Goal: Task Accomplishment & Management: Manage account settings

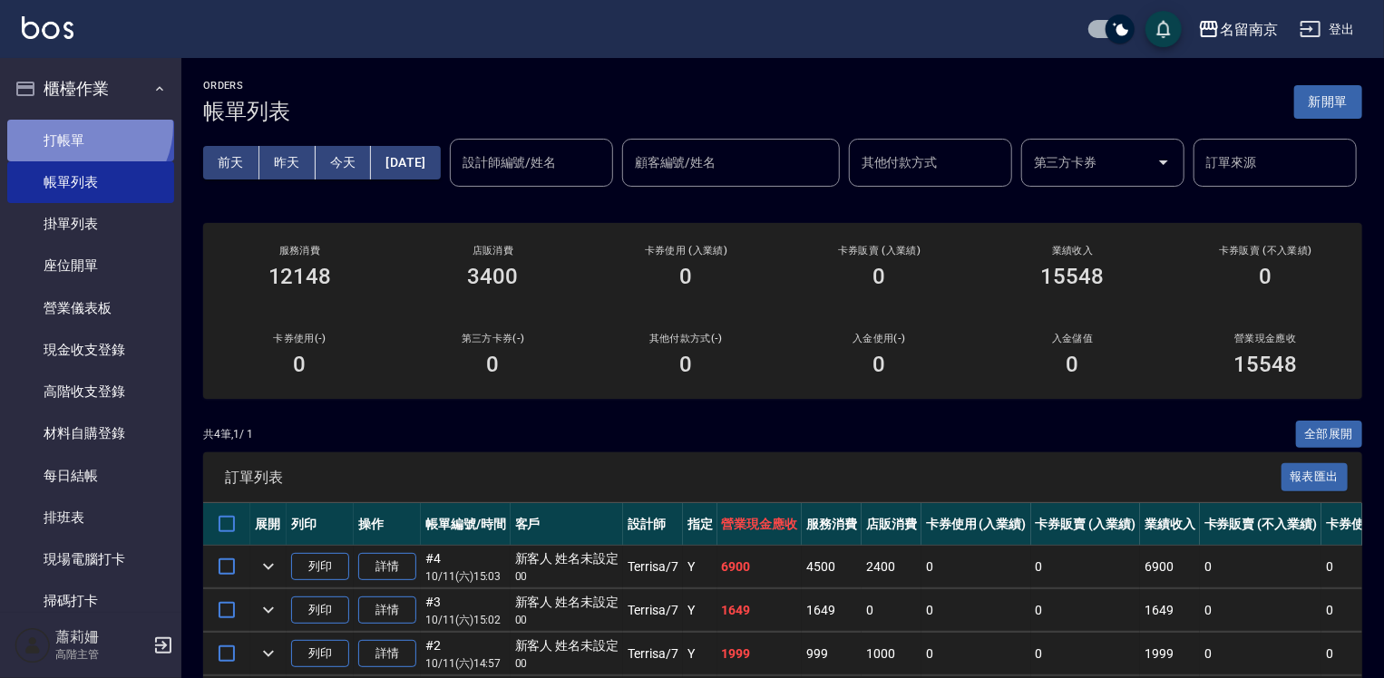
click at [82, 126] on link "打帳單" at bounding box center [90, 141] width 167 height 42
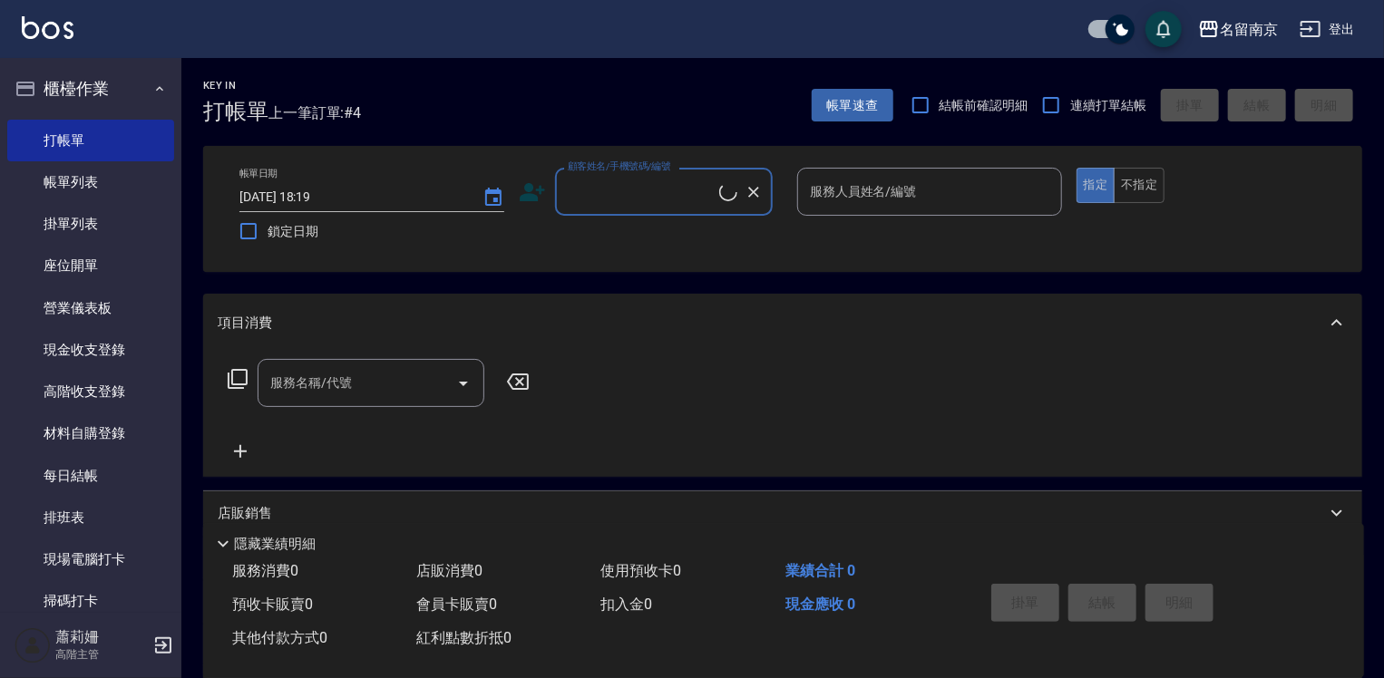
click at [689, 210] on div "顧客姓名/手機號碼/編號" at bounding box center [664, 192] width 218 height 48
click at [689, 199] on input "顧客姓名/手機號碼/編號" at bounding box center [650, 192] width 174 height 32
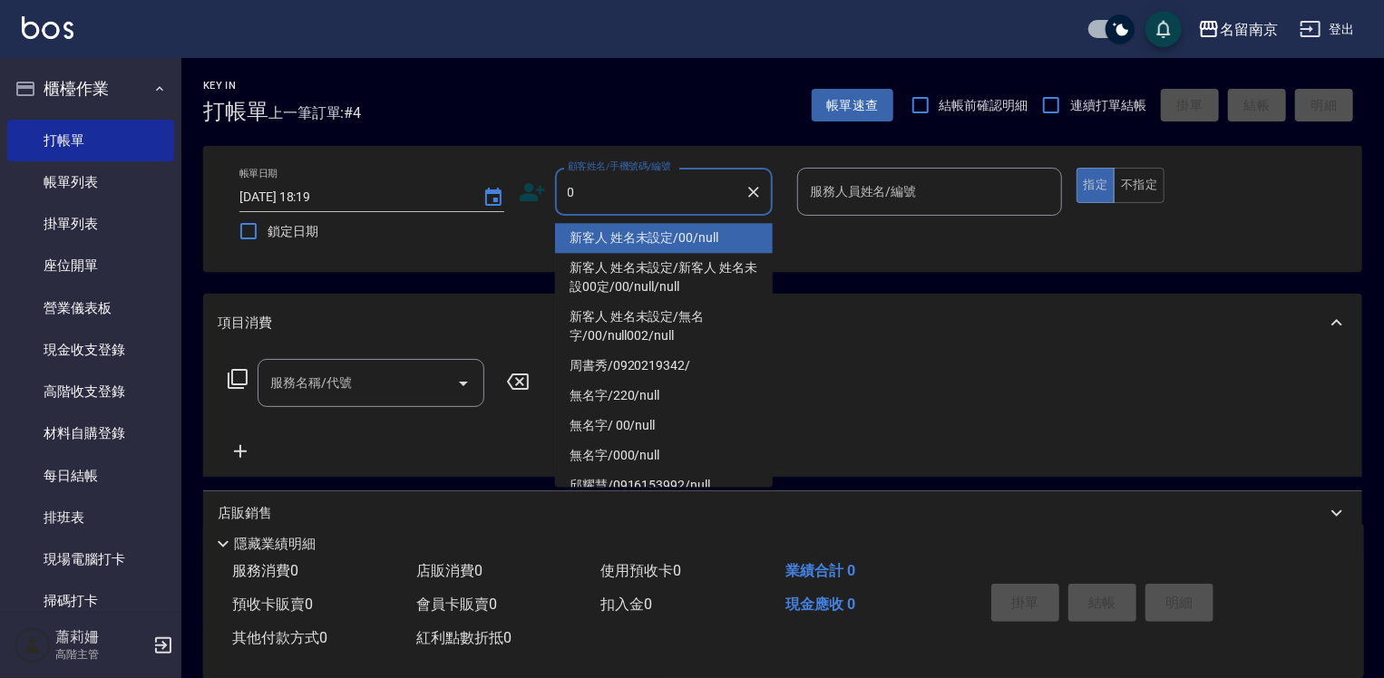
type input "新客人 姓名未設定/00/null"
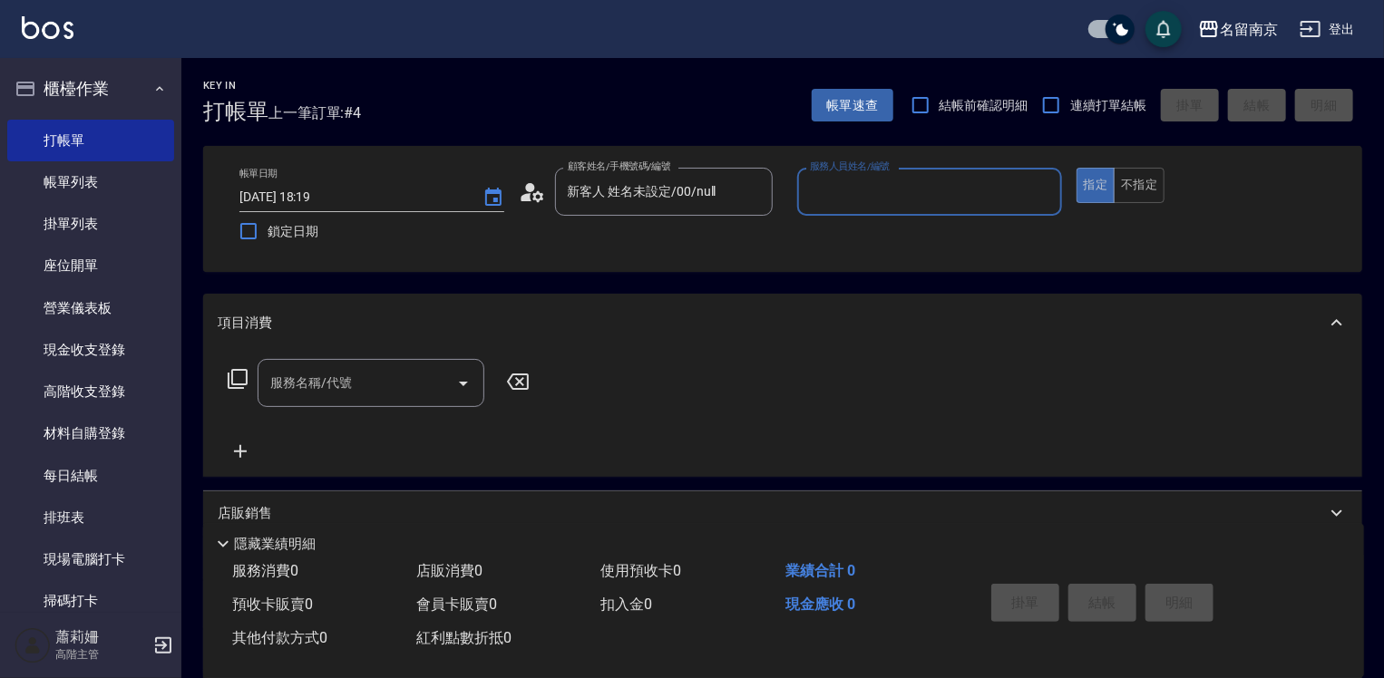
drag, startPoint x: 957, startPoint y: 156, endPoint x: 957, endPoint y: 174, distance: 18.1
click at [957, 157] on div "帳單日期 2025/10/11 18:19 鎖定日期 顧客姓名/手機號碼/編號 新客人 姓名未設定/00/null 顧客姓名/手機號碼/編號 服務人員姓名/編…" at bounding box center [782, 209] width 1159 height 126
click at [957, 176] on input "服務人員姓名/編號" at bounding box center [929, 192] width 248 height 32
type input "軒-6"
type button "true"
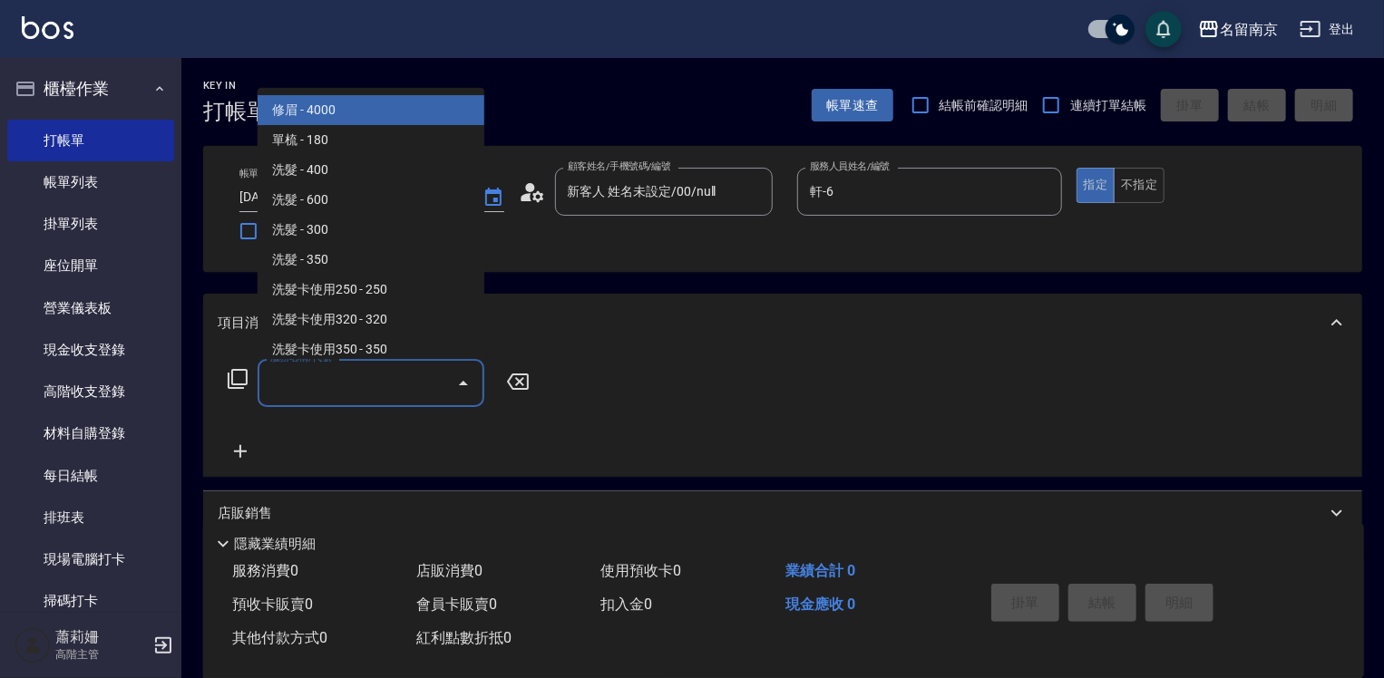
drag, startPoint x: 392, startPoint y: 387, endPoint x: 551, endPoint y: 451, distance: 171.7
click at [444, 397] on input "服務名稱/代號" at bounding box center [357, 383] width 183 height 32
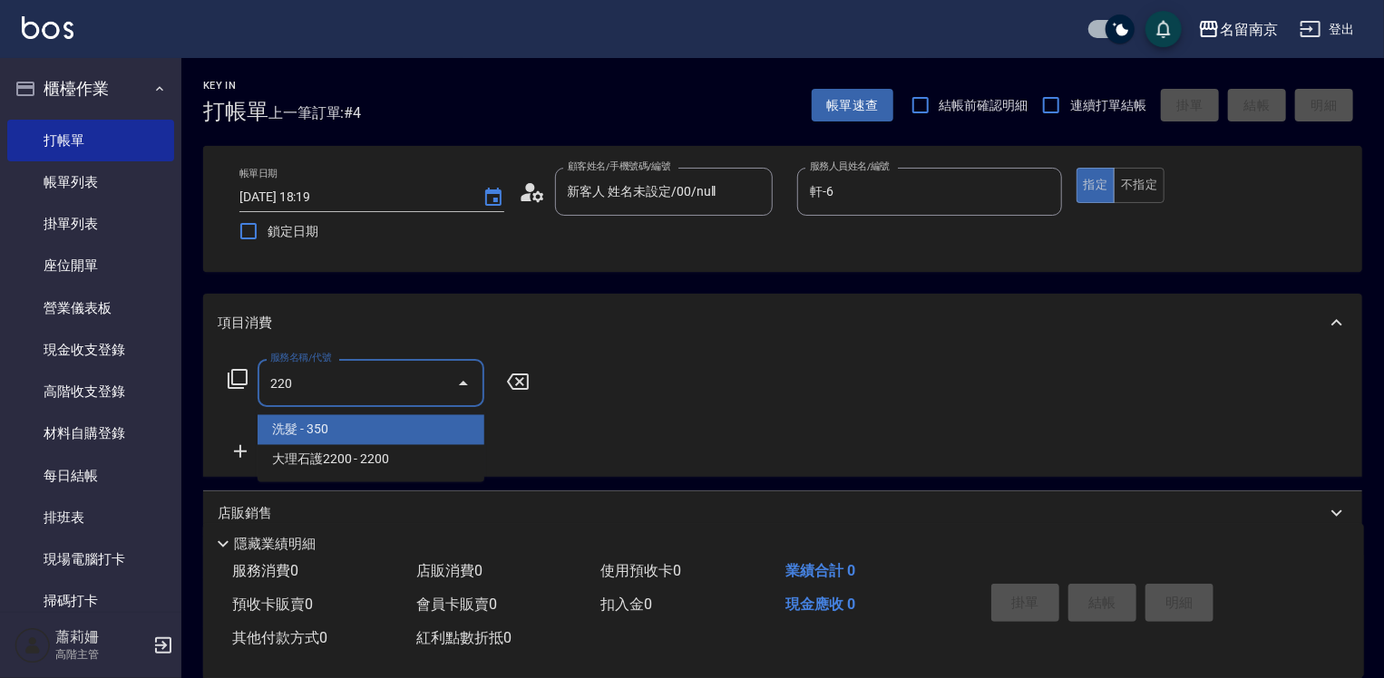
type input "洗髮(220)"
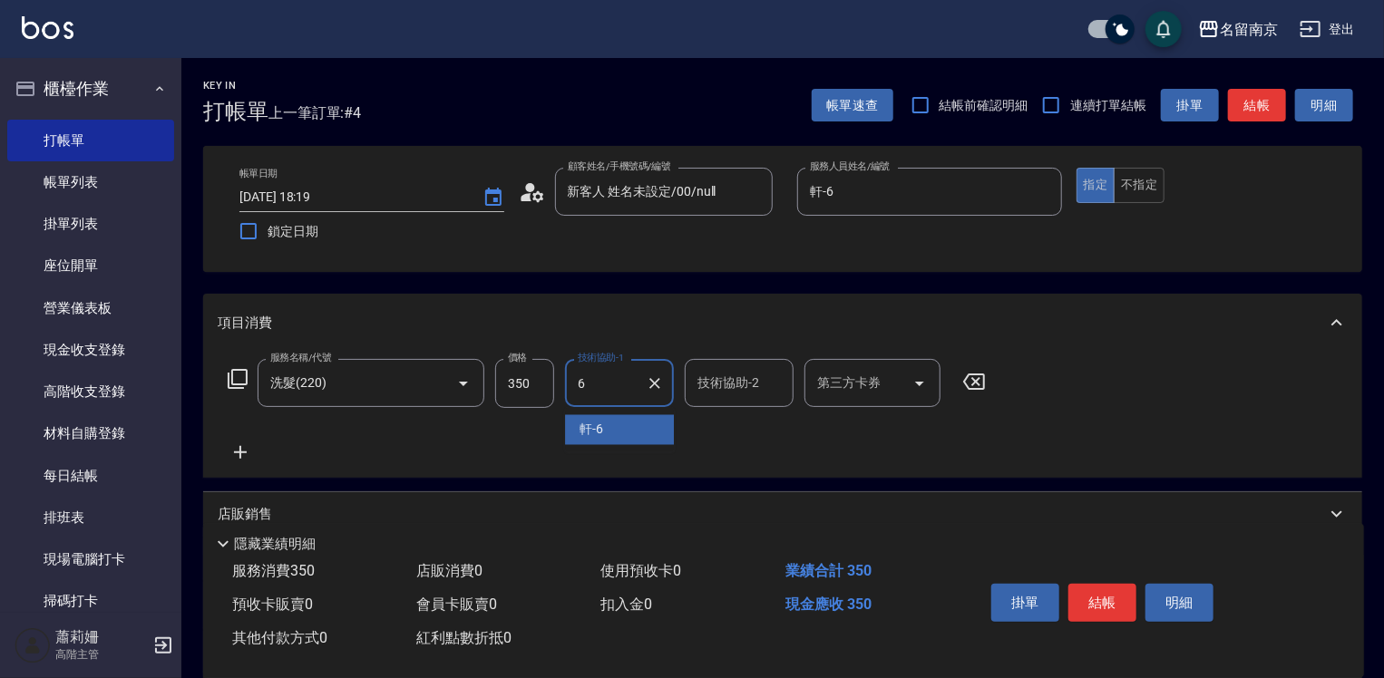
type input "軒-6"
click at [243, 450] on icon at bounding box center [240, 453] width 45 height 22
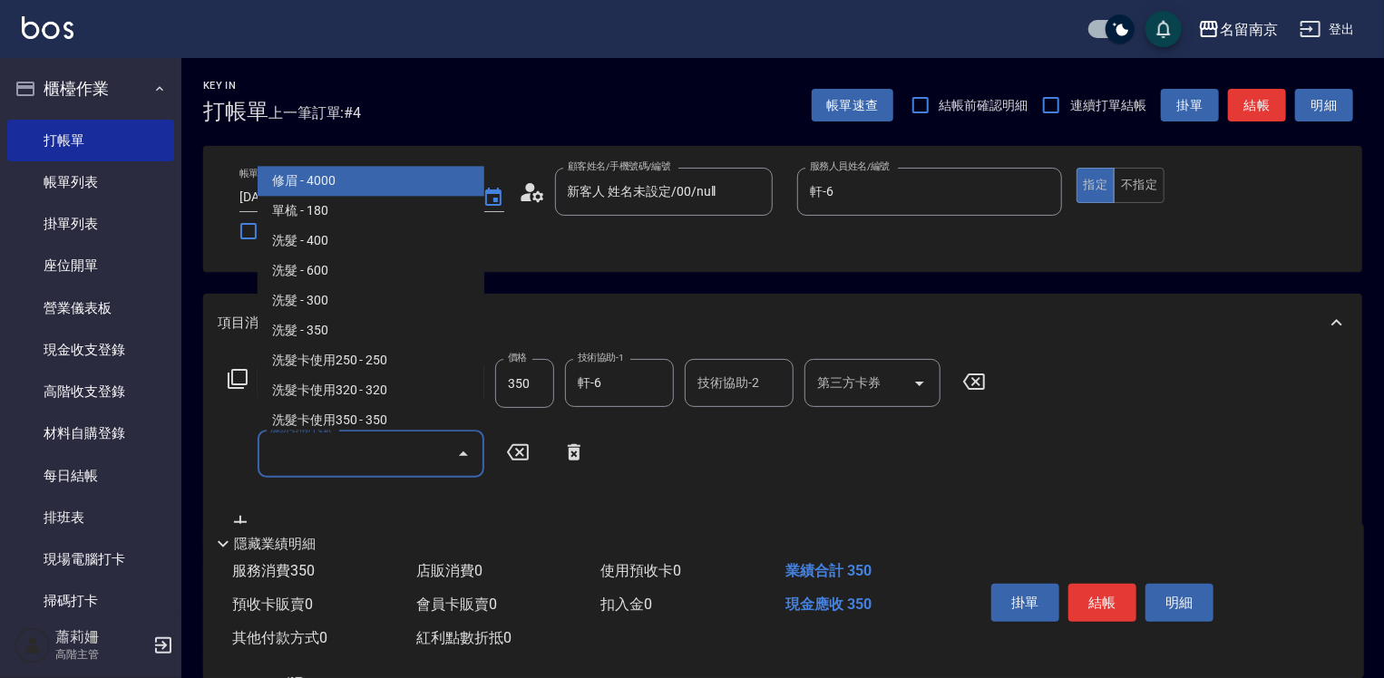
click at [323, 452] on input "服務名稱/代號" at bounding box center [357, 454] width 183 height 32
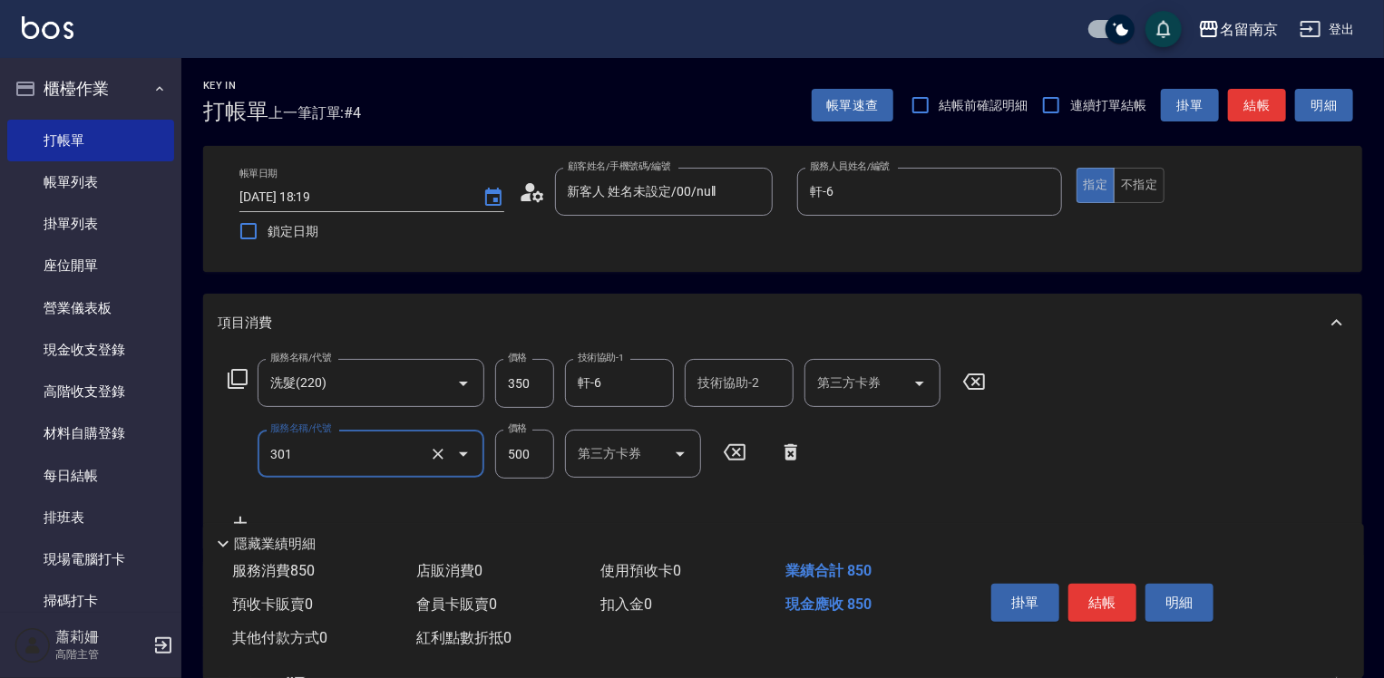
type input "剪髮(301)"
type input "500"
click at [243, 375] on icon at bounding box center [238, 379] width 22 height 22
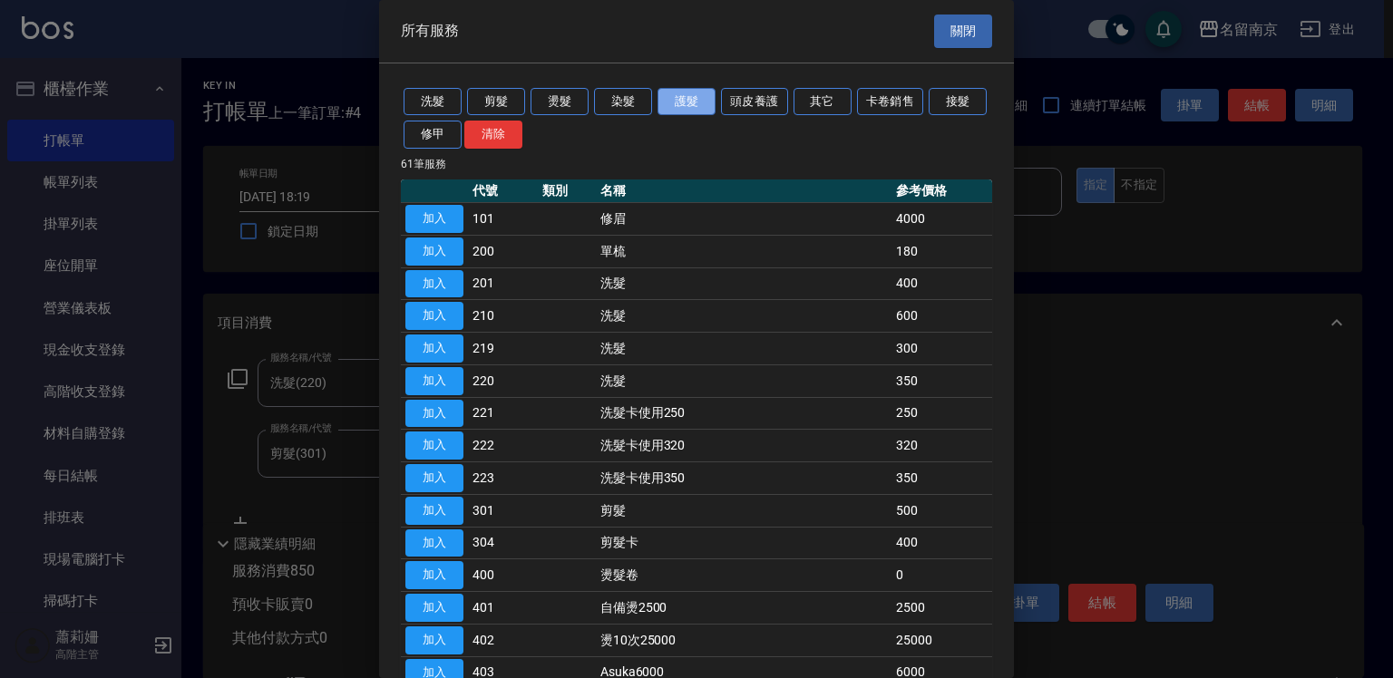
click at [696, 95] on button "護髮" at bounding box center [686, 102] width 58 height 28
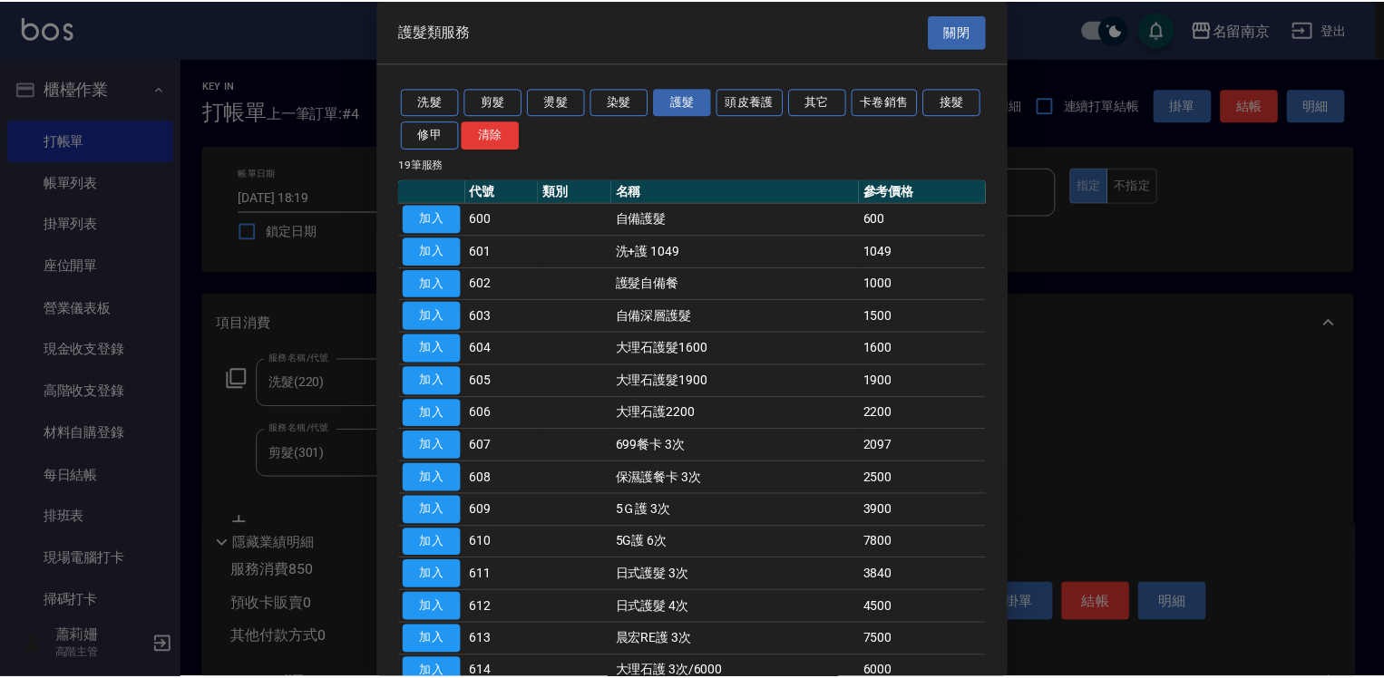
scroll to position [236, 0]
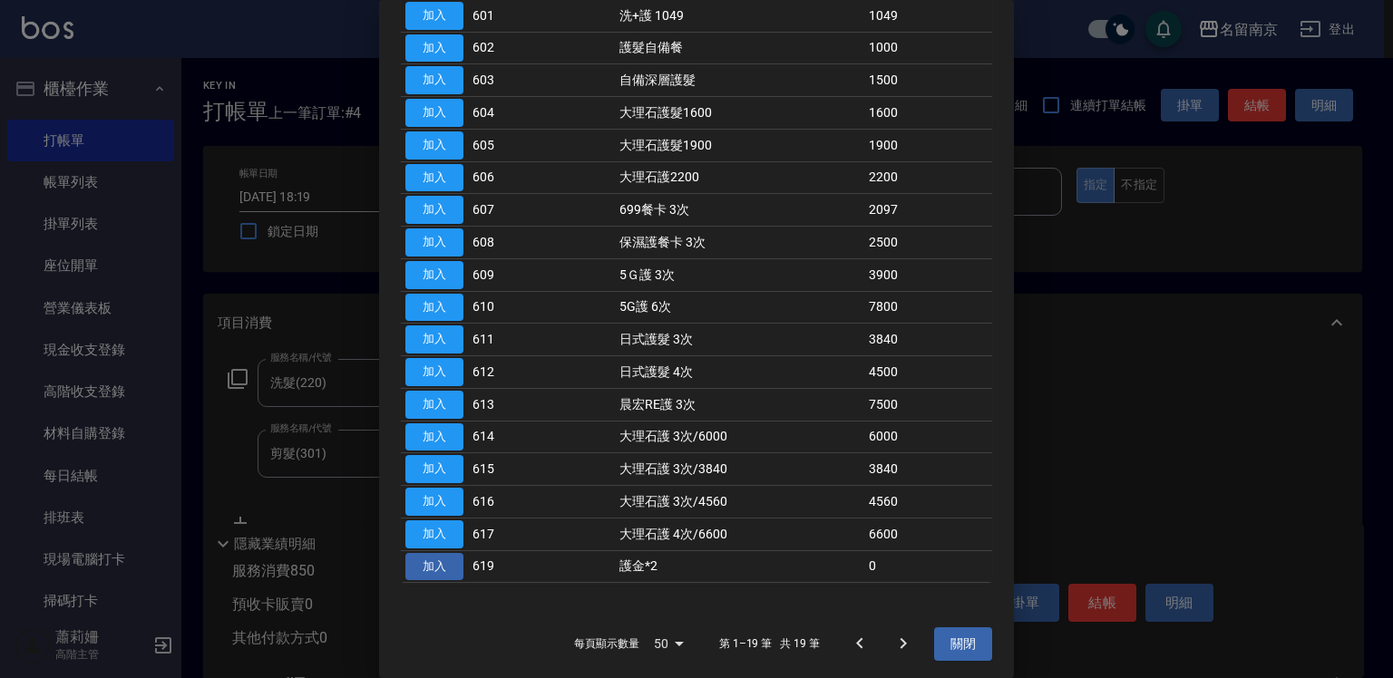
click at [445, 555] on button "加入" at bounding box center [434, 567] width 58 height 28
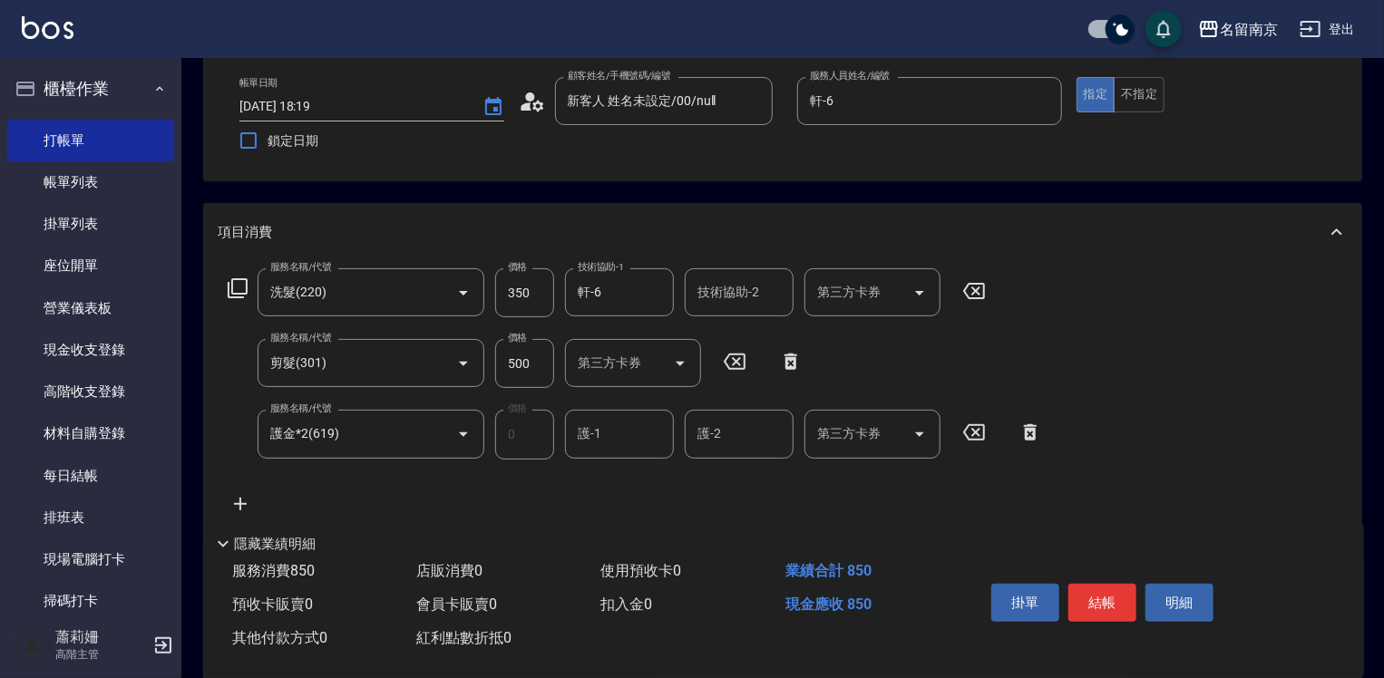
scroll to position [181, 0]
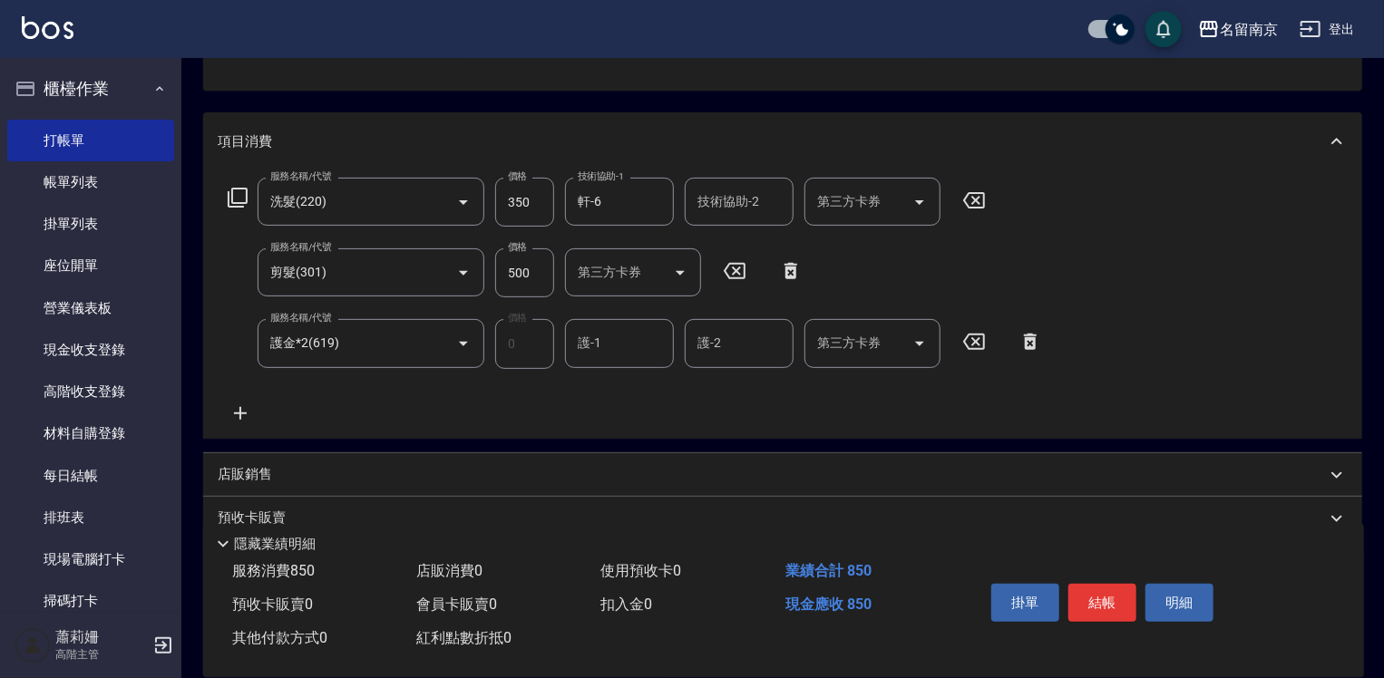
click at [612, 349] on input "護-1" at bounding box center [619, 343] width 92 height 32
type input "軒-6"
click at [1120, 605] on button "結帳" at bounding box center [1102, 603] width 68 height 38
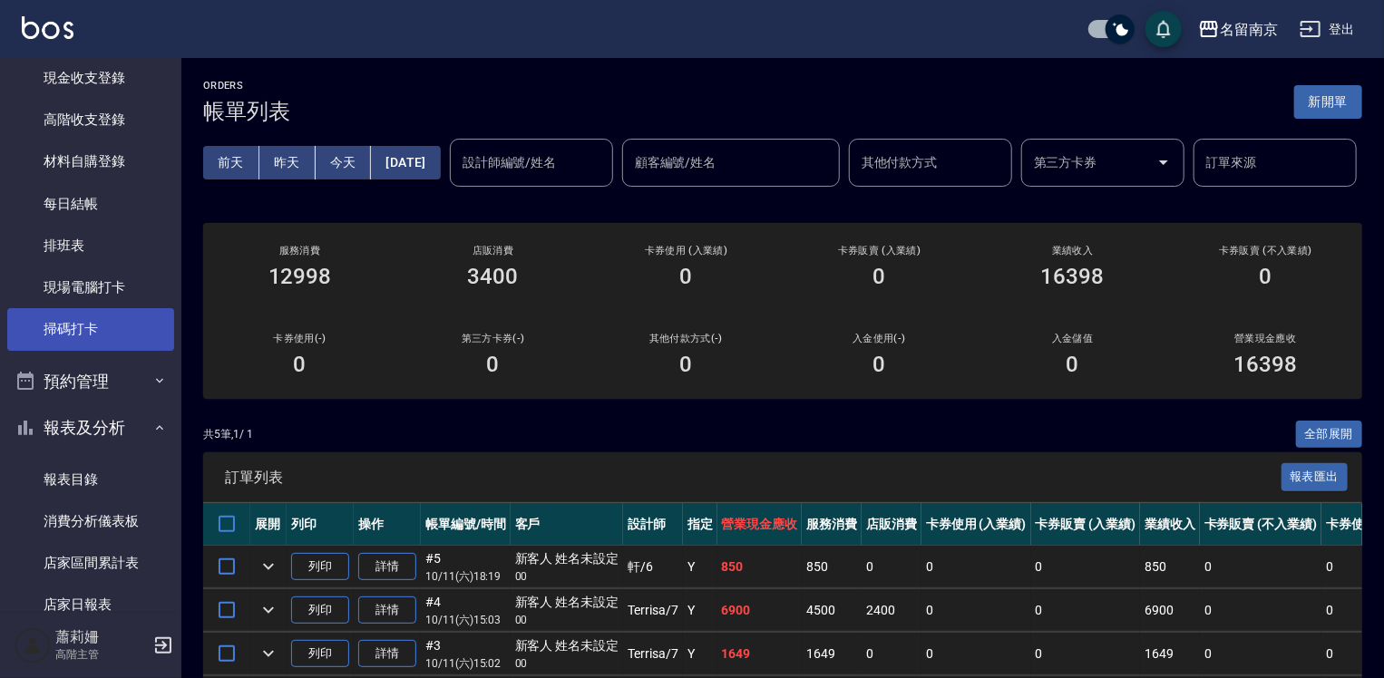
scroll to position [363, 0]
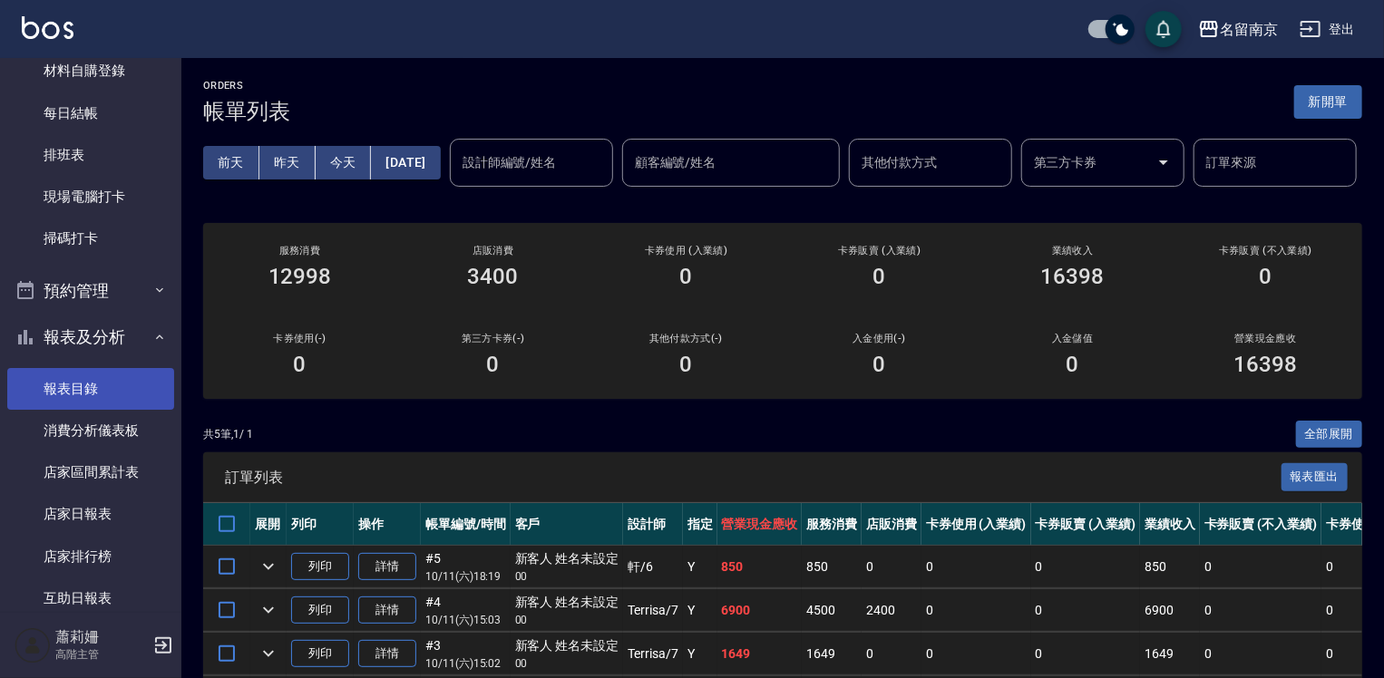
click at [113, 379] on link "報表目錄" at bounding box center [90, 389] width 167 height 42
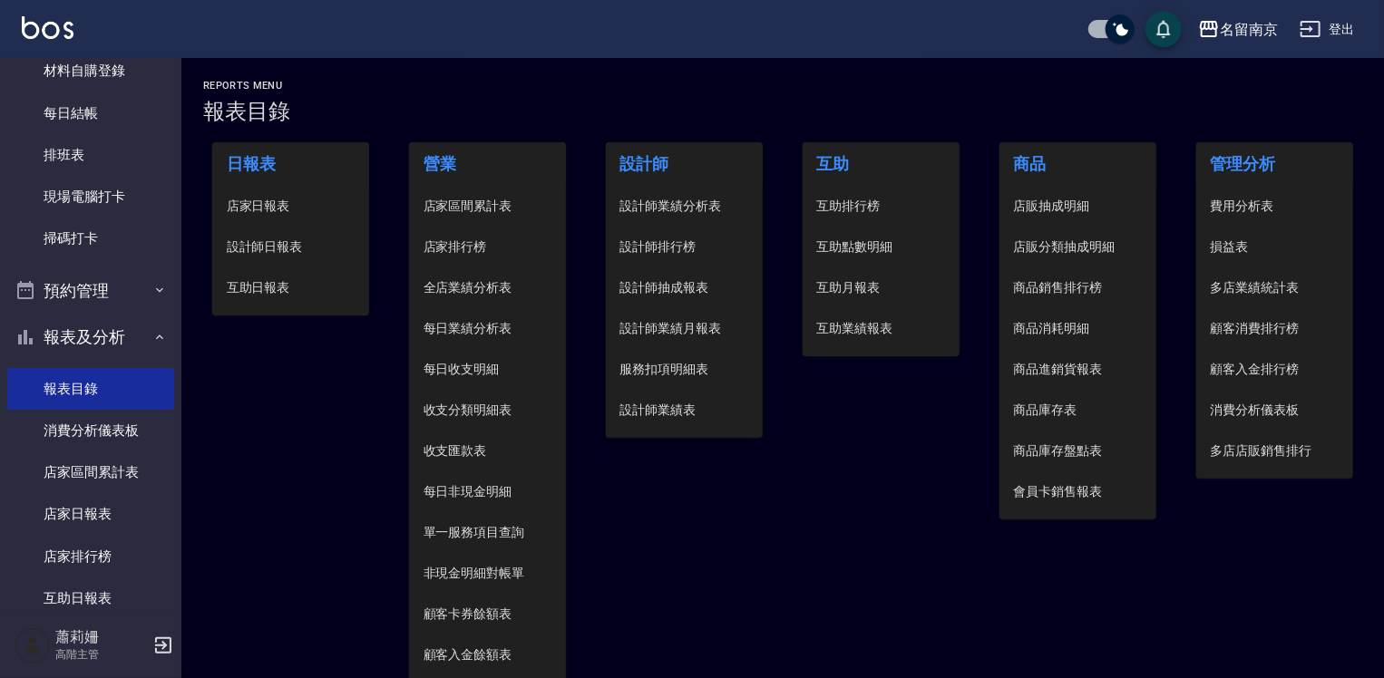
click at [269, 245] on span "設計師日報表" at bounding box center [291, 247] width 129 height 19
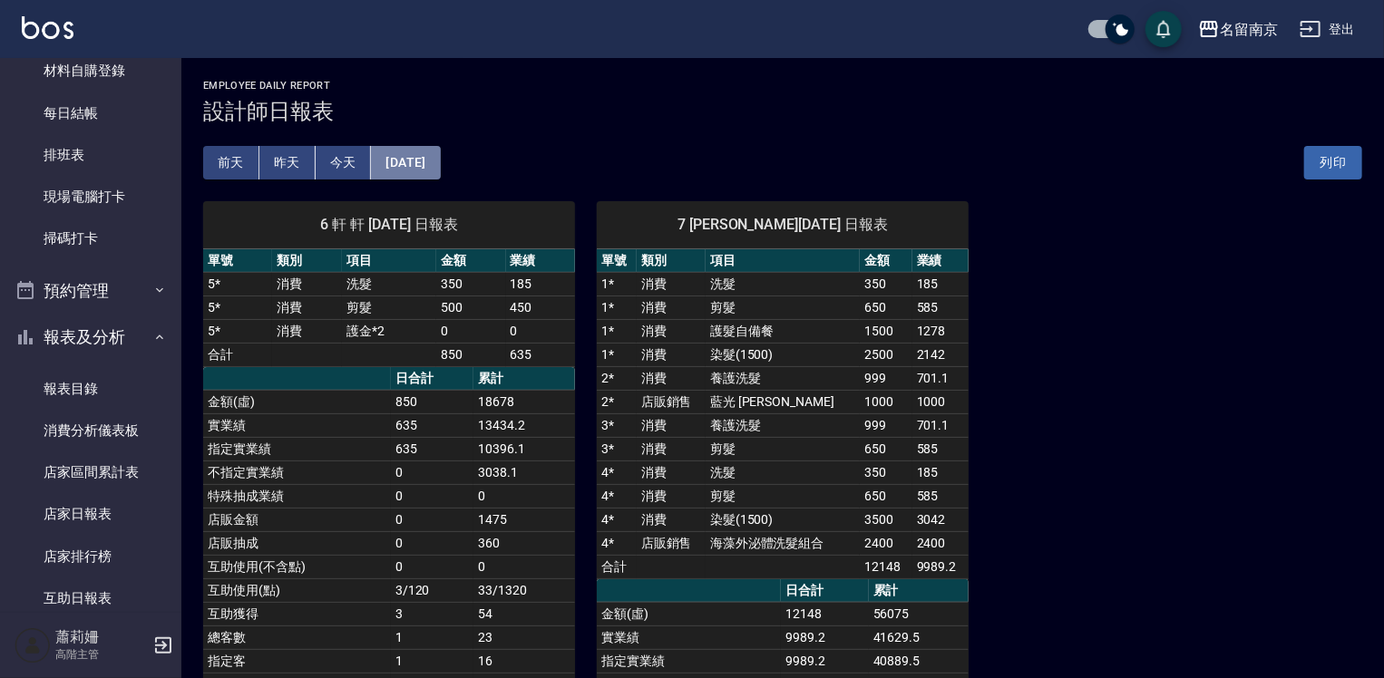
click at [440, 155] on button "[DATE]" at bounding box center [405, 163] width 69 height 34
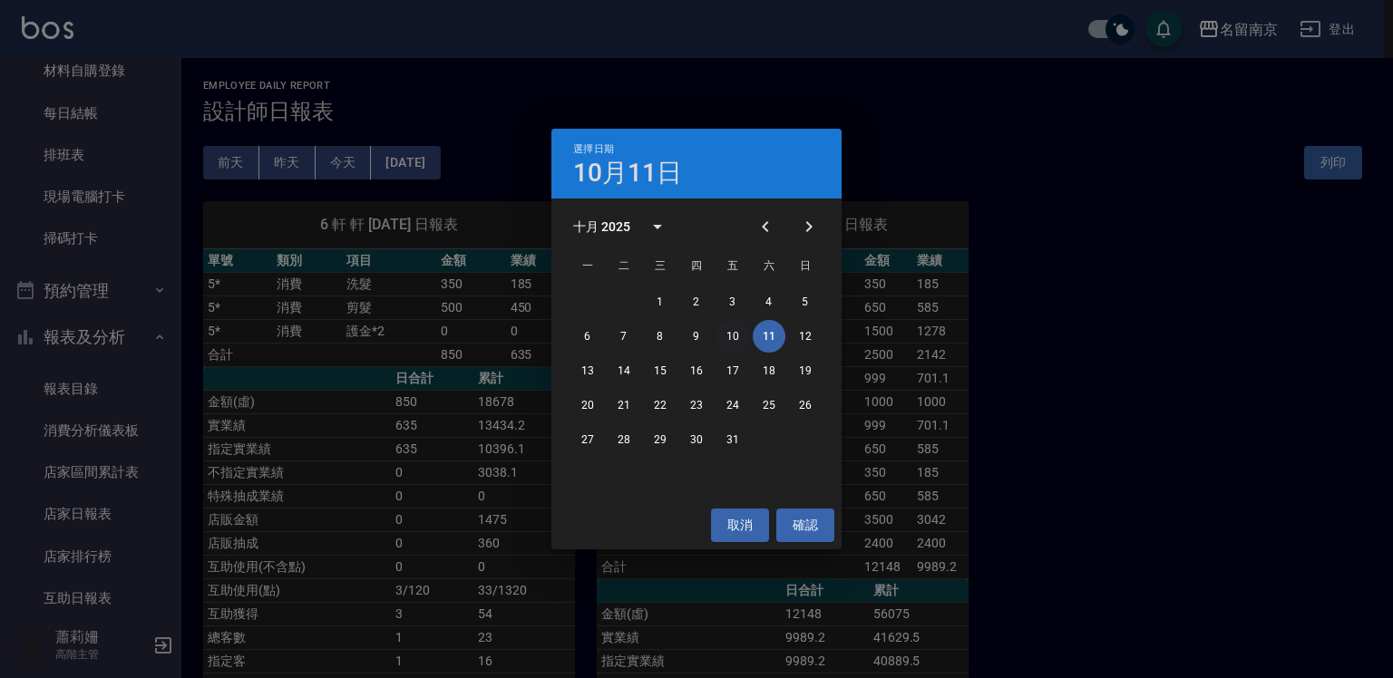
click at [728, 335] on button "10" at bounding box center [732, 336] width 33 height 33
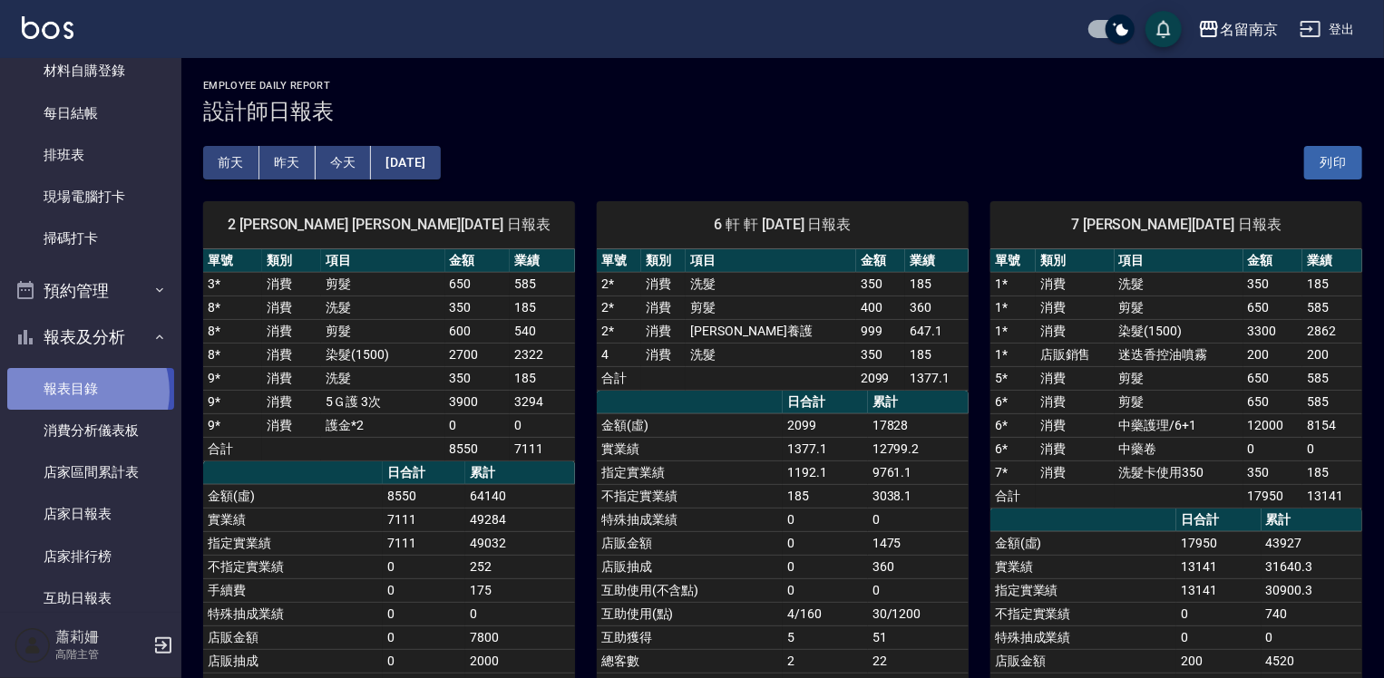
click at [75, 392] on link "報表目錄" at bounding box center [90, 389] width 167 height 42
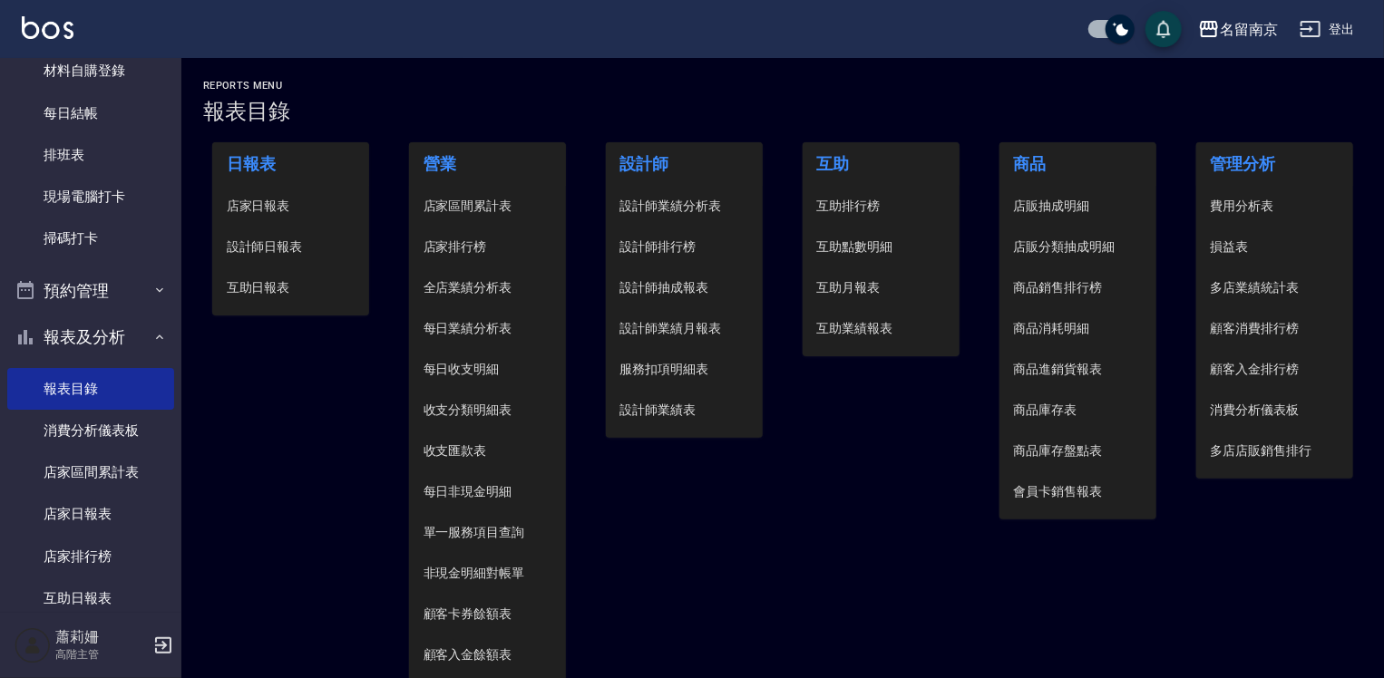
click at [258, 206] on span "店家日報表" at bounding box center [291, 206] width 129 height 19
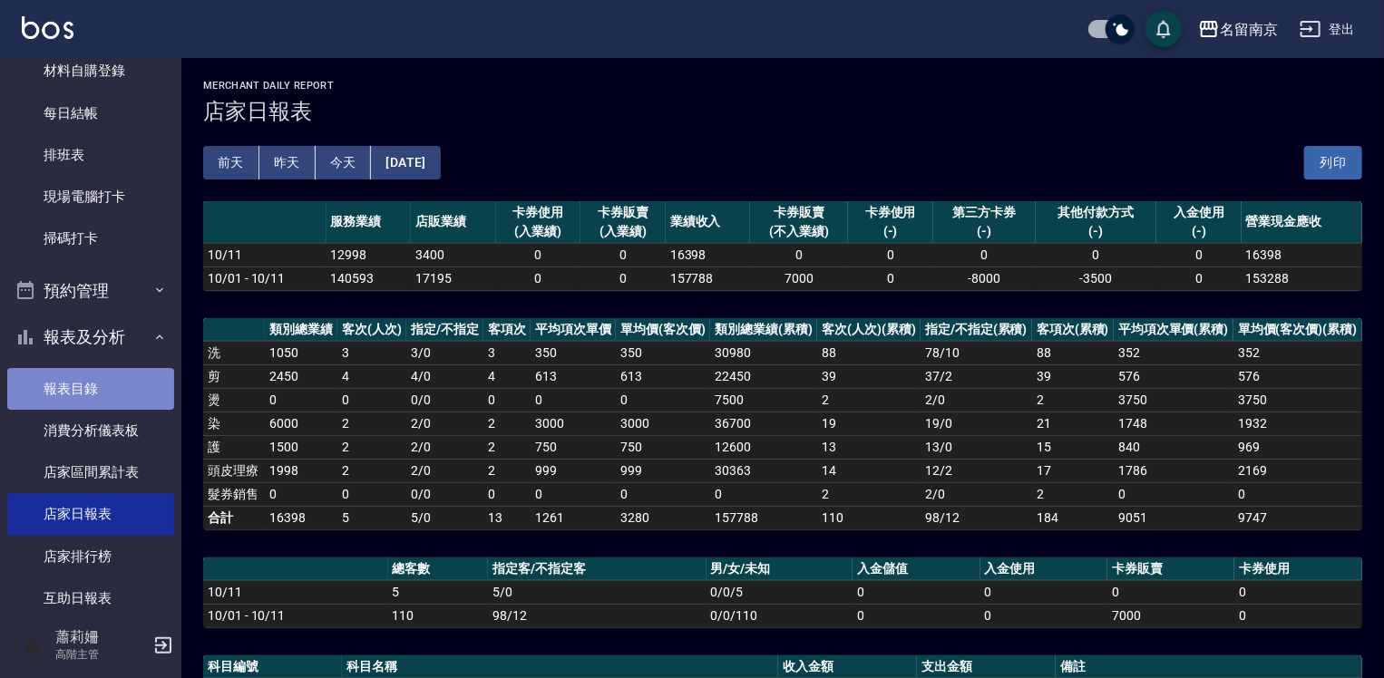
click at [95, 384] on link "報表目錄" at bounding box center [90, 389] width 167 height 42
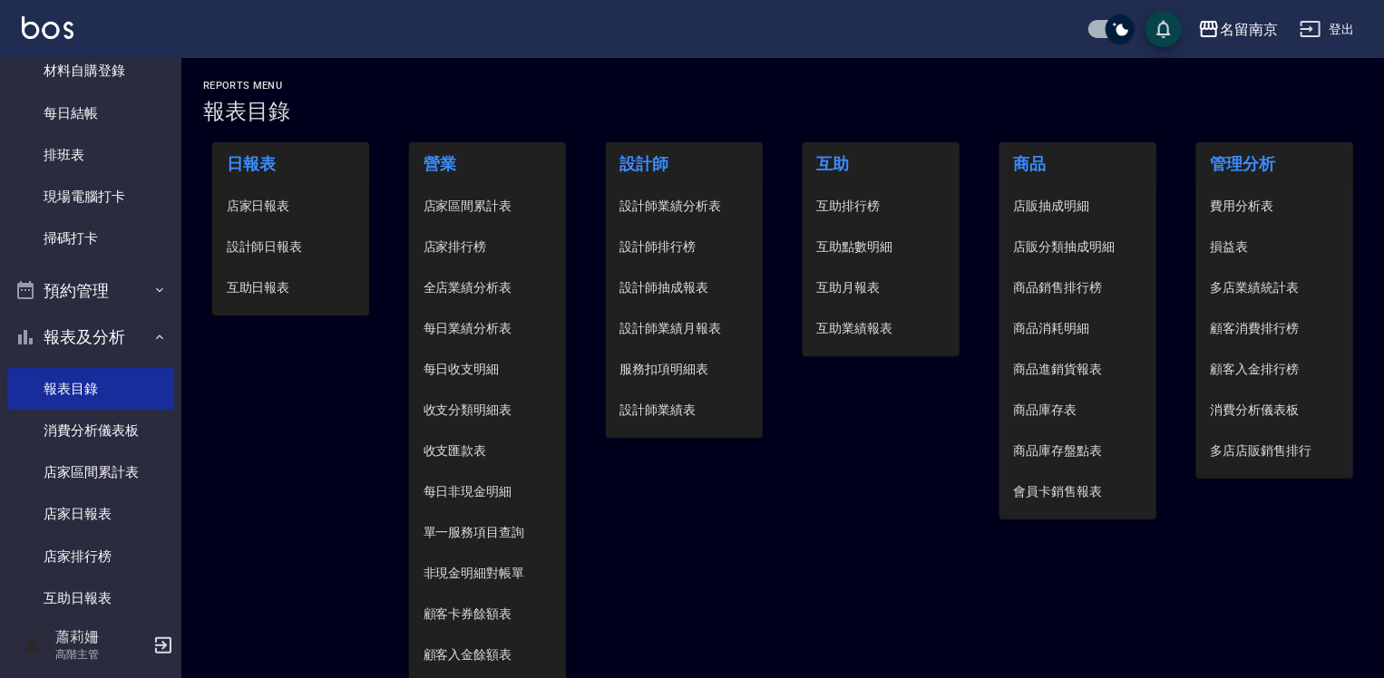
click at [255, 205] on span "店家日報表" at bounding box center [291, 206] width 129 height 19
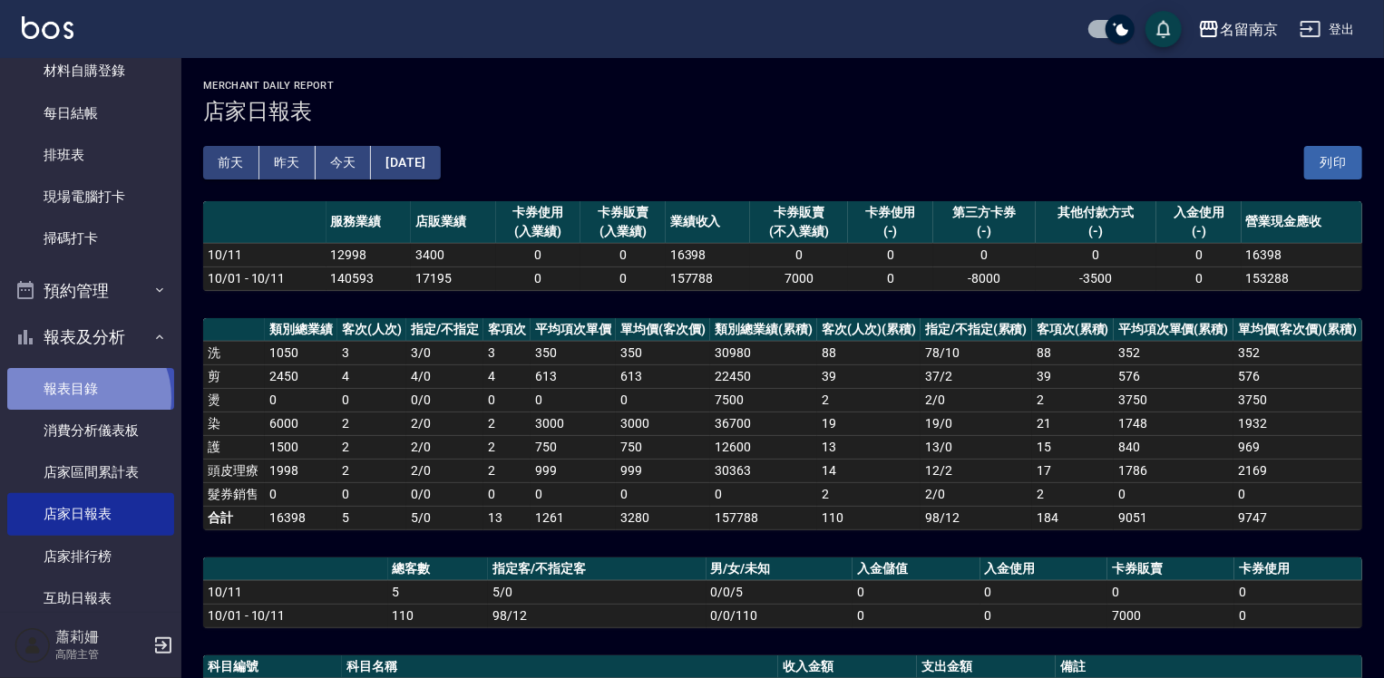
click at [85, 397] on link "報表目錄" at bounding box center [90, 389] width 167 height 42
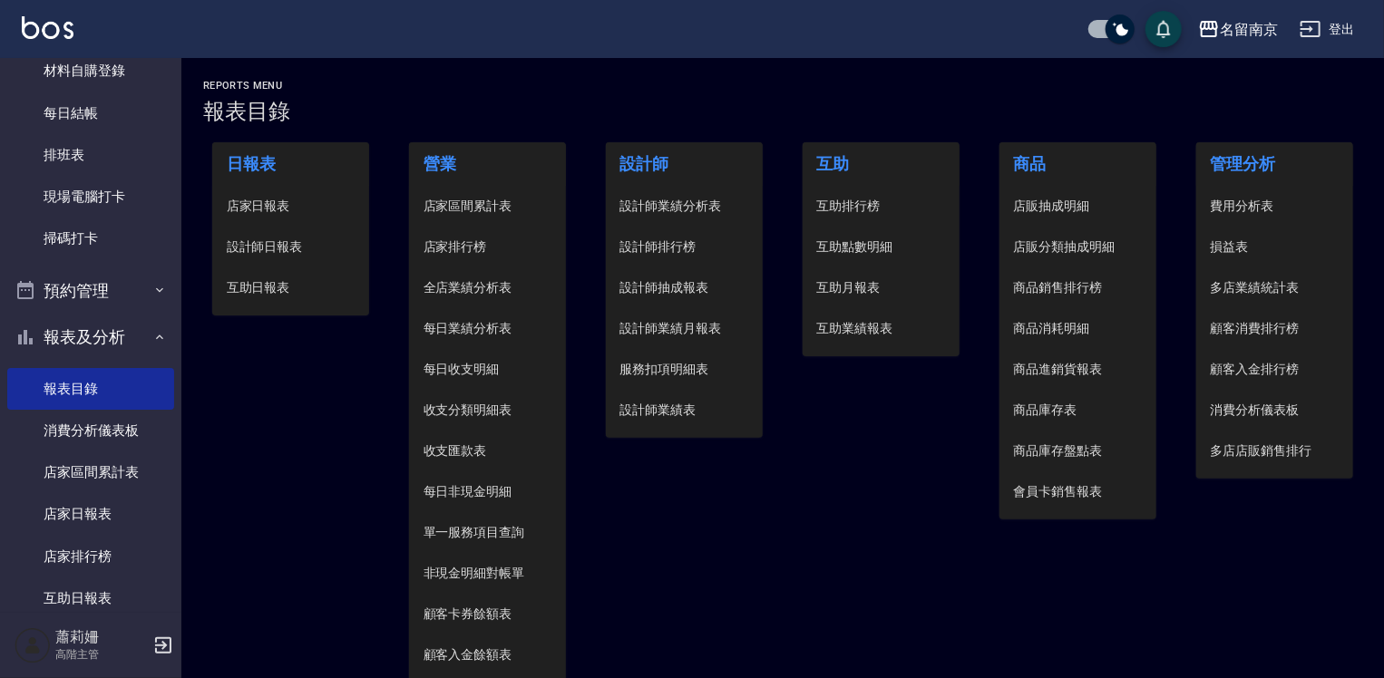
click at [297, 247] on span "設計師日報表" at bounding box center [291, 247] width 129 height 19
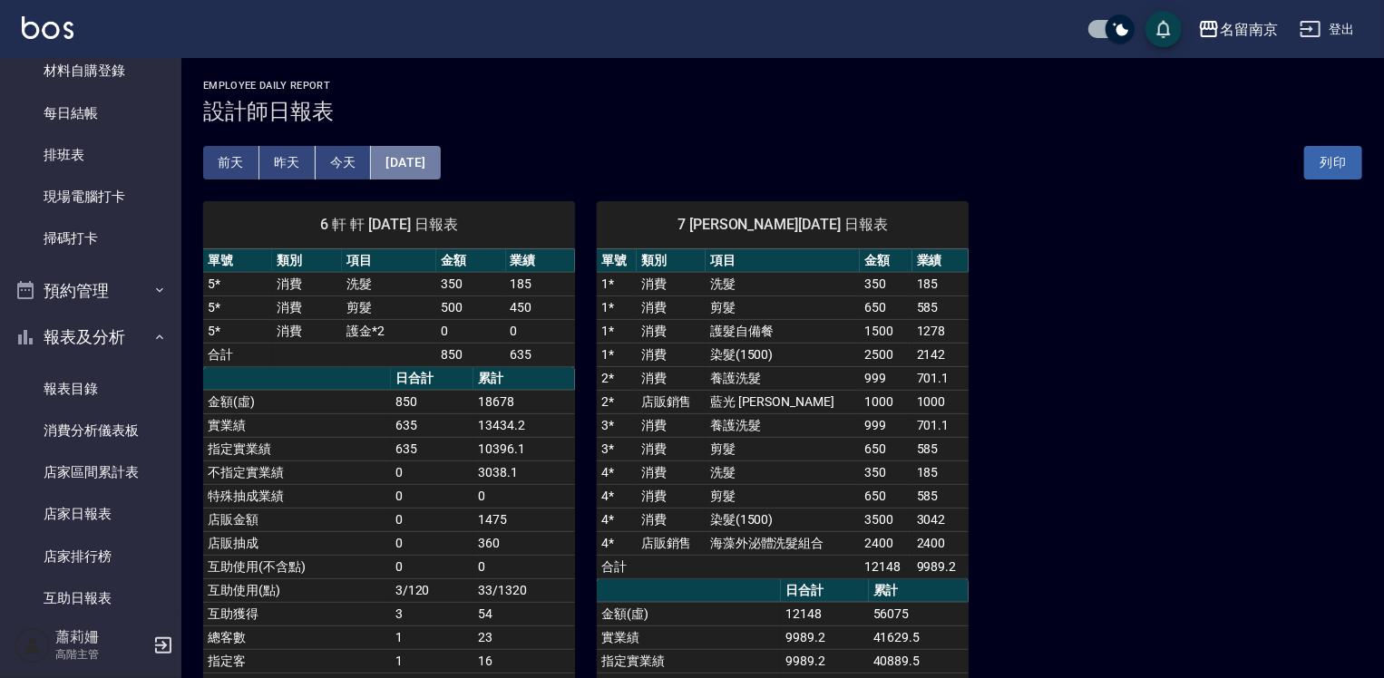
click at [440, 164] on button "[DATE]" at bounding box center [405, 163] width 69 height 34
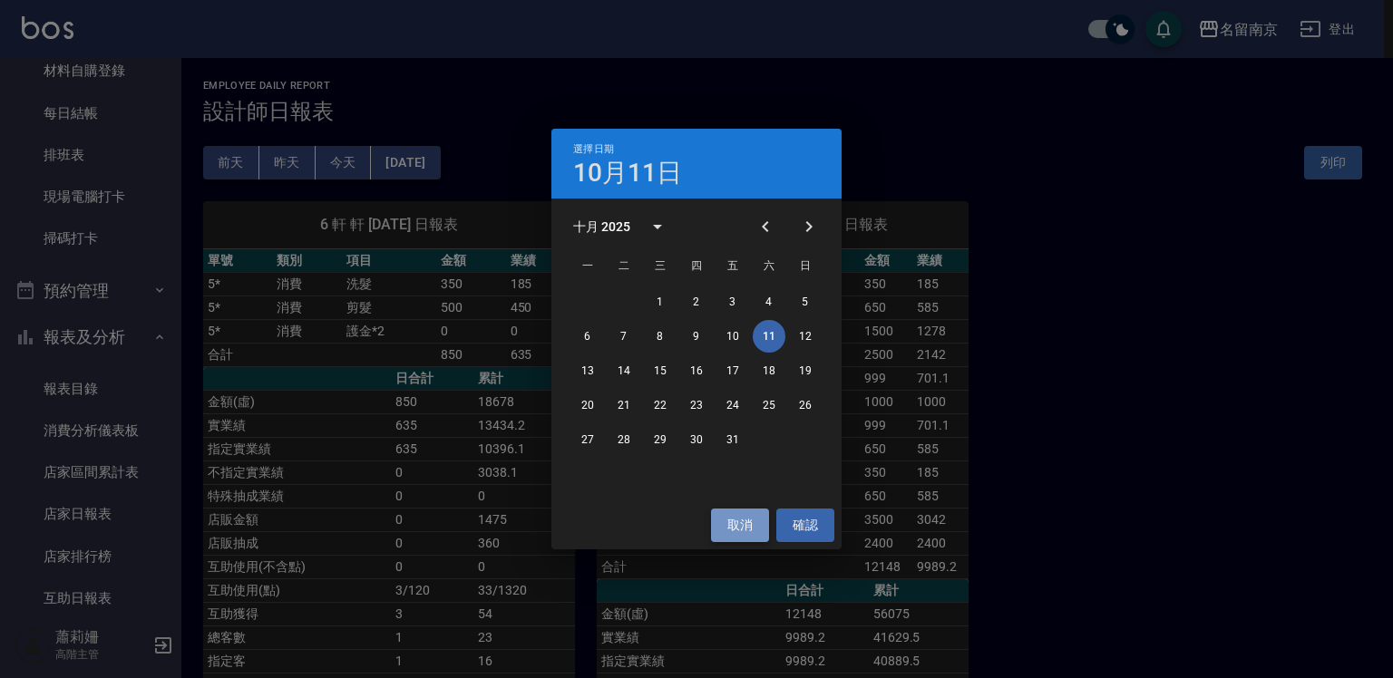
click at [760, 521] on button "取消" at bounding box center [740, 526] width 58 height 34
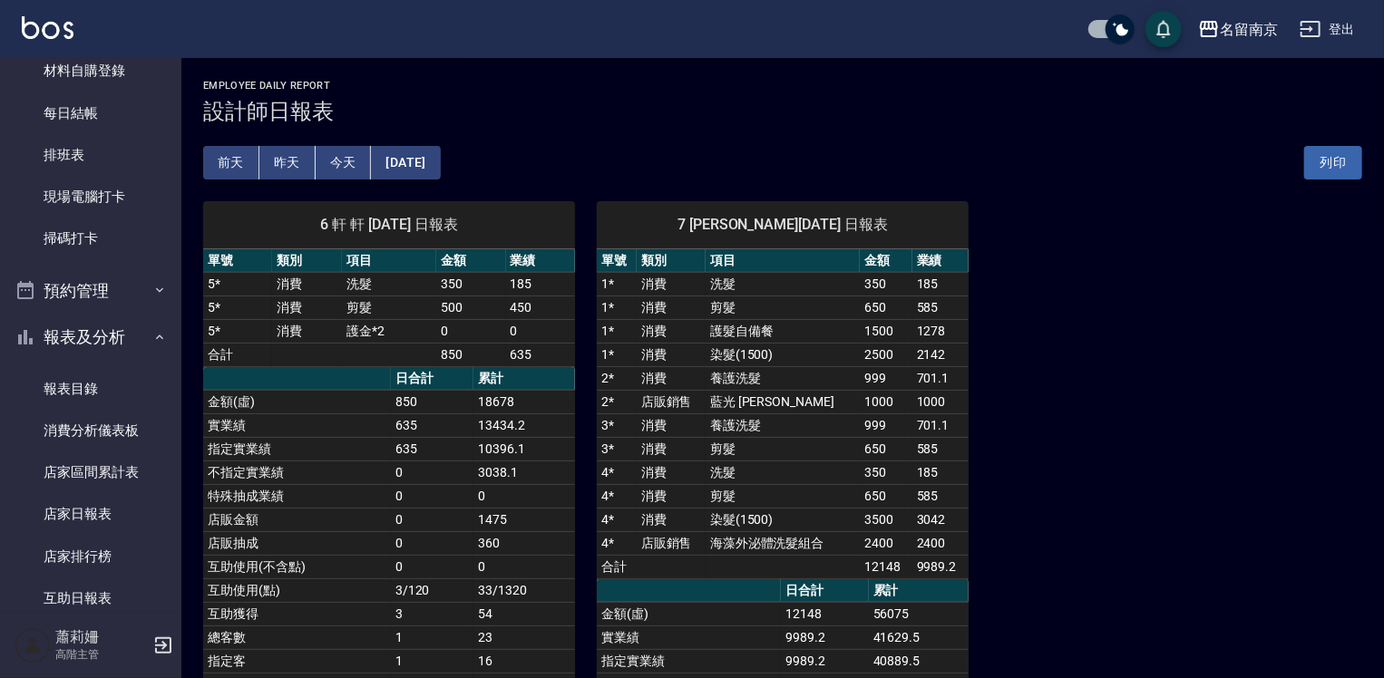
click at [860, 148] on div "前天 昨天 今天 2025/10/11 列印" at bounding box center [782, 162] width 1159 height 77
click at [36, 374] on link "報表目錄" at bounding box center [90, 389] width 167 height 42
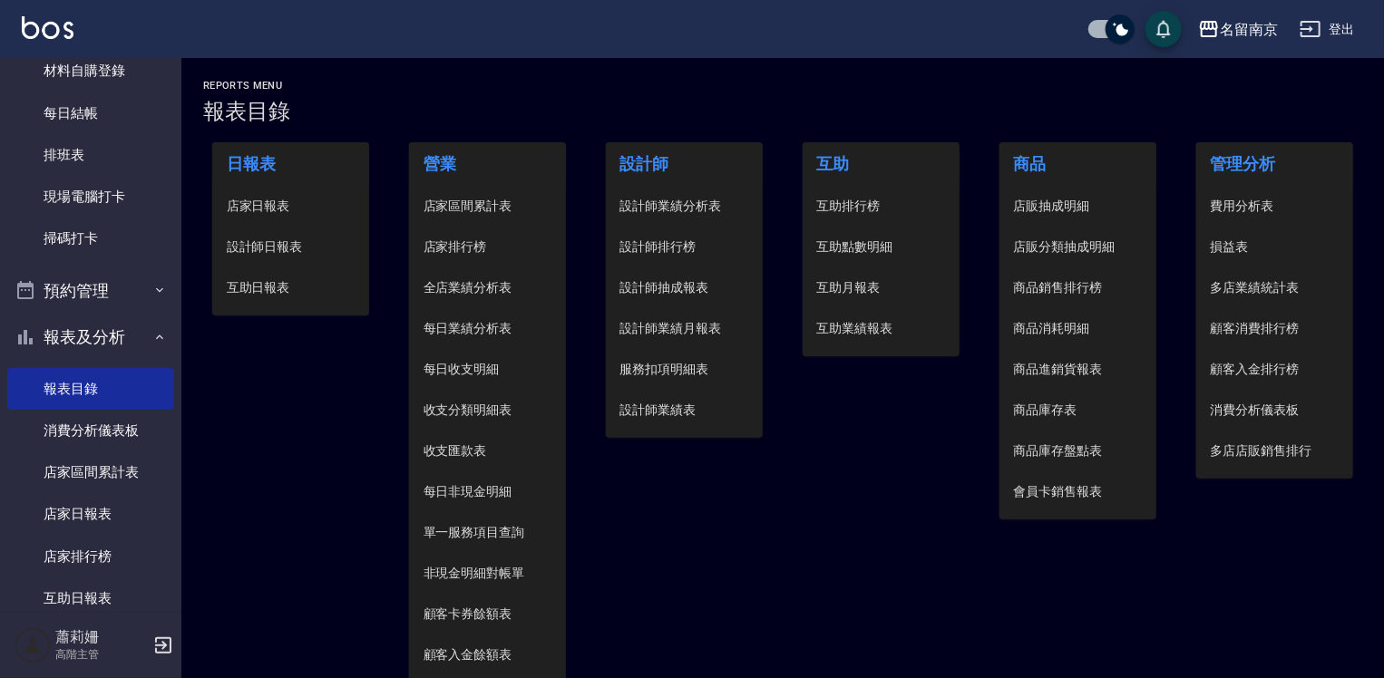
click at [258, 239] on span "設計師日報表" at bounding box center [291, 247] width 129 height 19
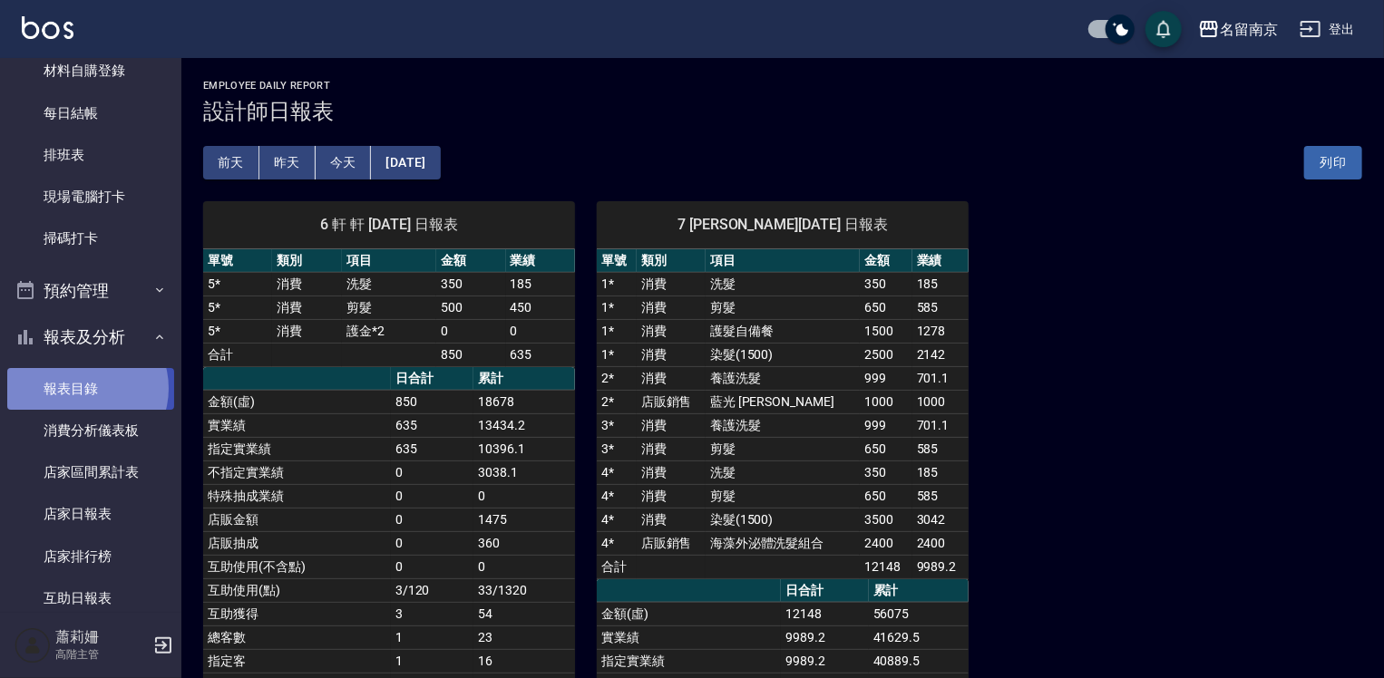
click at [84, 388] on link "報表目錄" at bounding box center [90, 389] width 167 height 42
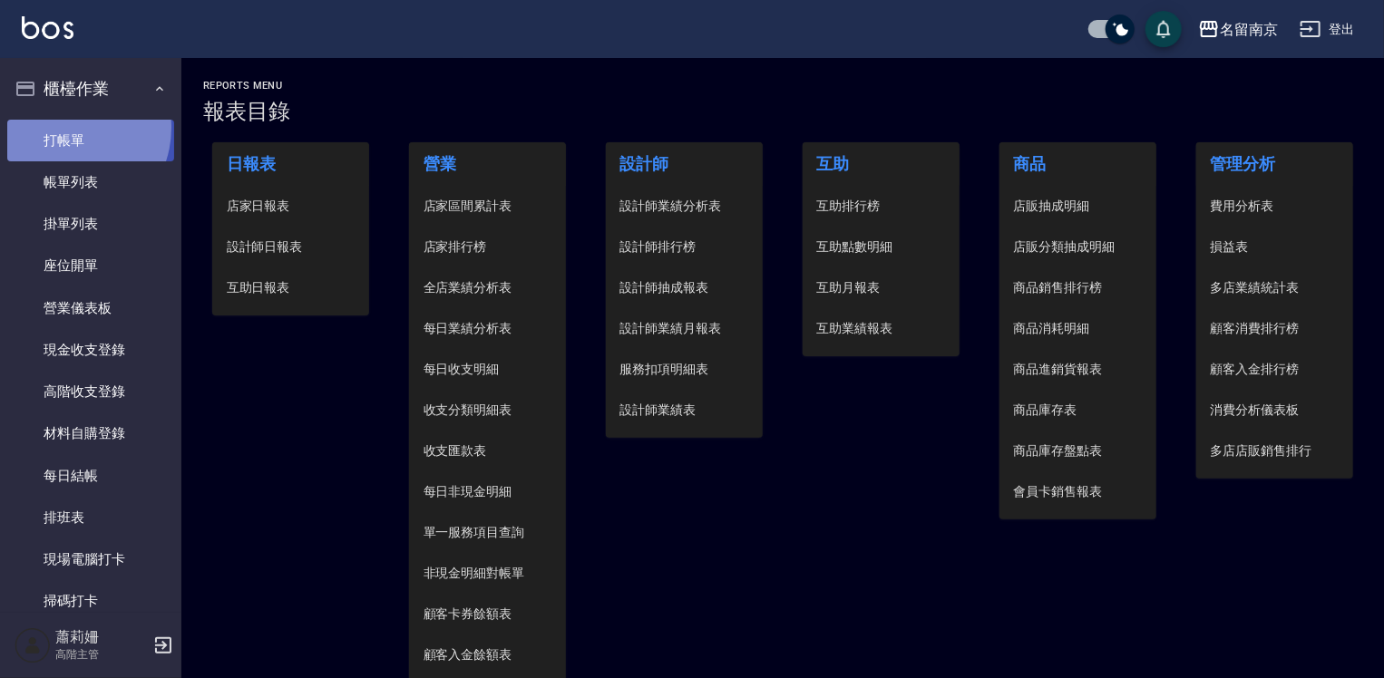
click at [63, 127] on link "打帳單" at bounding box center [90, 141] width 167 height 42
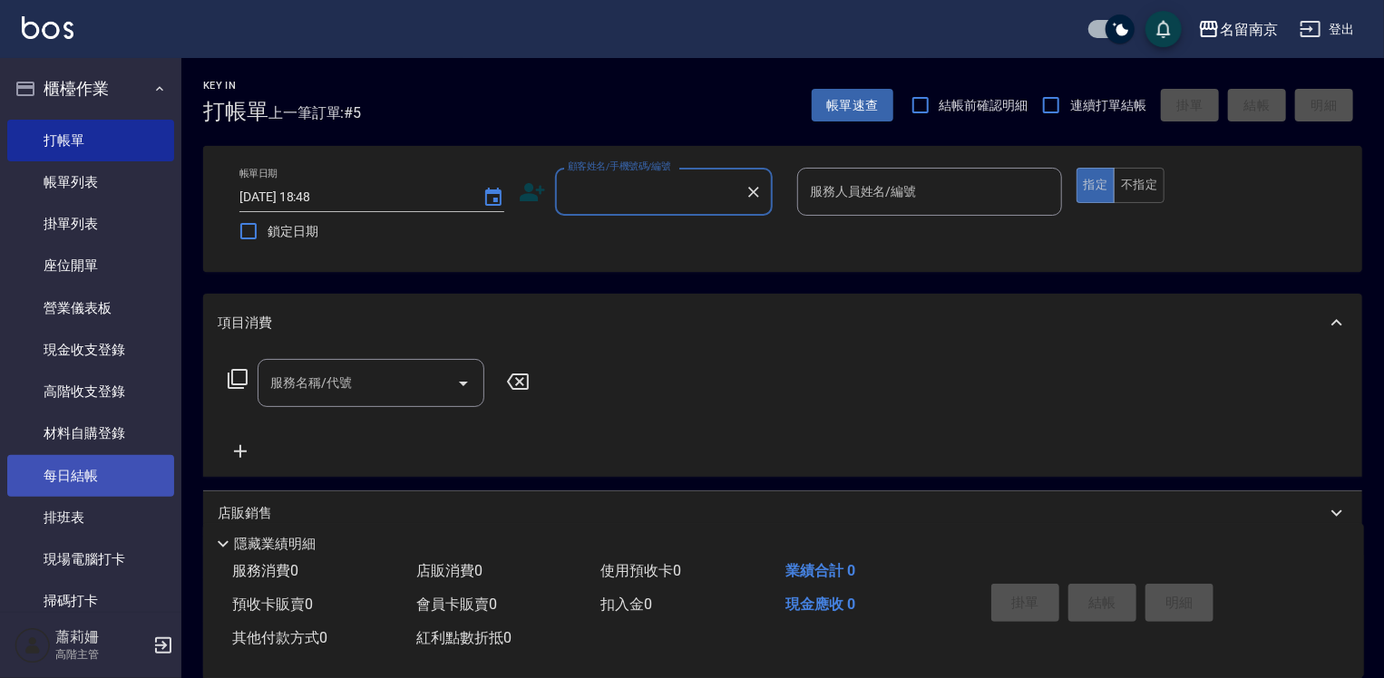
scroll to position [363, 0]
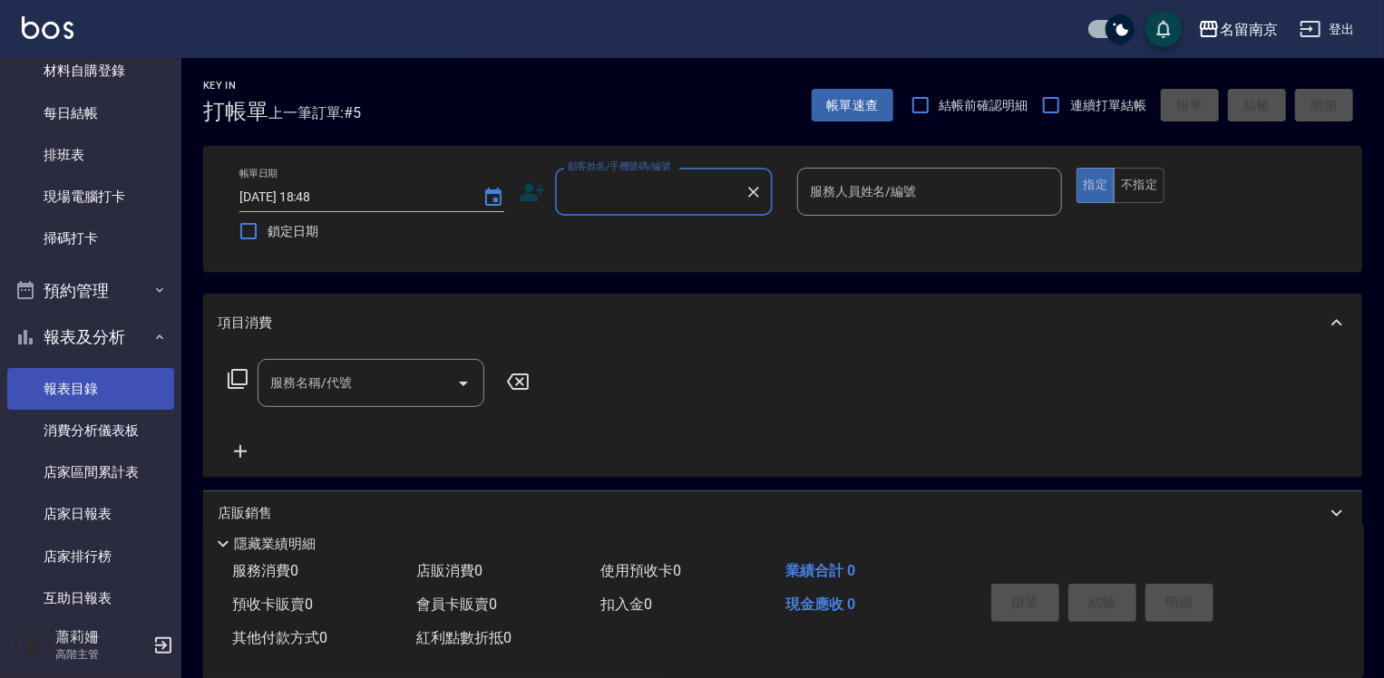
click at [80, 389] on link "報表目錄" at bounding box center [90, 389] width 167 height 42
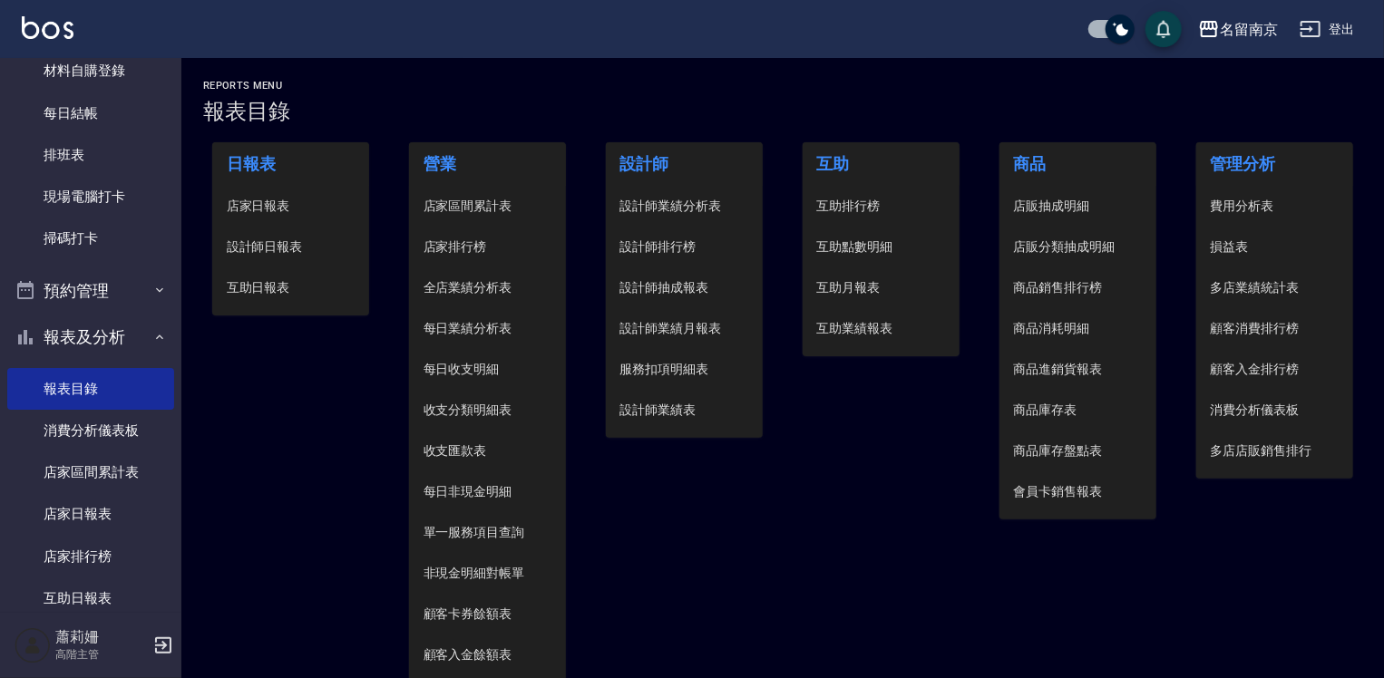
click at [290, 262] on li "設計師日報表" at bounding box center [291, 247] width 158 height 41
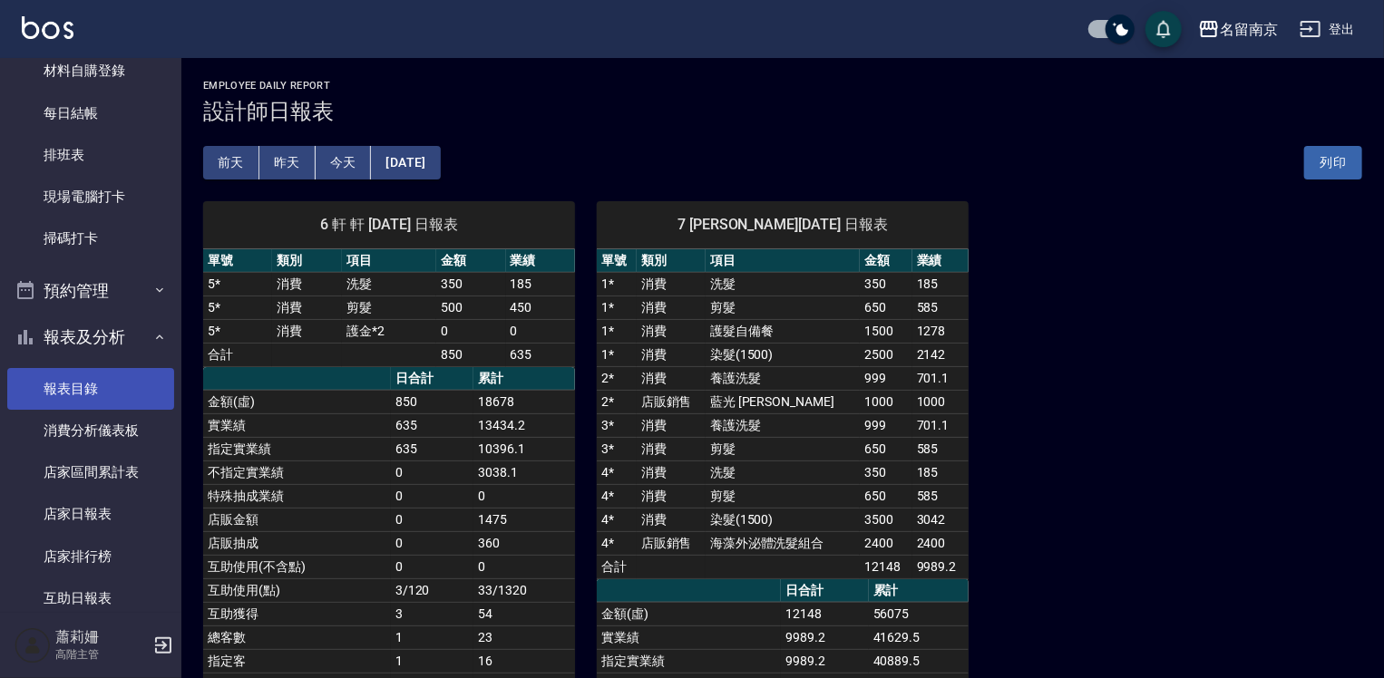
click at [120, 398] on link "報表目錄" at bounding box center [90, 389] width 167 height 42
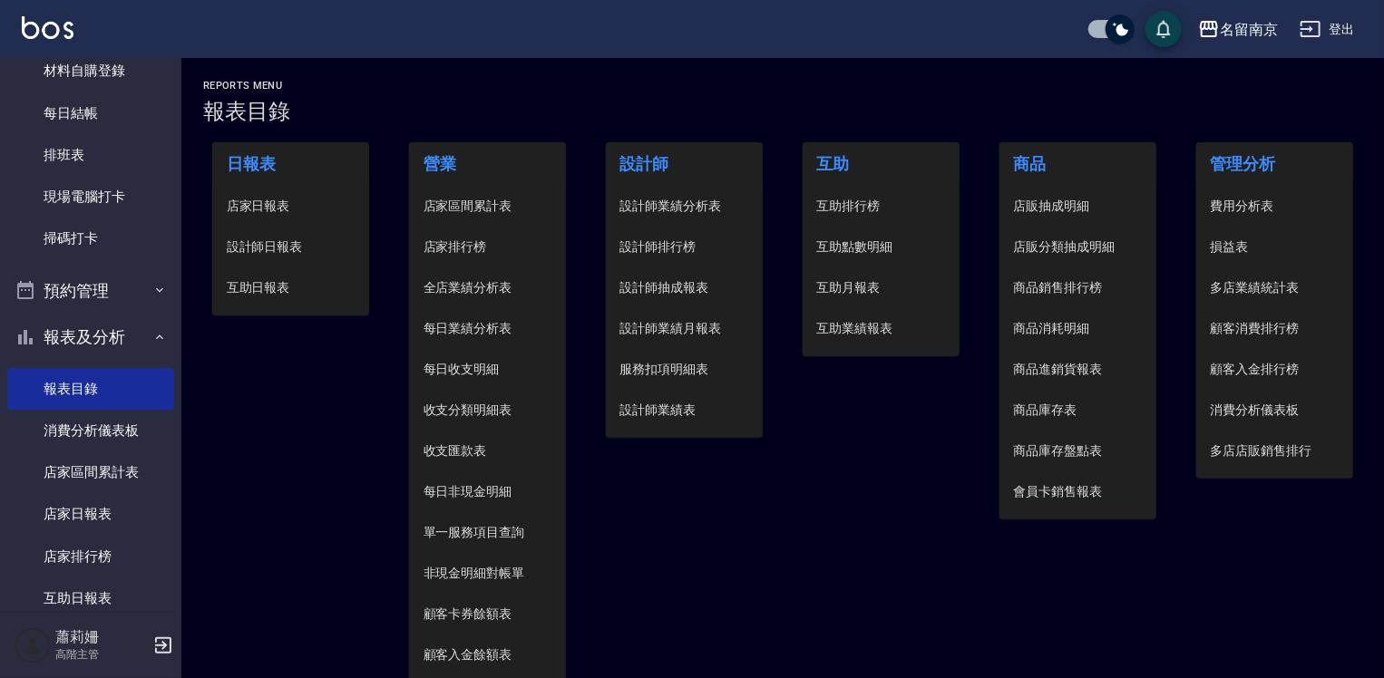
click at [276, 242] on span "設計師日報表" at bounding box center [291, 247] width 129 height 19
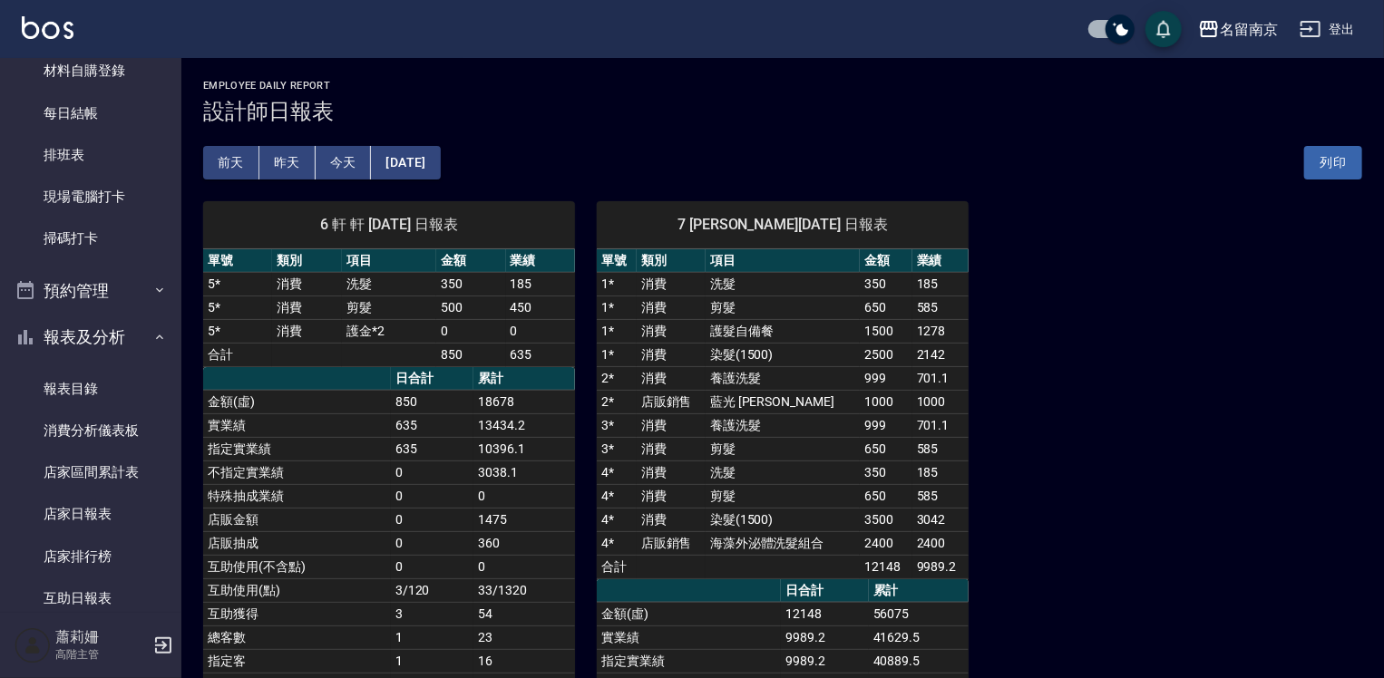
click at [990, 154] on div "前天 昨天 今天 2025/10/11 列印" at bounding box center [782, 162] width 1159 height 77
click at [87, 375] on link "報表目錄" at bounding box center [90, 389] width 167 height 42
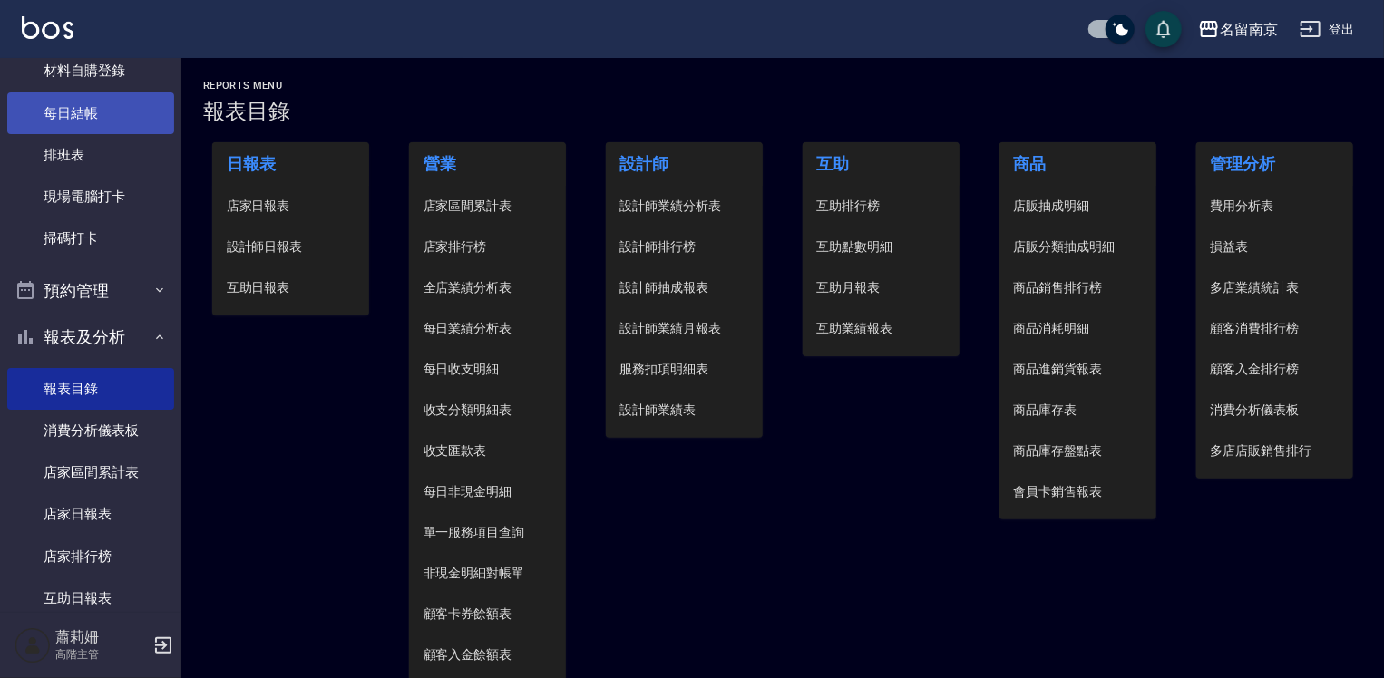
click at [112, 114] on link "每日結帳" at bounding box center [90, 113] width 167 height 42
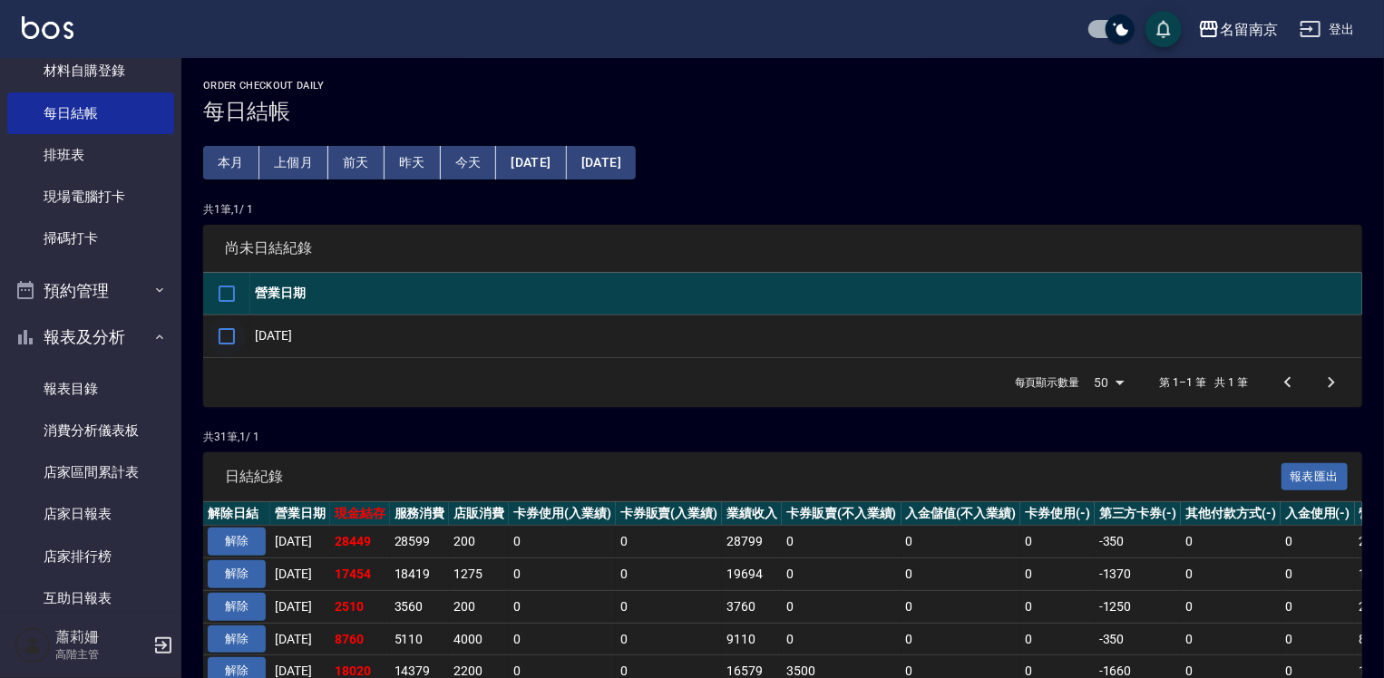
click at [219, 337] on input "checkbox" at bounding box center [227, 336] width 38 height 38
checkbox input "true"
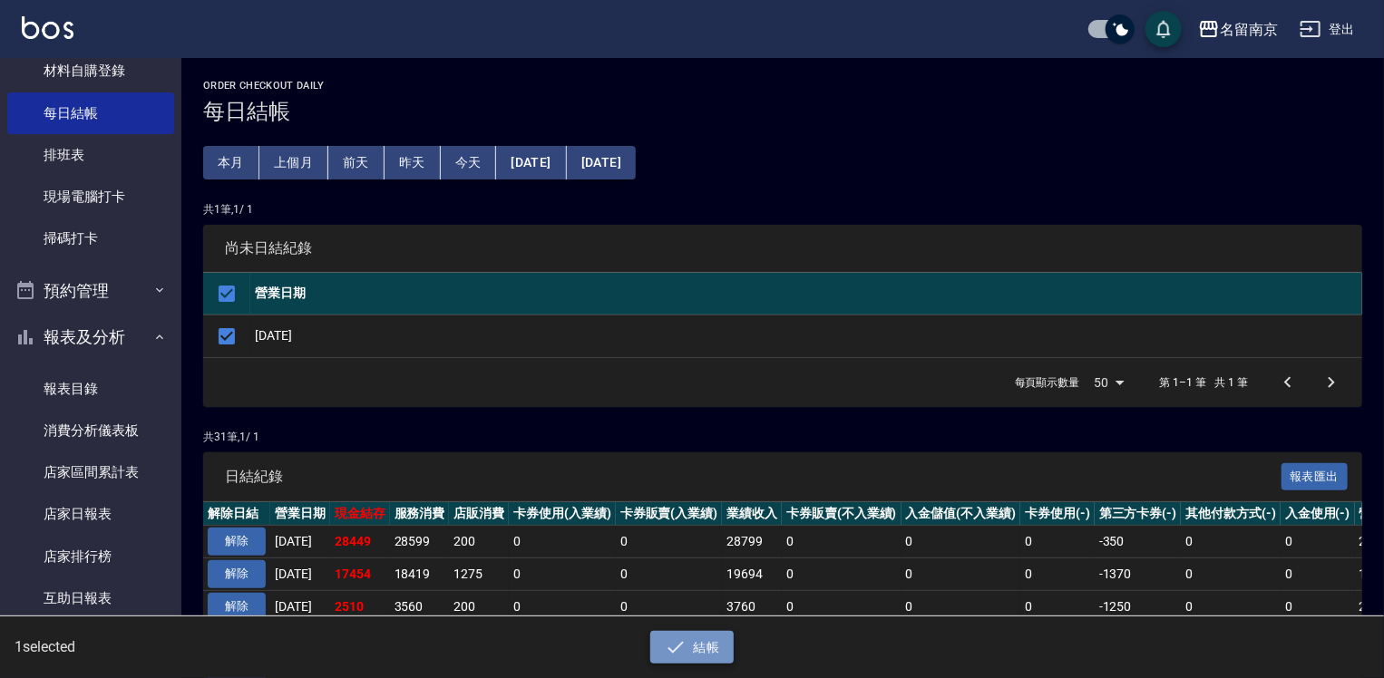
click at [730, 649] on button "結帳" at bounding box center [692, 648] width 84 height 34
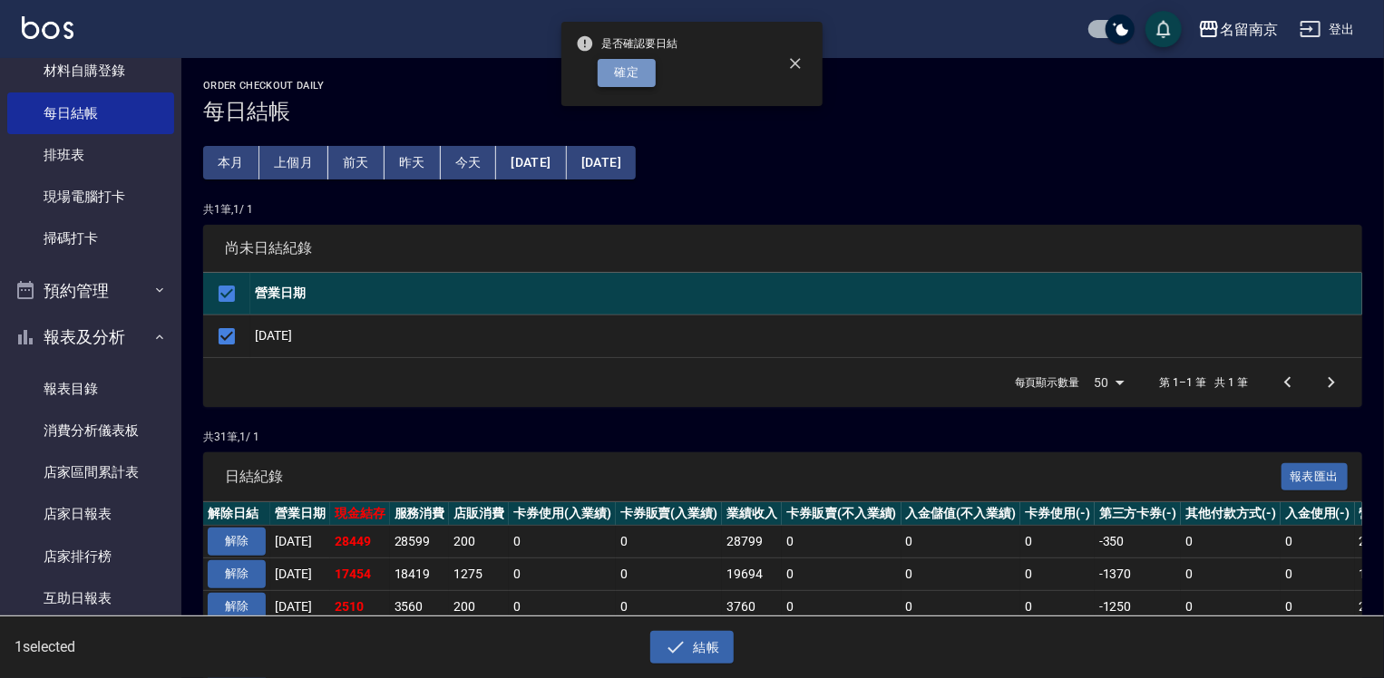
click at [609, 69] on button "確定" at bounding box center [627, 73] width 58 height 28
checkbox input "false"
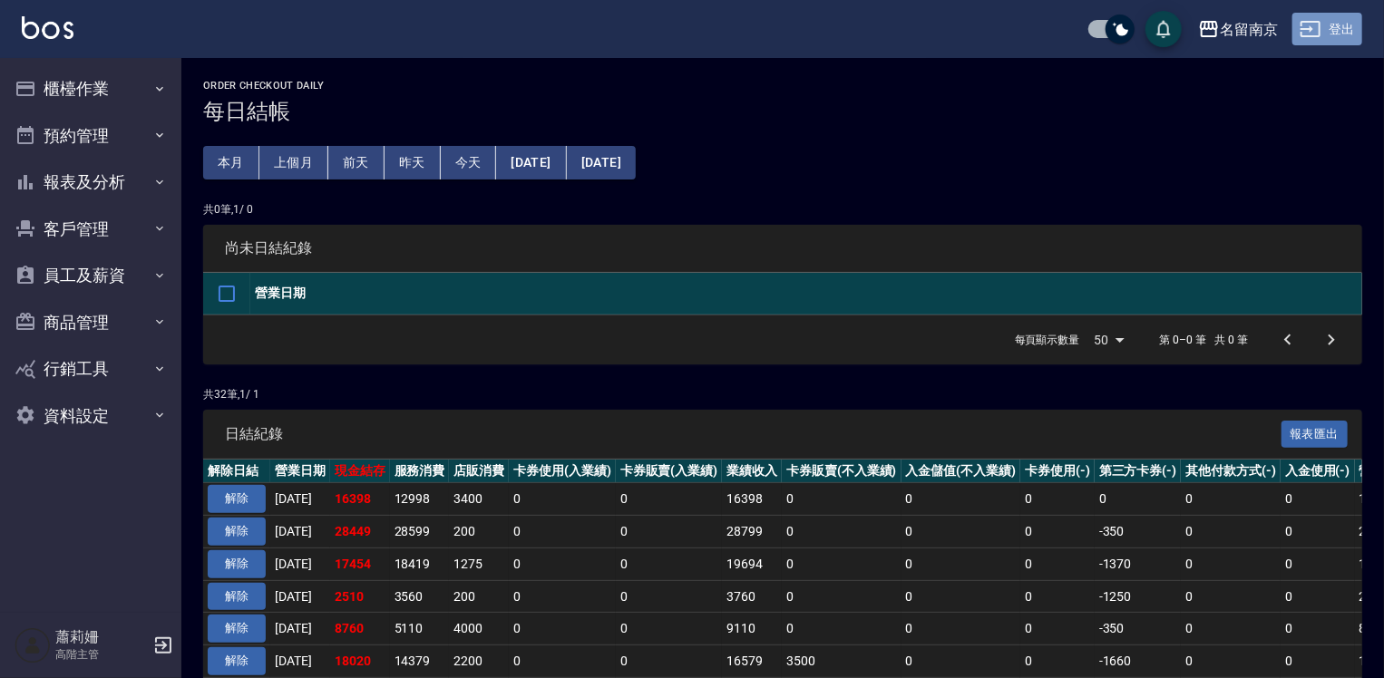
click at [1342, 29] on button "登出" at bounding box center [1327, 30] width 70 height 34
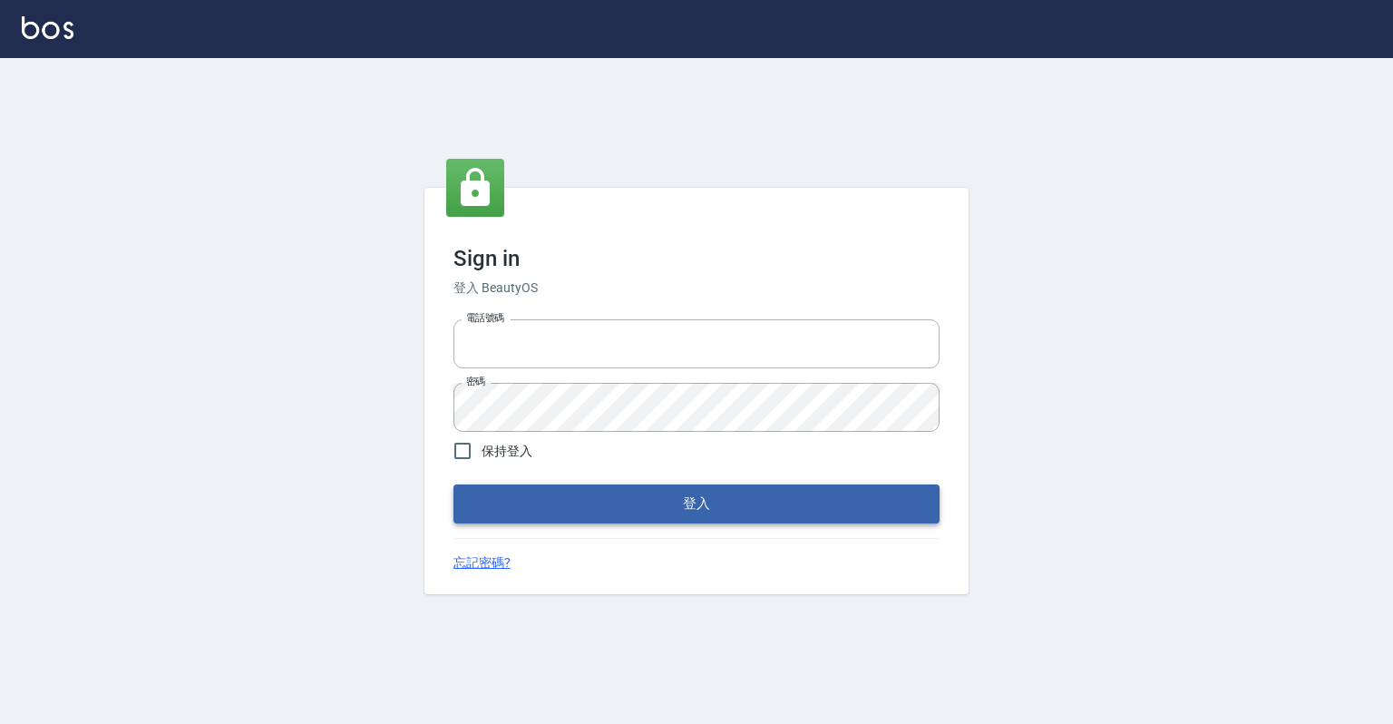
type input "0918176355"
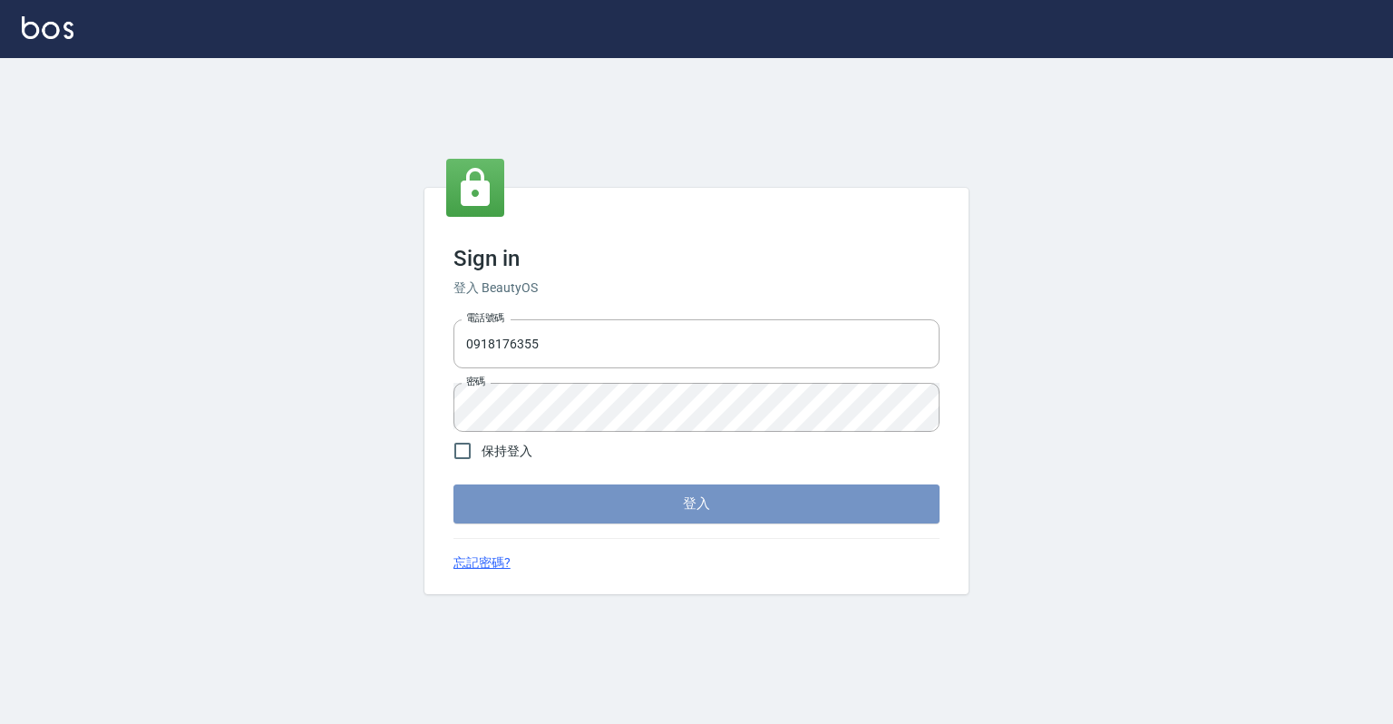
drag, startPoint x: 794, startPoint y: 485, endPoint x: 792, endPoint y: 497, distance: 12.1
click at [792, 495] on button "登入" at bounding box center [696, 503] width 486 height 38
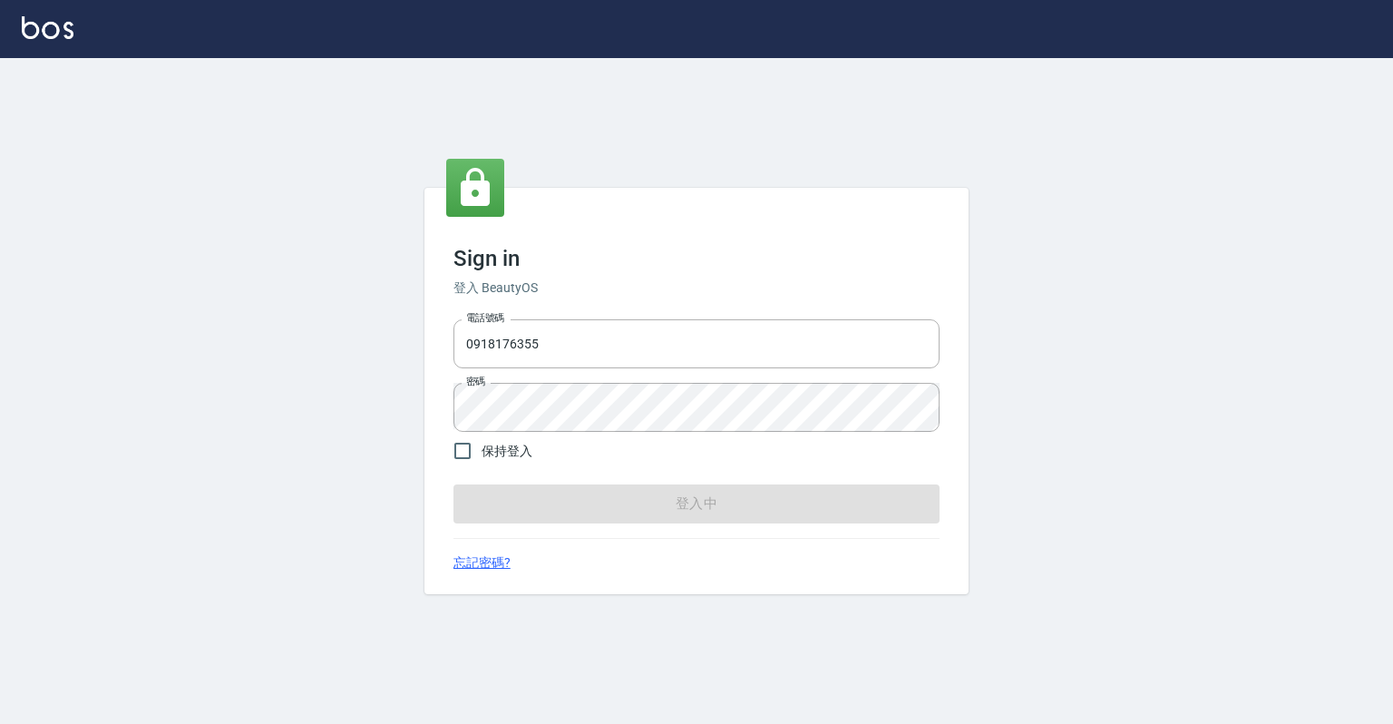
click at [792, 498] on form "電話號碼 0918176355 電話號碼 密碼 密碼 保持登入 登入中" at bounding box center [696, 417] width 486 height 210
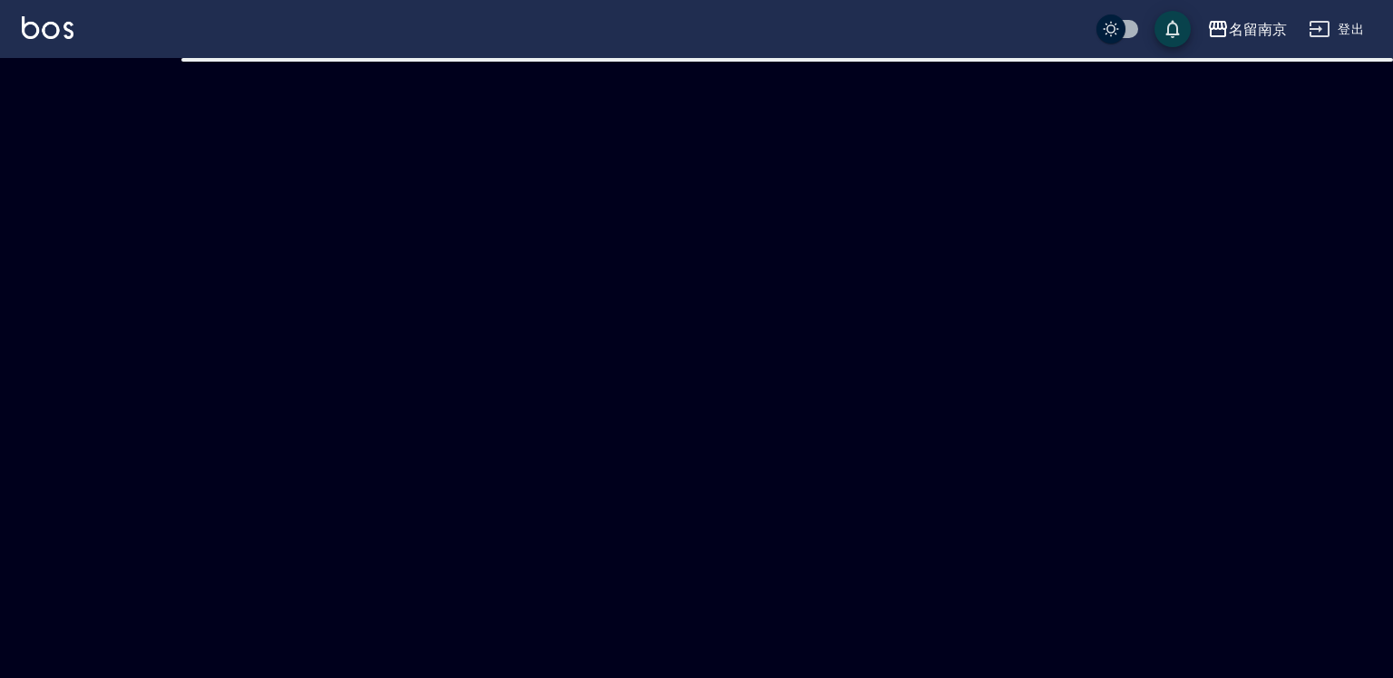
checkbox input "true"
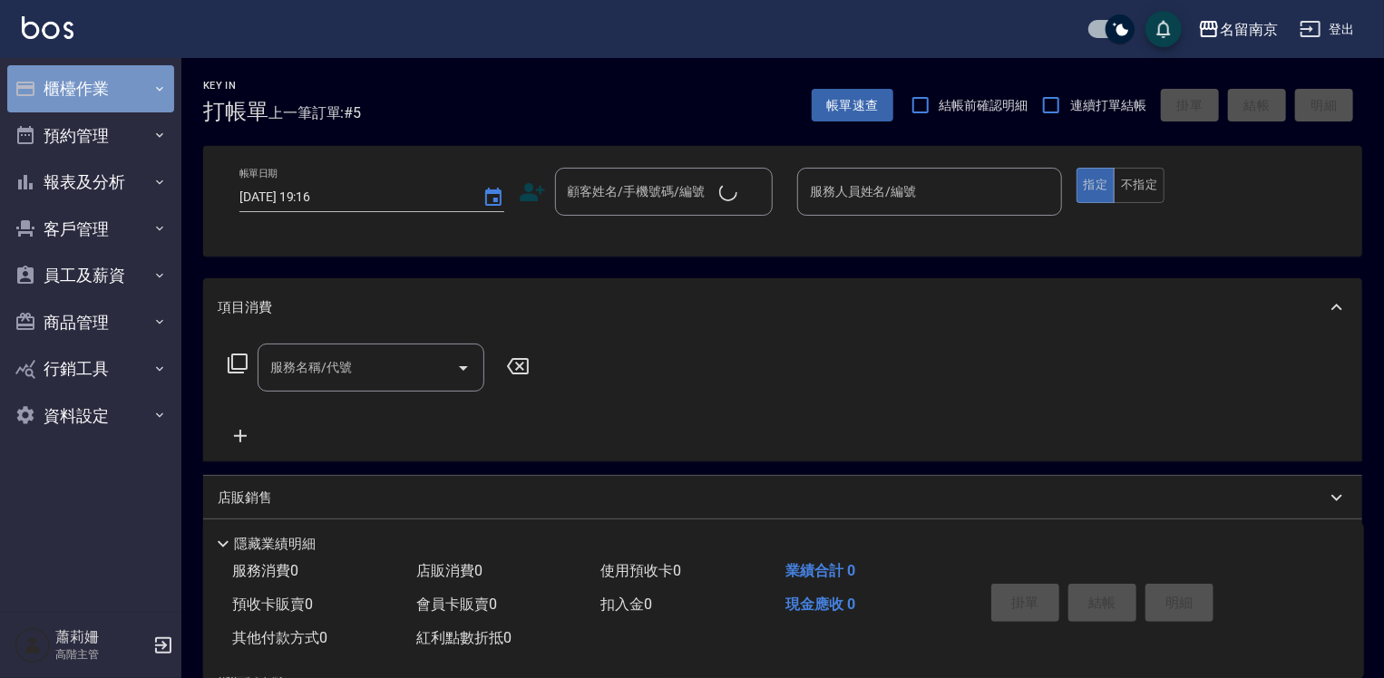
click at [41, 75] on button "櫃檯作業" at bounding box center [90, 88] width 167 height 47
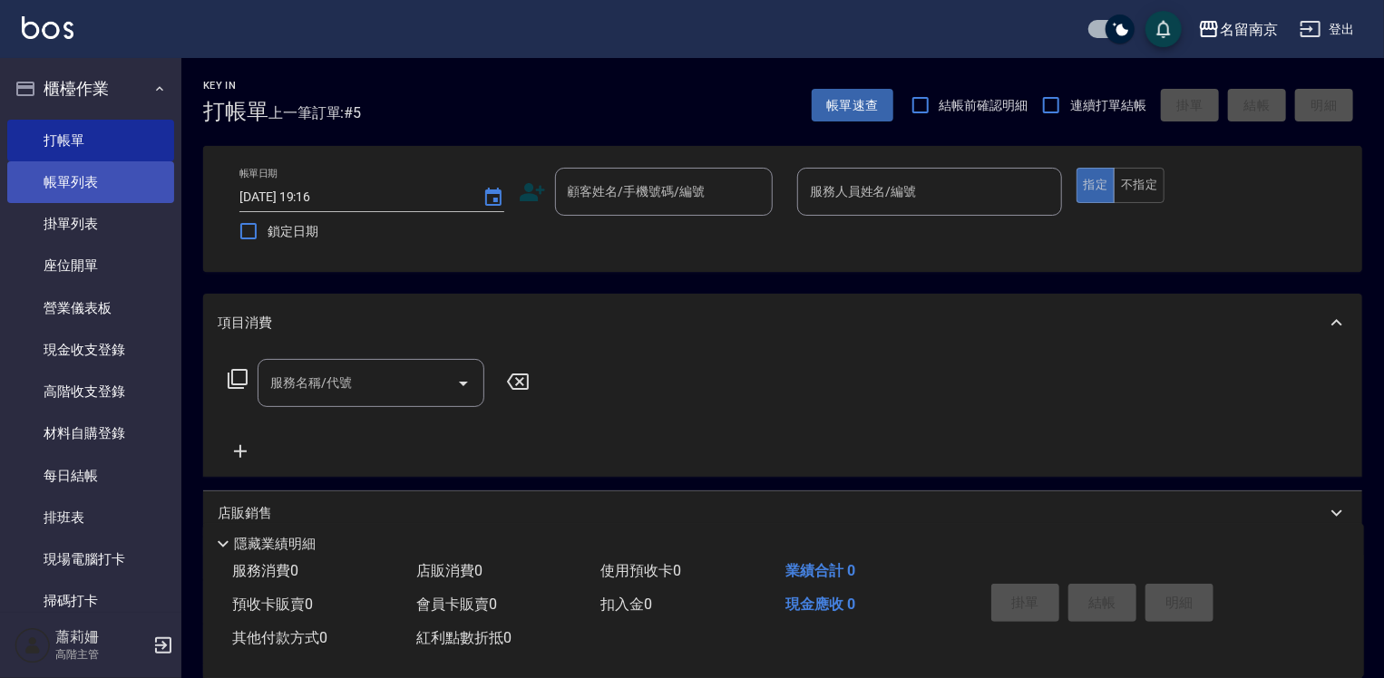
click at [125, 175] on link "帳單列表" at bounding box center [90, 182] width 167 height 42
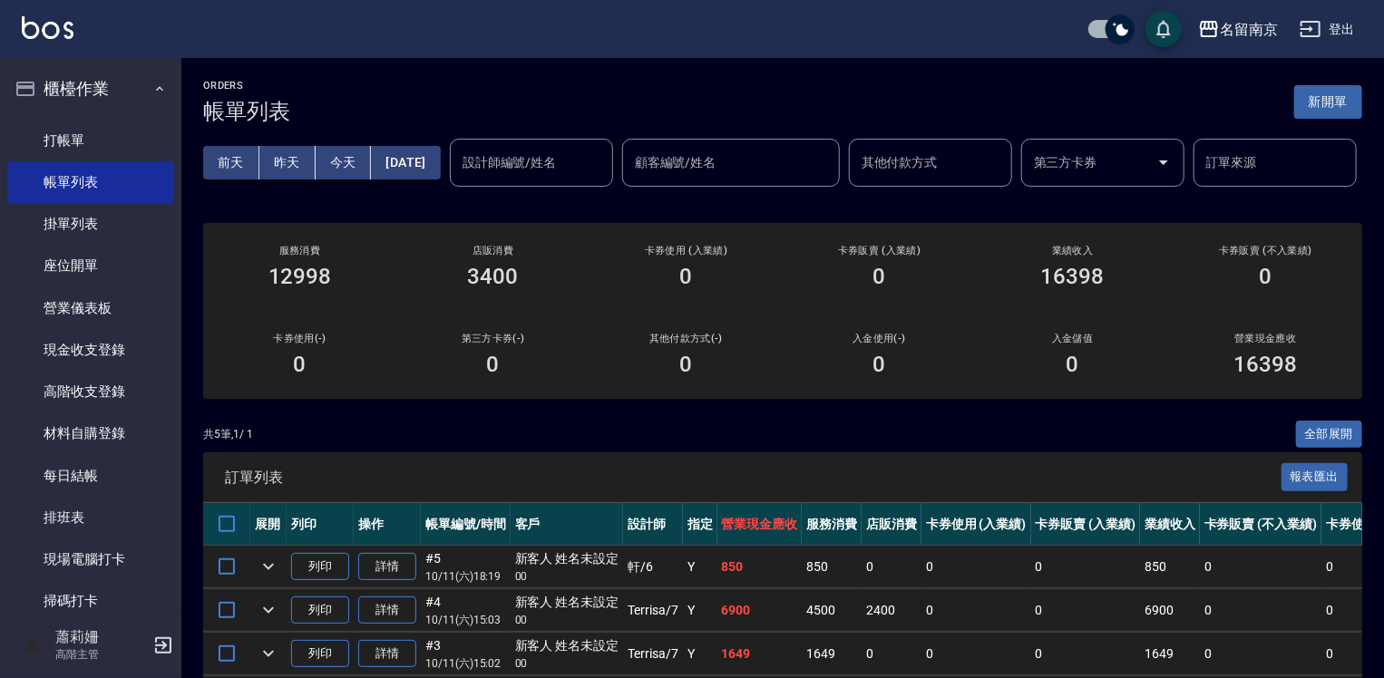
scroll to position [91, 0]
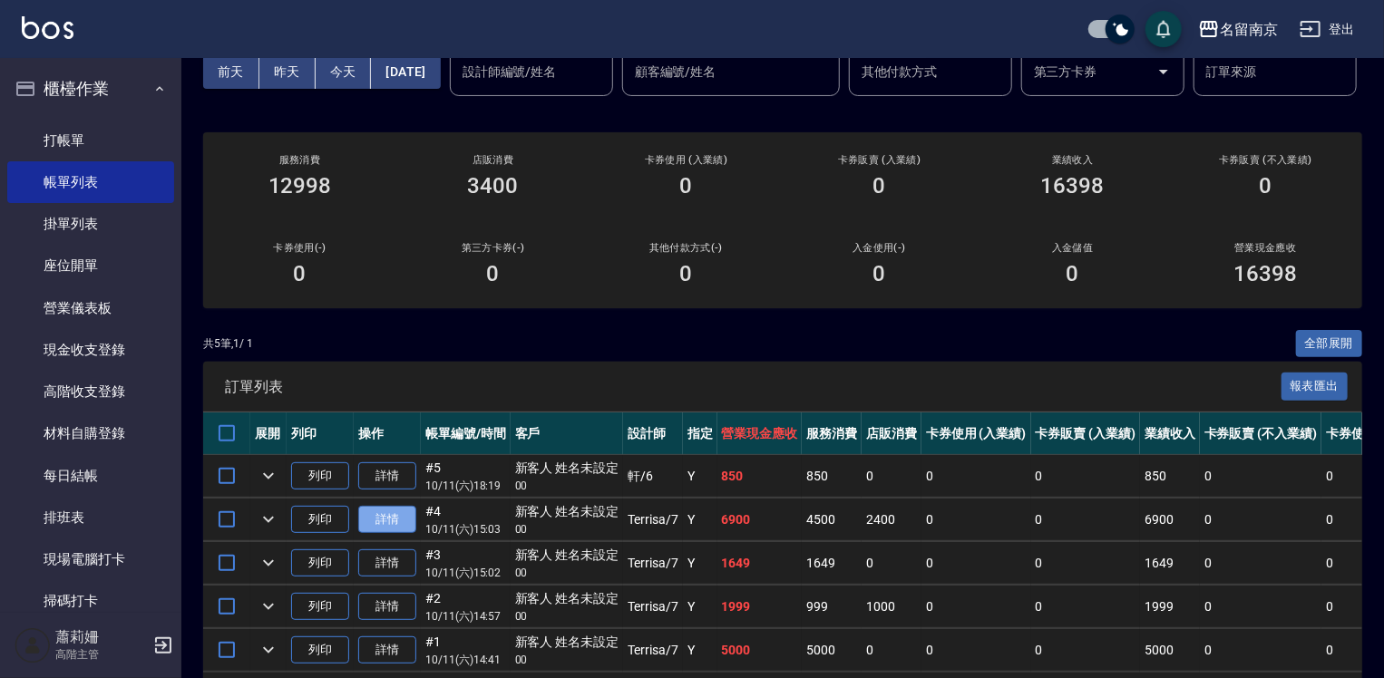
click at [399, 534] on link "詳情" at bounding box center [387, 520] width 58 height 28
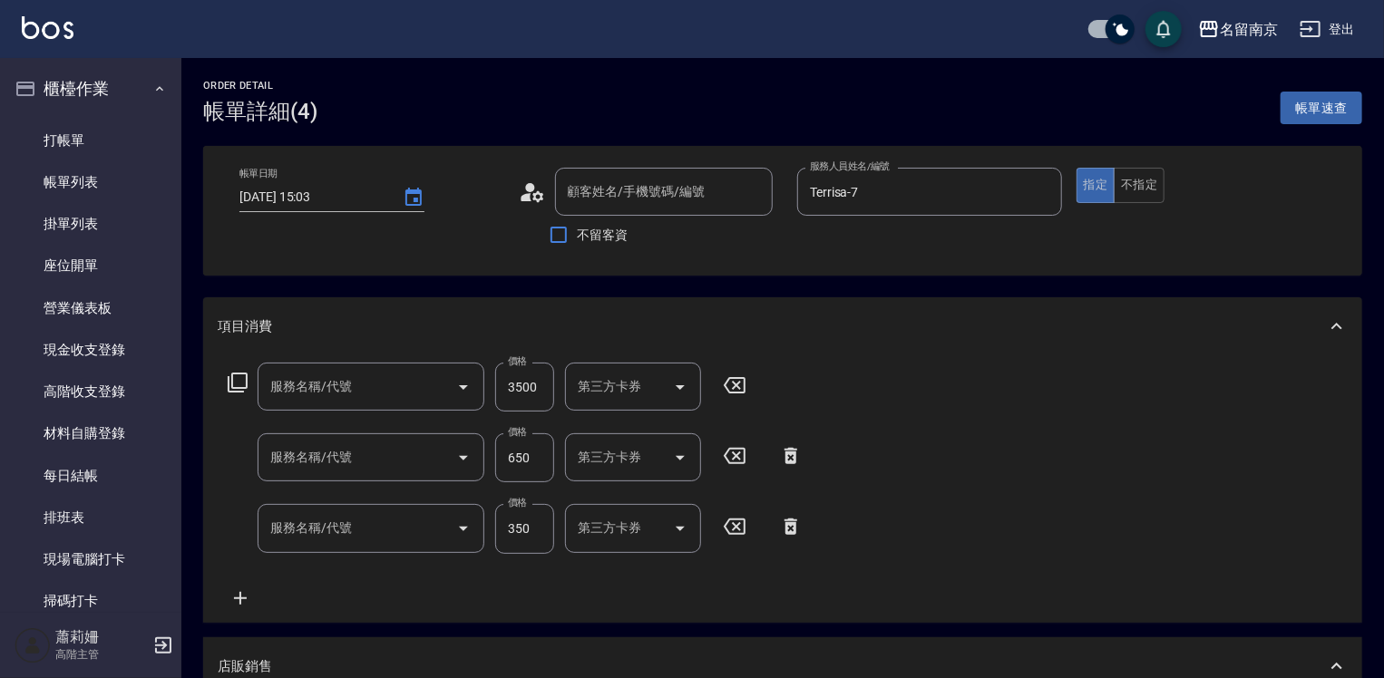
type input "2025/10/11 15:03"
type input "Terrisa-7"
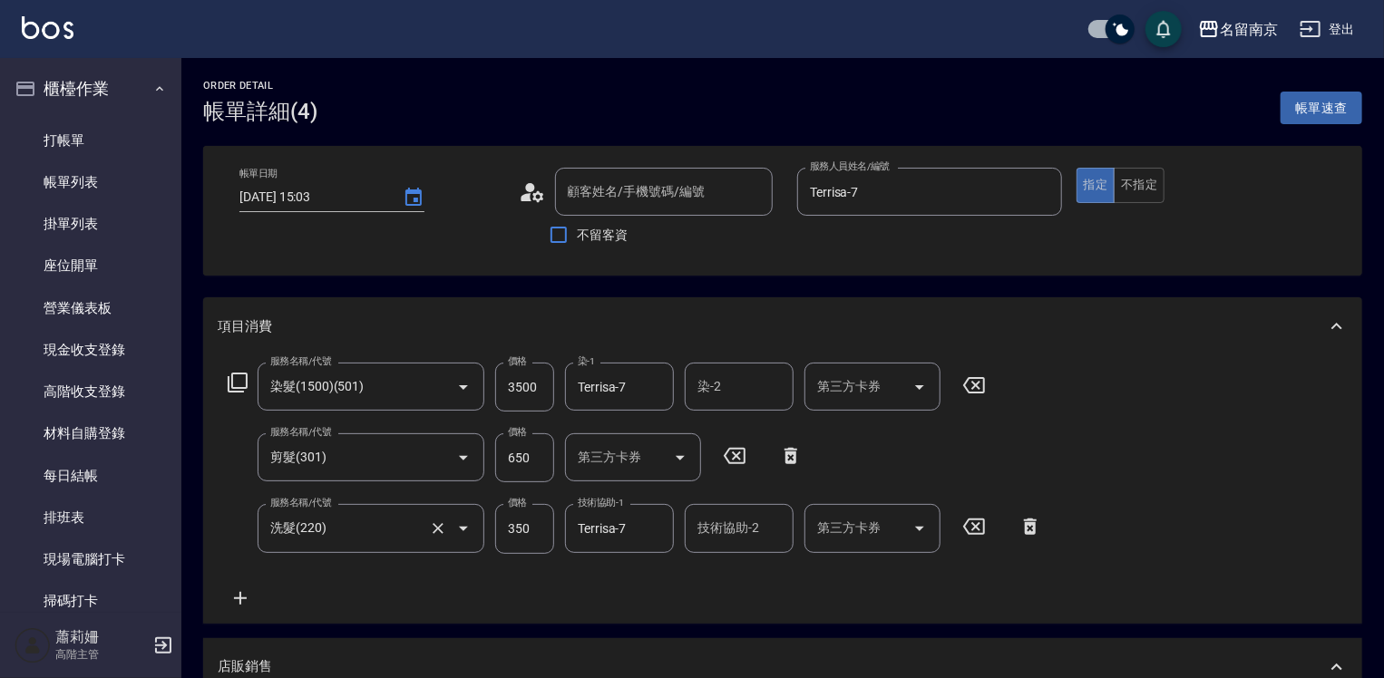
type input "染髮(1500)(501)"
type input "剪髮(301)"
type input "洗髮(220)"
type input "新客人 姓名未設定/00/null"
type input "海藻外泌體洗髮組合"
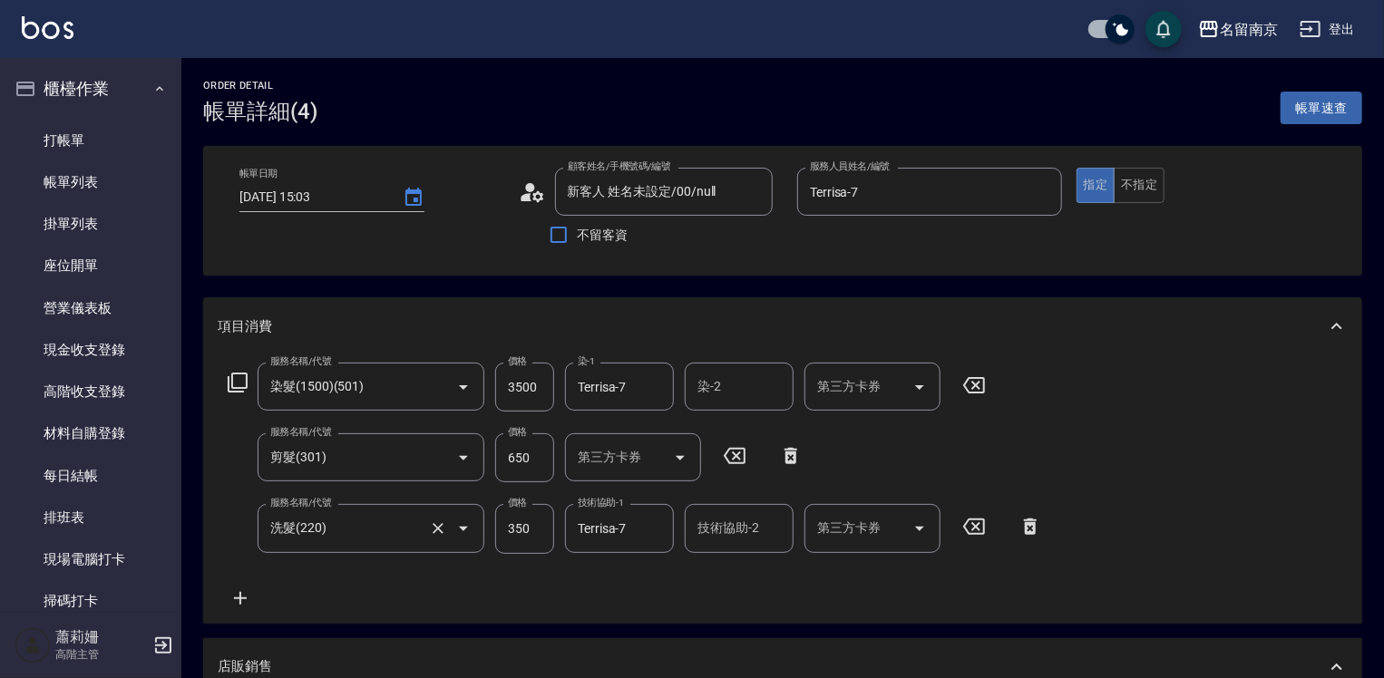
scroll to position [181, 0]
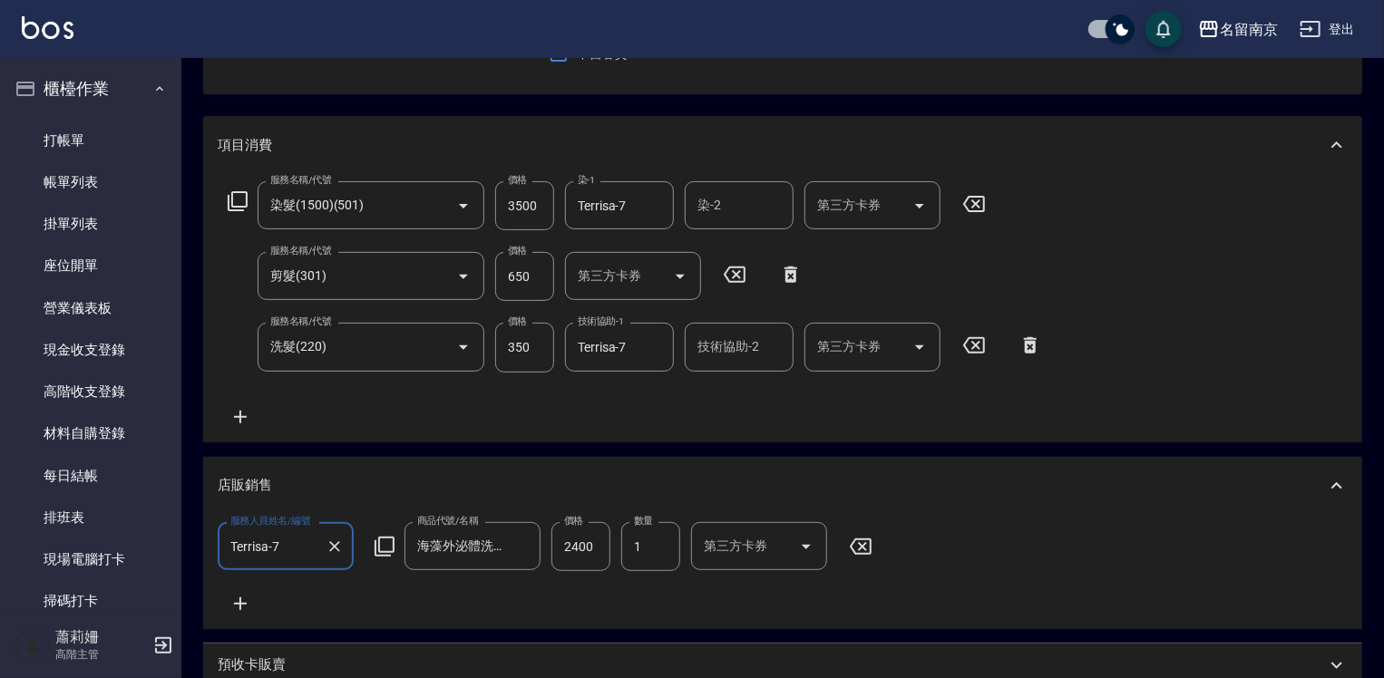
click at [230, 600] on icon at bounding box center [240, 604] width 45 height 22
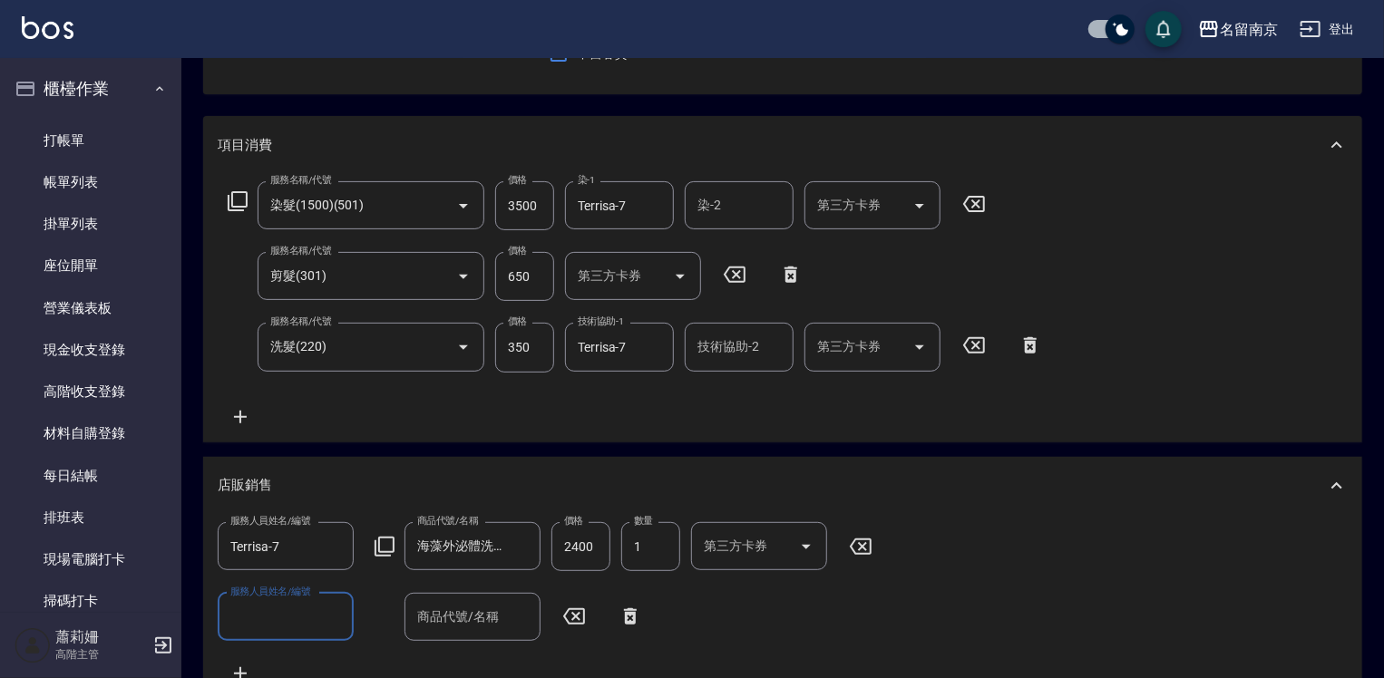
click at [291, 602] on input "服務人員姓名/編號" at bounding box center [286, 617] width 120 height 32
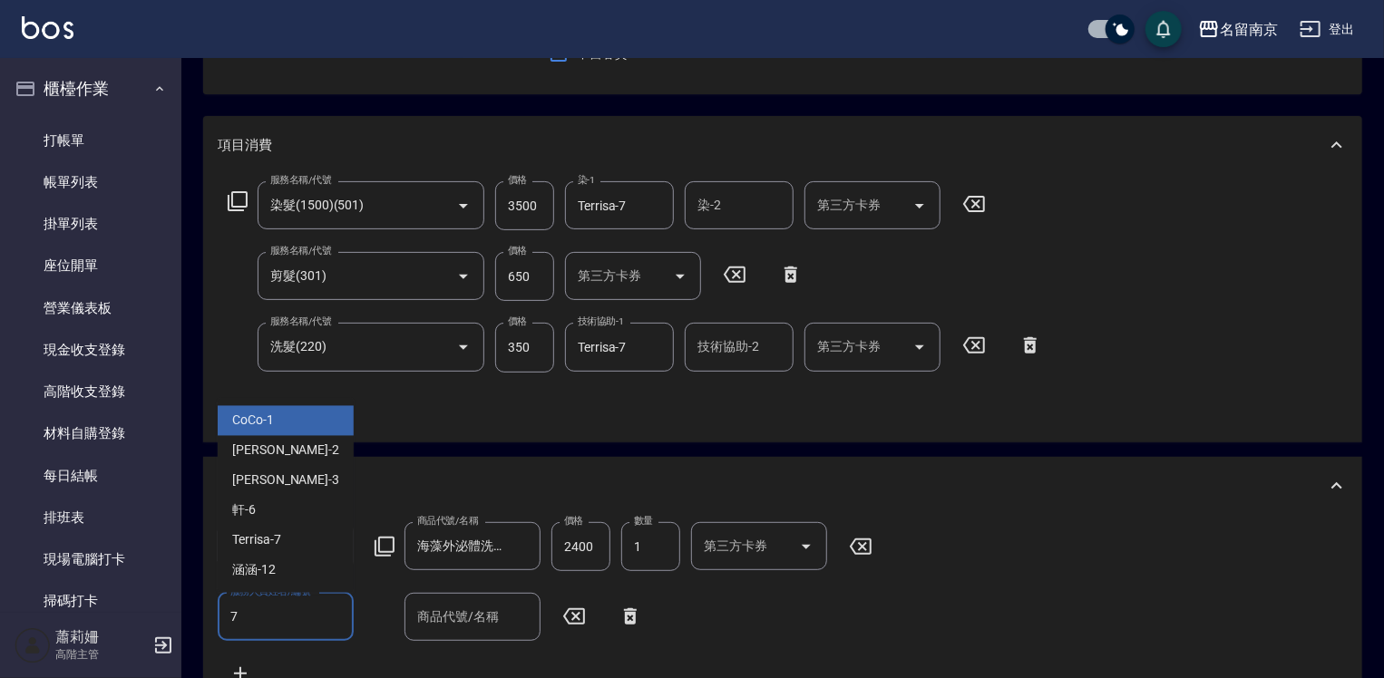
type input "Terrisa-7"
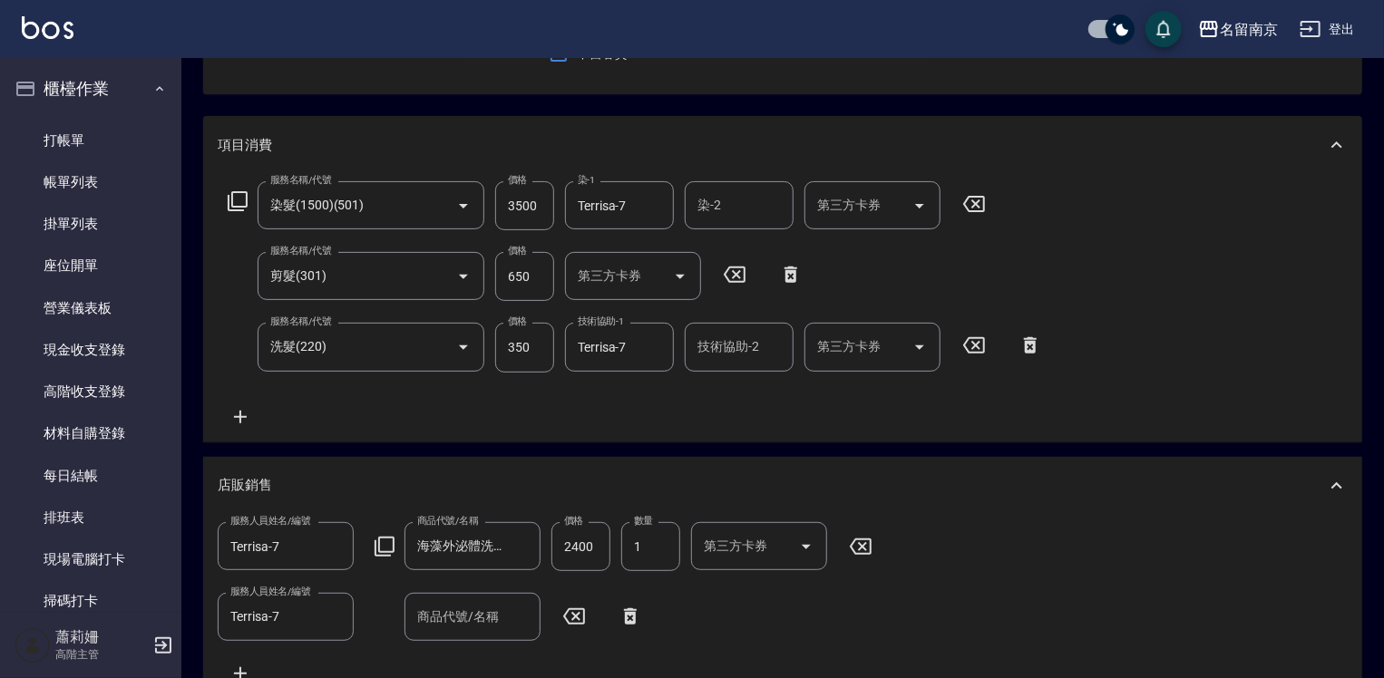
click at [388, 545] on icon at bounding box center [385, 547] width 22 height 22
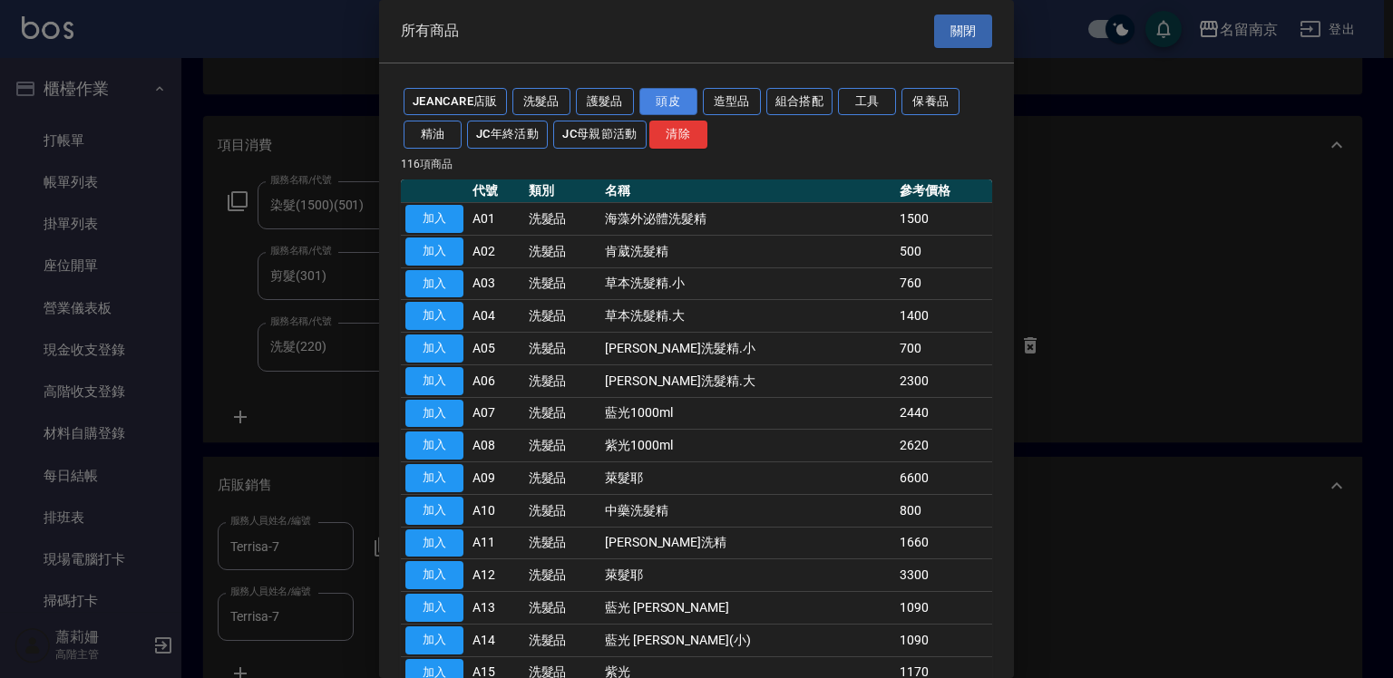
click at [685, 102] on button "頭皮" at bounding box center [668, 102] width 58 height 28
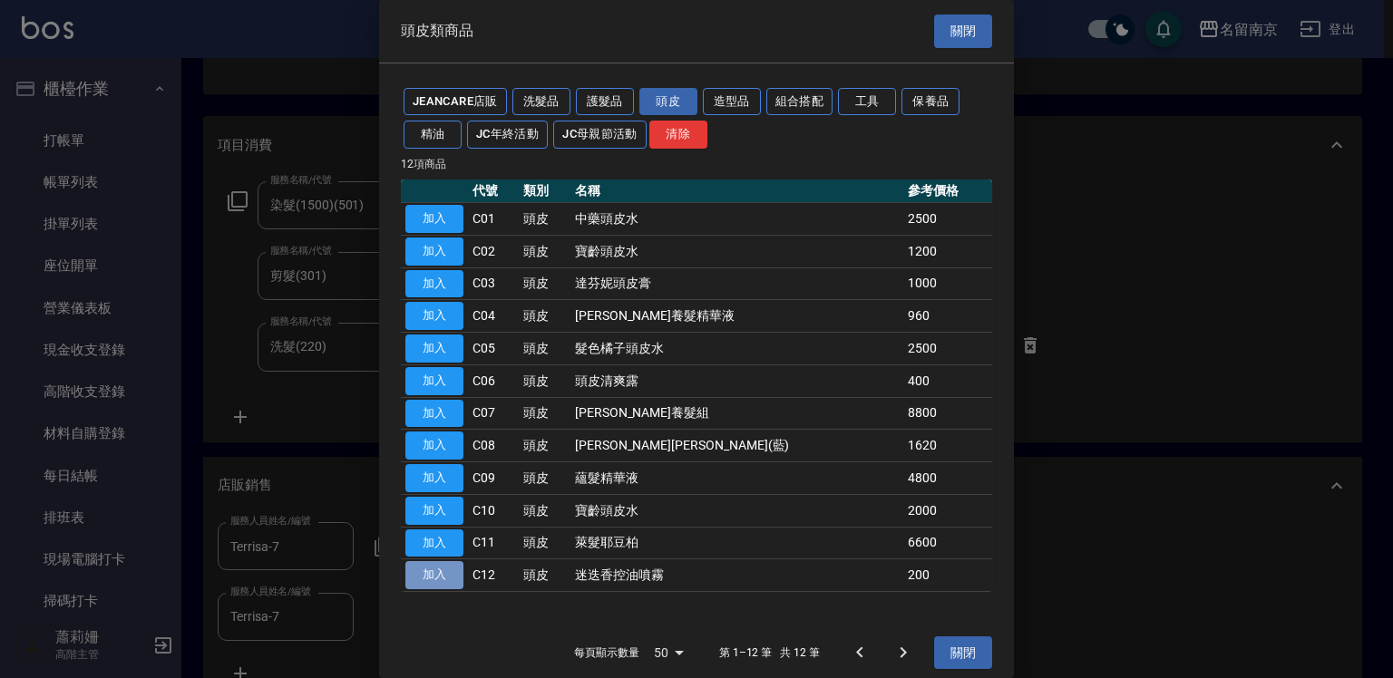
click at [454, 574] on button "加入" at bounding box center [434, 575] width 58 height 28
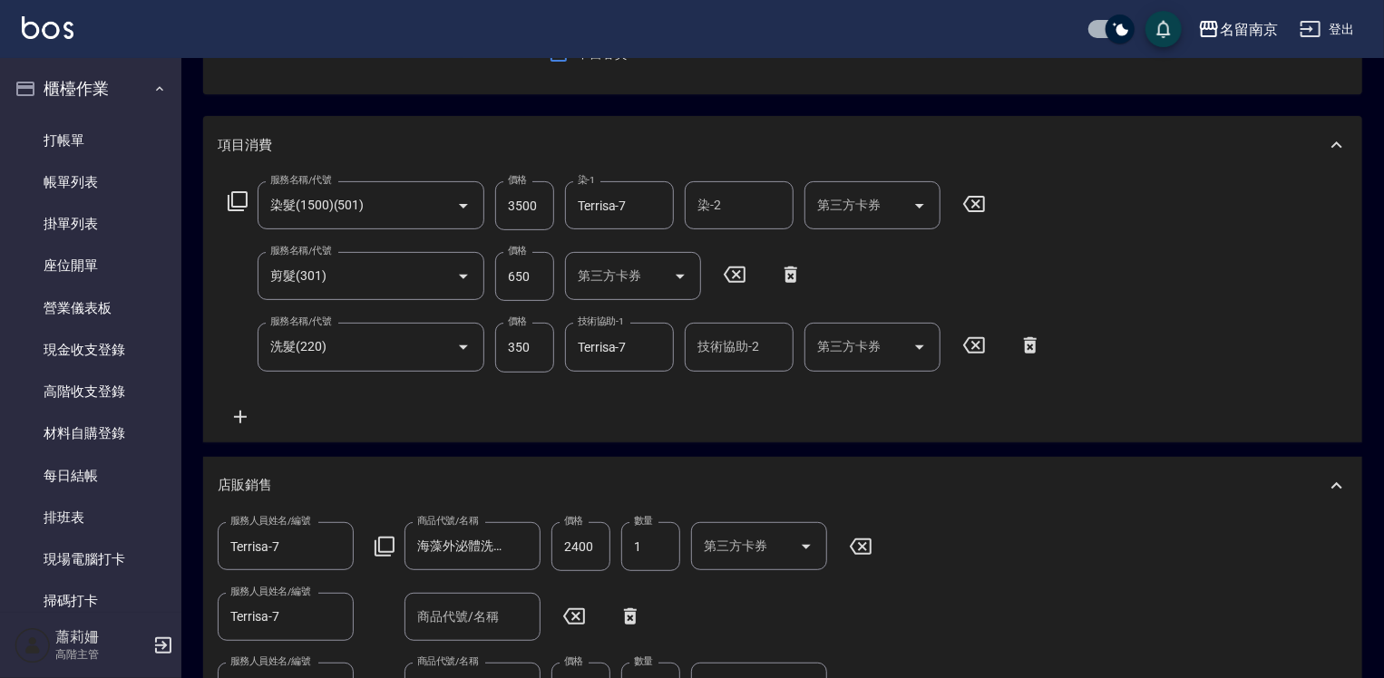
scroll to position [635, 0]
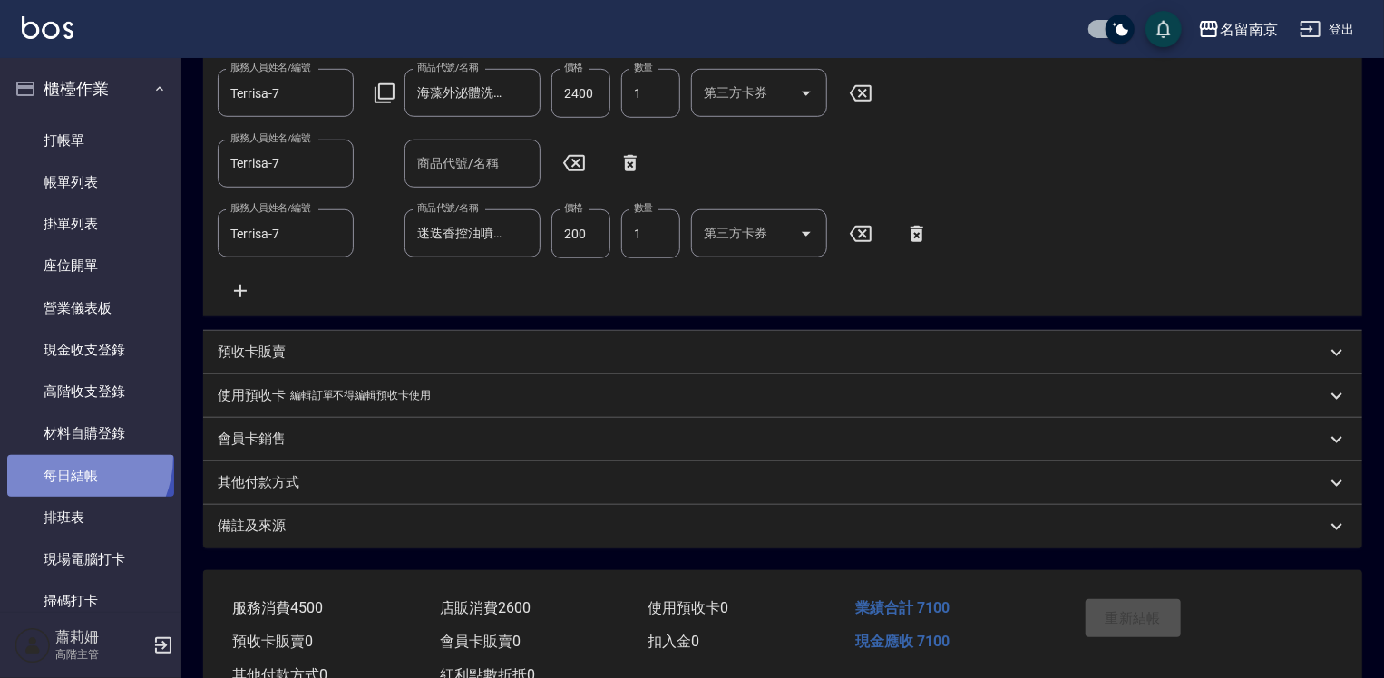
click at [62, 456] on link "每日結帳" at bounding box center [90, 476] width 167 height 42
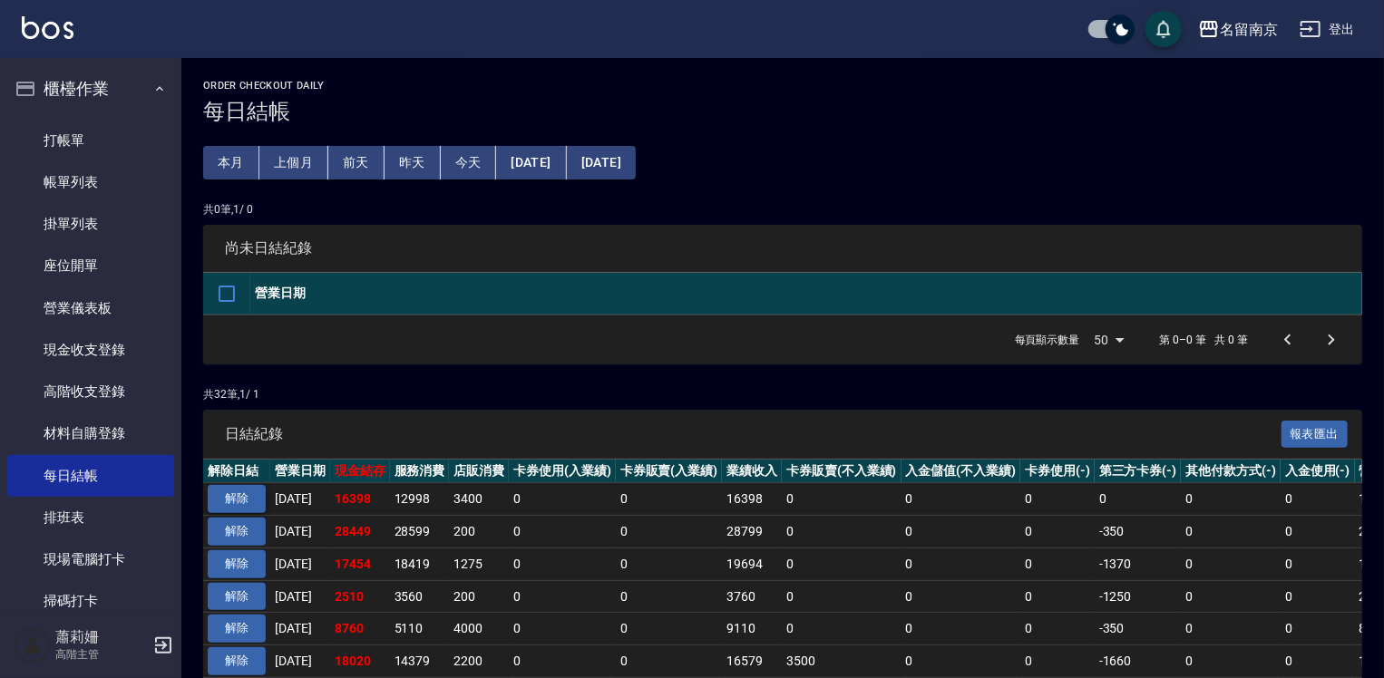
click at [247, 493] on button "解除" at bounding box center [237, 499] width 58 height 28
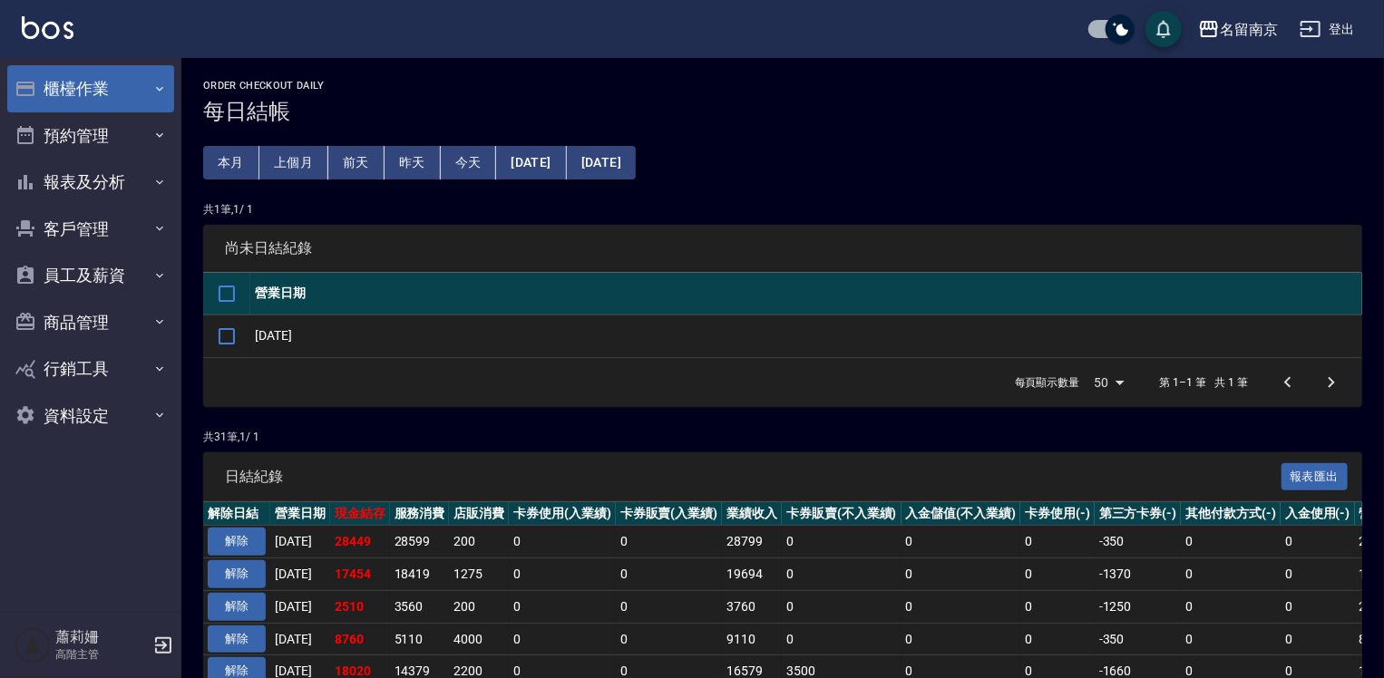
click at [114, 91] on button "櫃檯作業" at bounding box center [90, 88] width 167 height 47
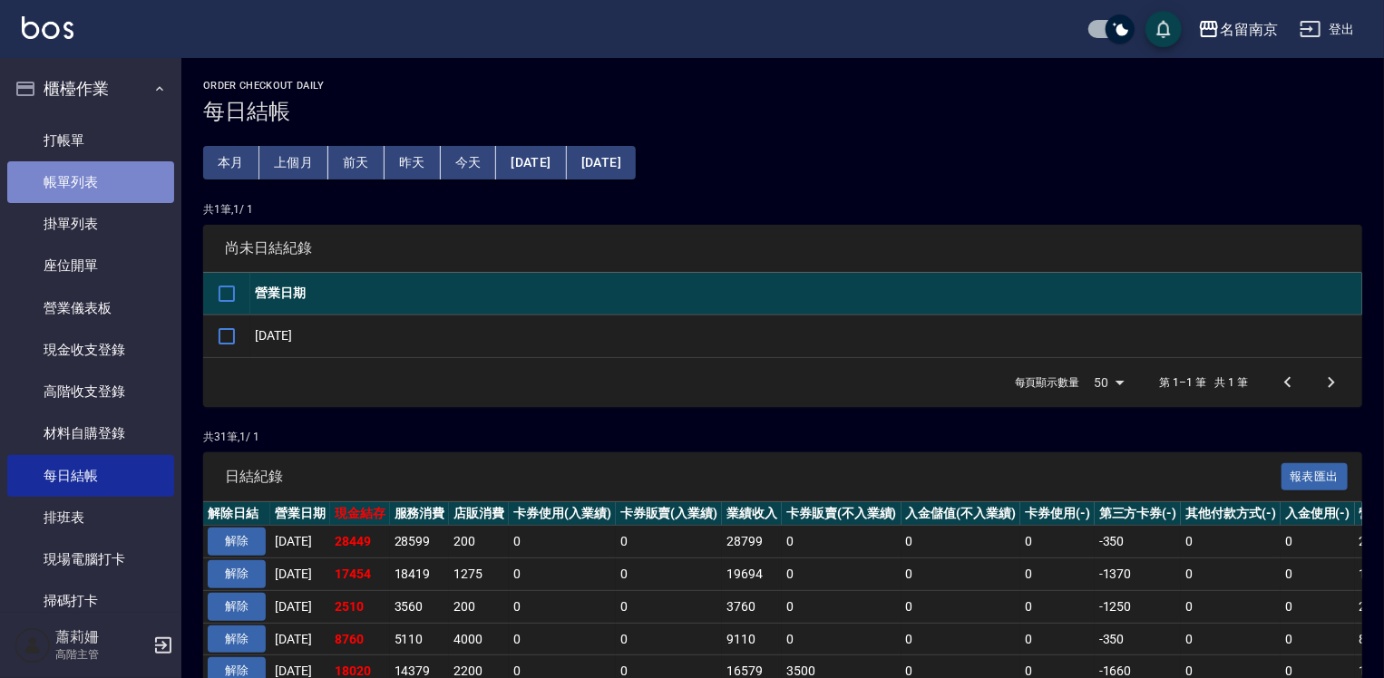
click at [107, 184] on link "帳單列表" at bounding box center [90, 182] width 167 height 42
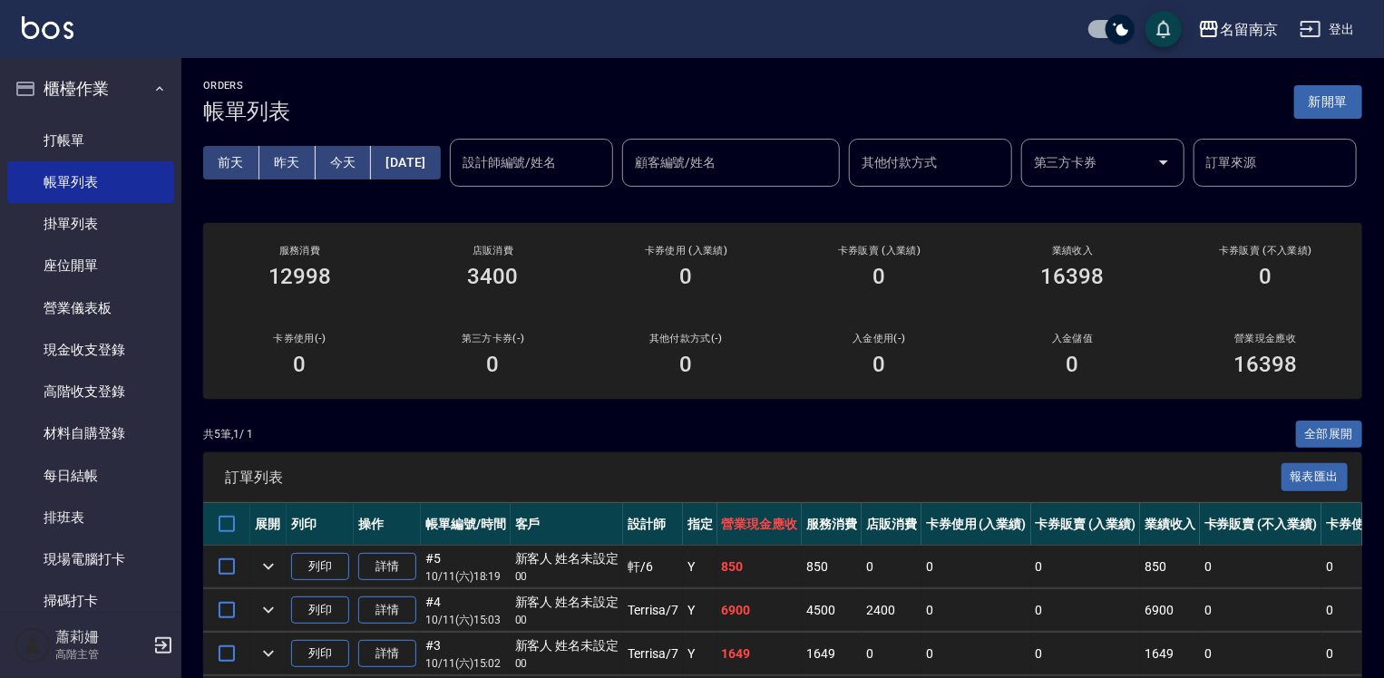
scroll to position [91, 0]
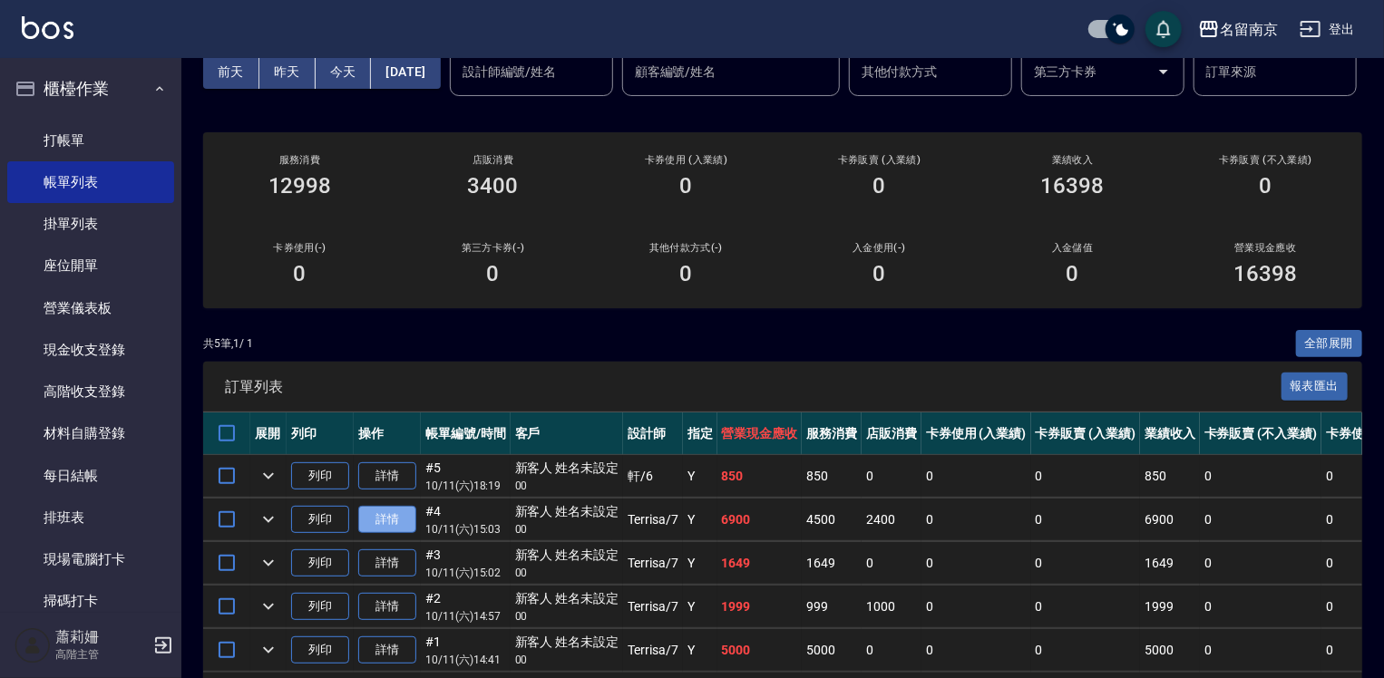
click at [405, 534] on link "詳情" at bounding box center [387, 520] width 58 height 28
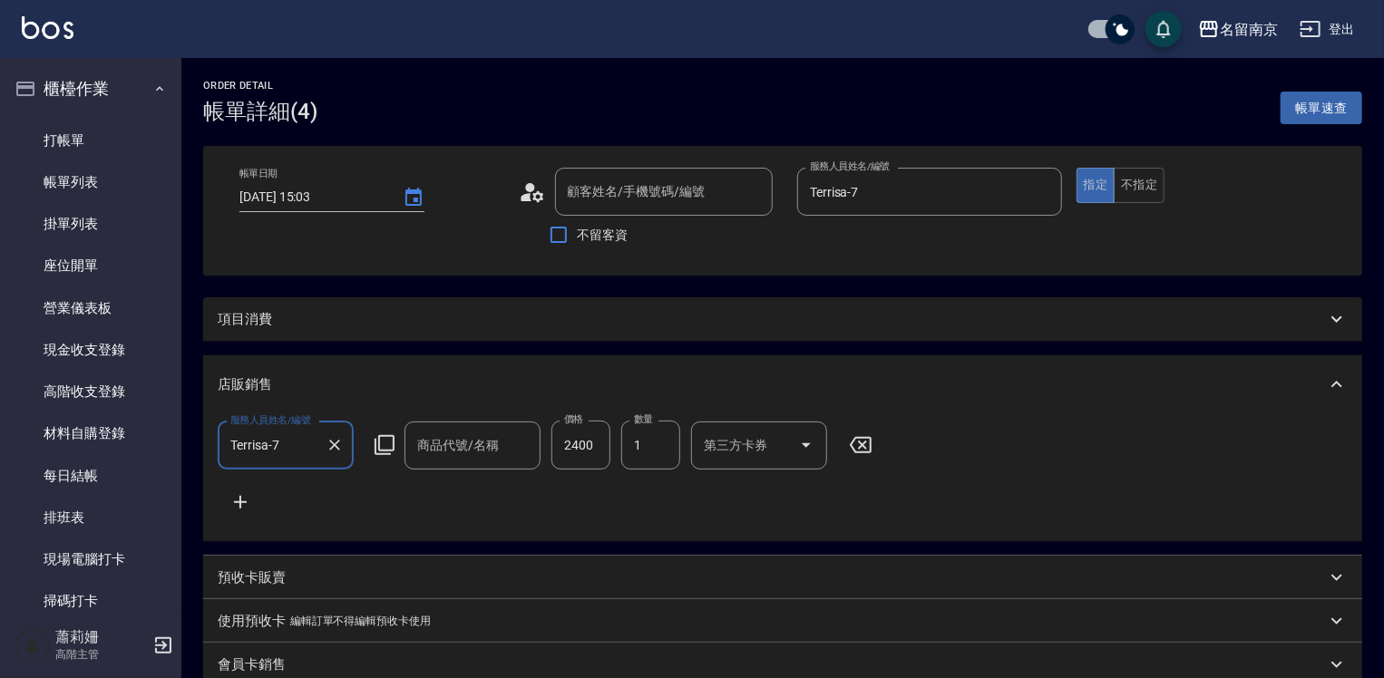
type input "[DATE] 15:03"
type input "Terrisa-7"
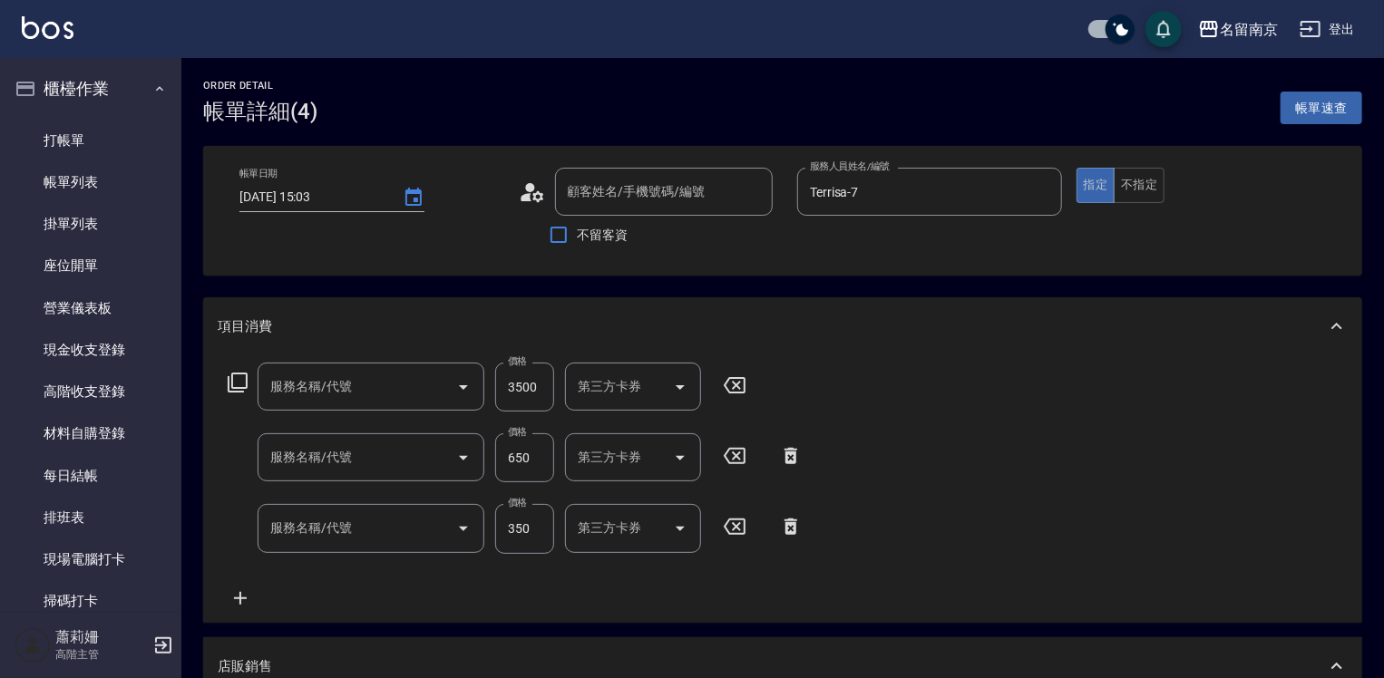
type input "新客人 姓名未設定/00/null"
type input "海藻外泌體洗髮組合"
type input "染髮(1500)(501)"
type input "剪髮(301)"
type input "洗髮(220)"
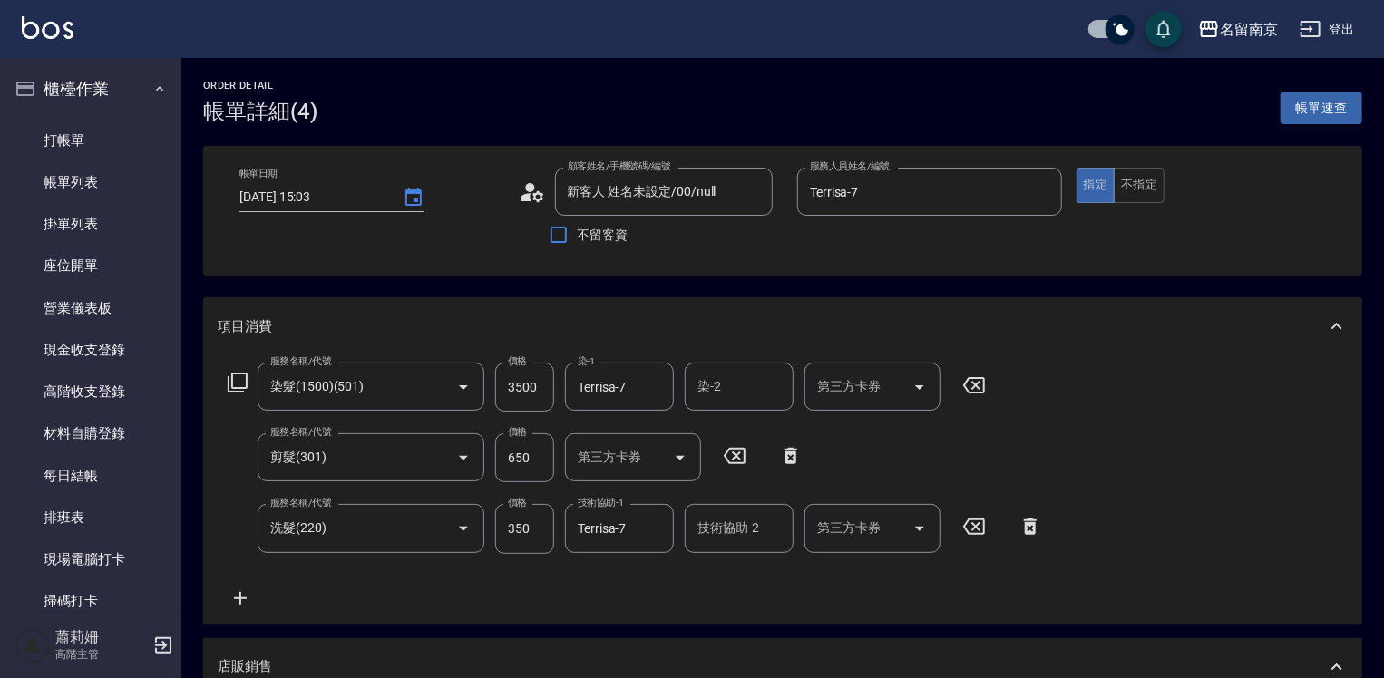
click at [239, 598] on icon at bounding box center [240, 598] width 13 height 13
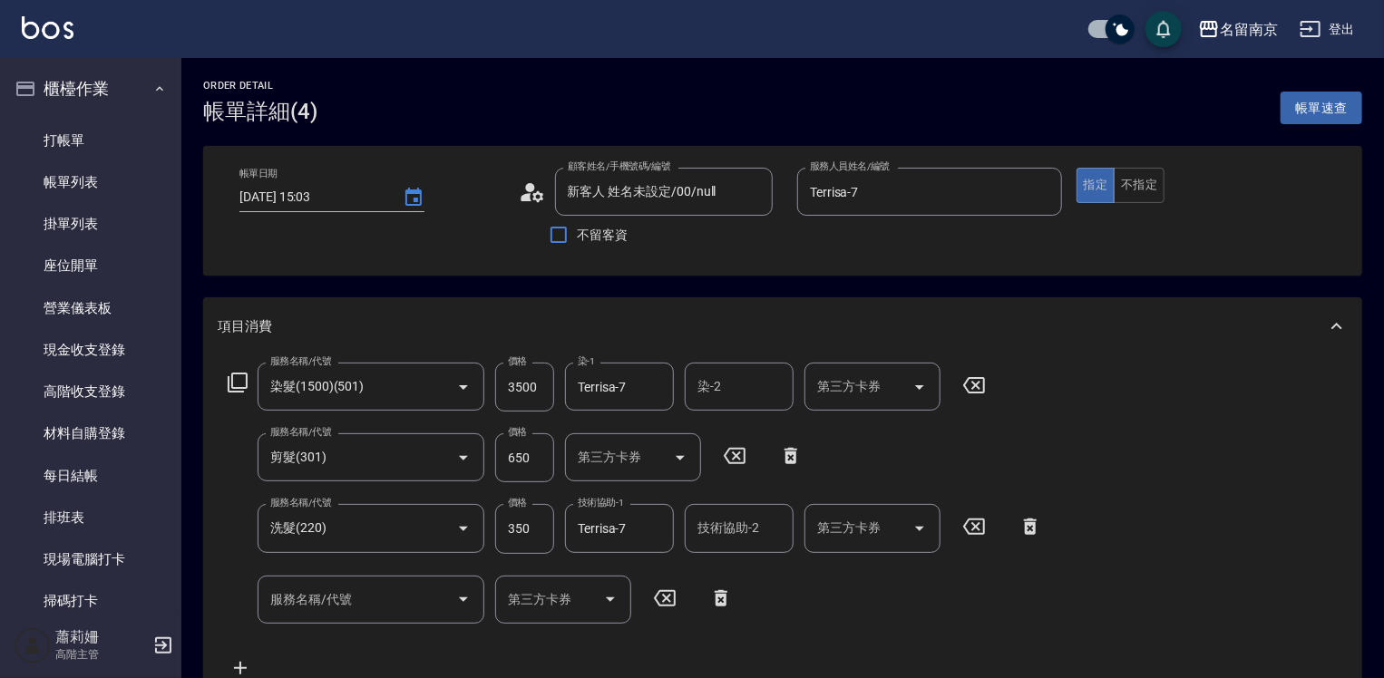
click at [244, 382] on icon at bounding box center [238, 383] width 22 height 22
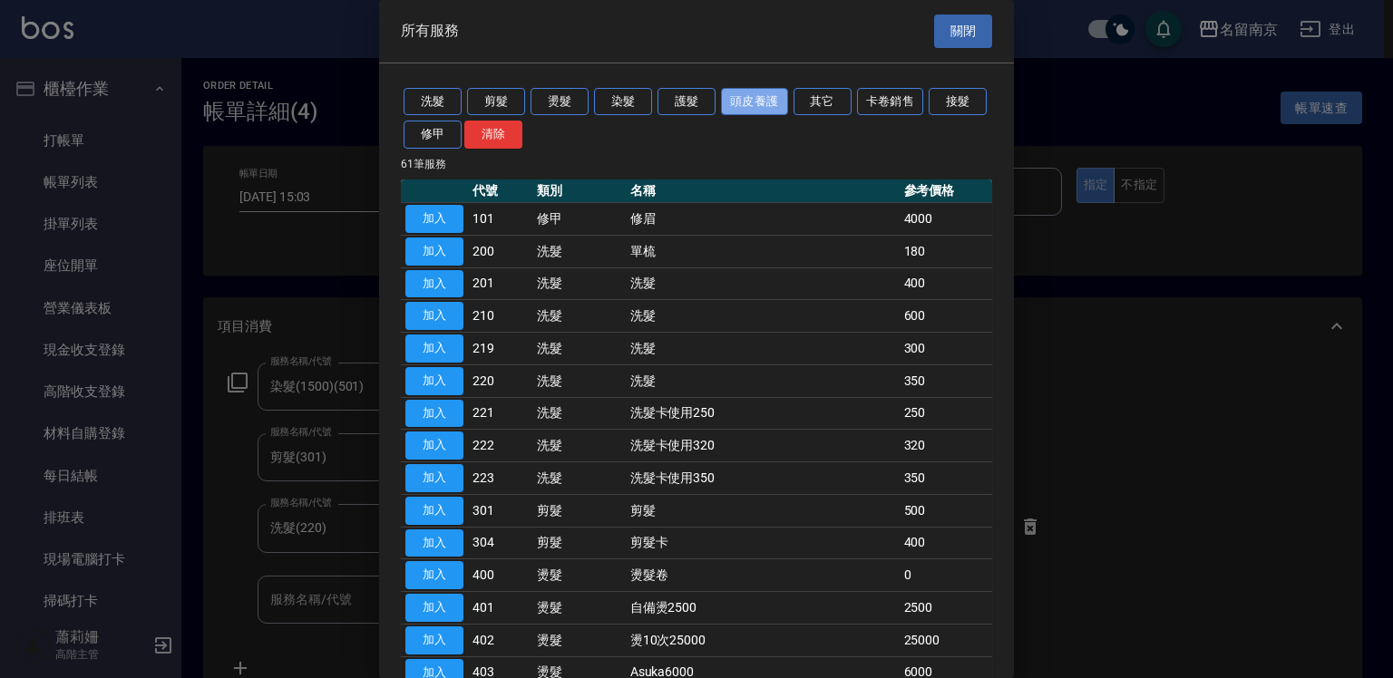
click at [751, 100] on button "頭皮養護" at bounding box center [754, 102] width 67 height 28
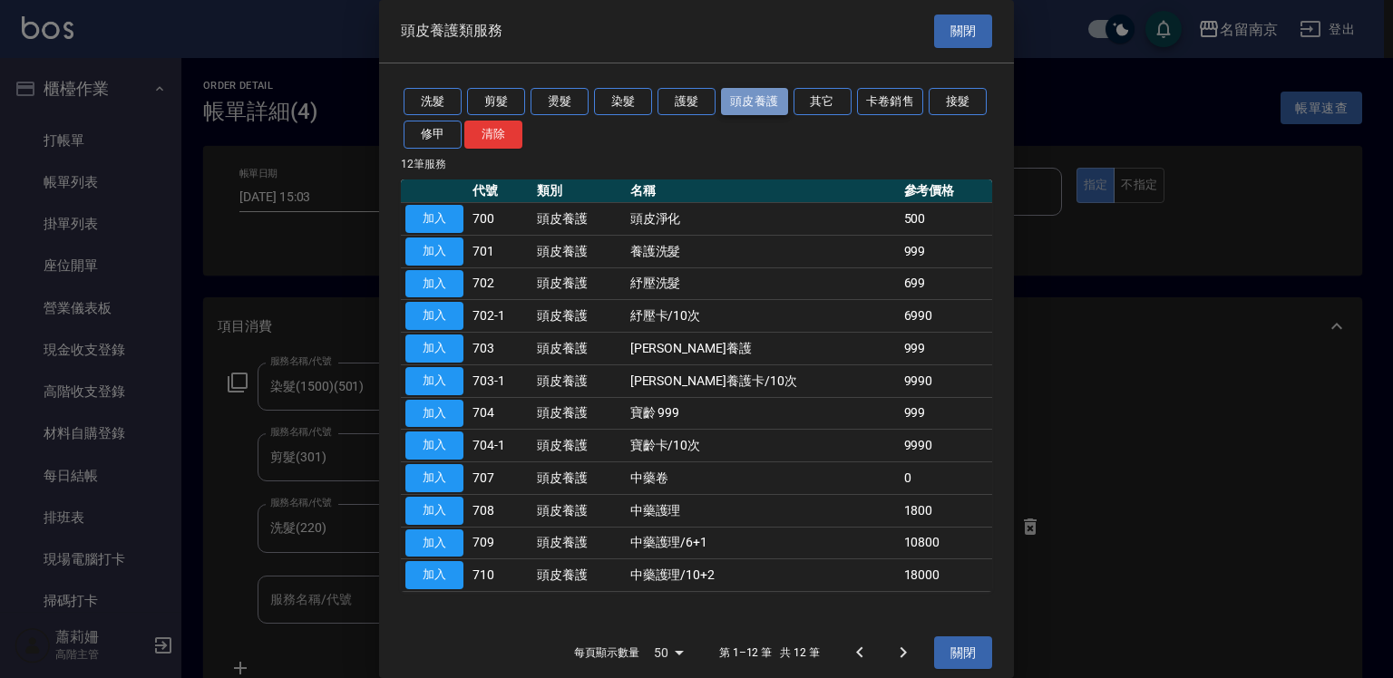
click at [772, 105] on button "頭皮養護" at bounding box center [754, 102] width 67 height 28
click at [677, 94] on button "護髮" at bounding box center [686, 102] width 58 height 28
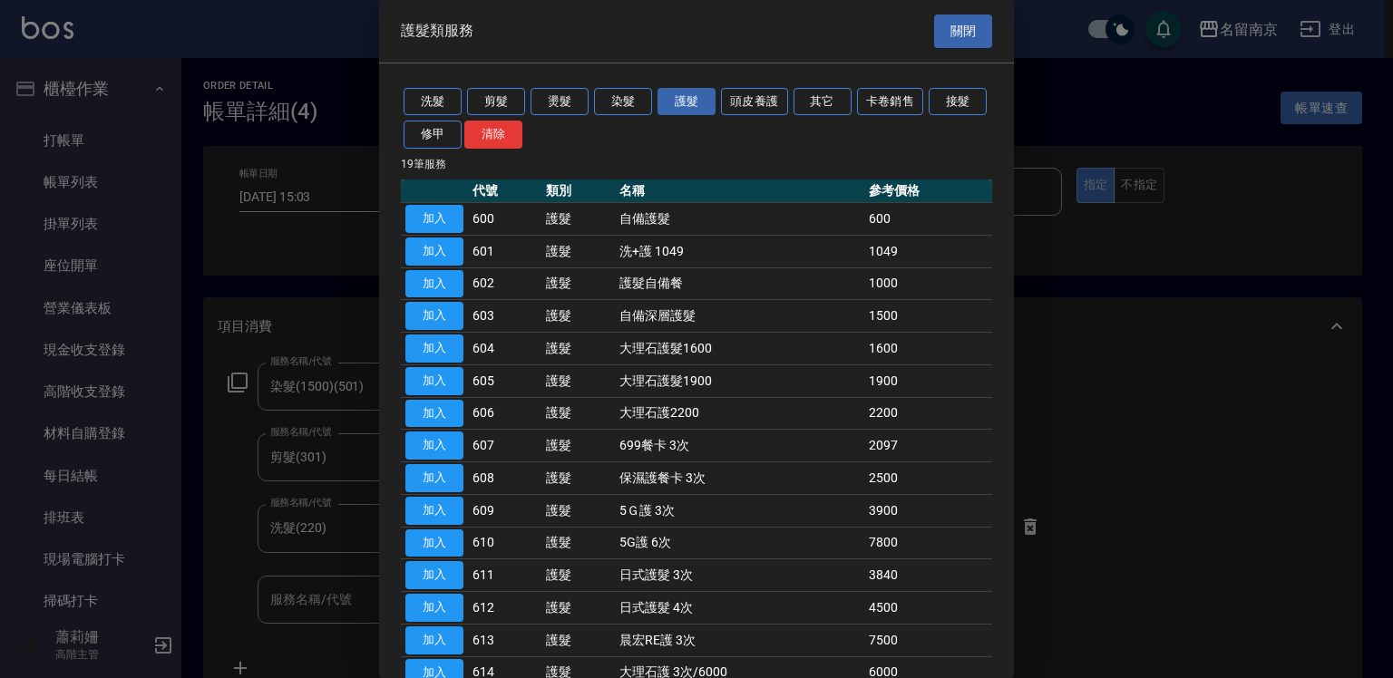
click at [946, 34] on button "關閉" at bounding box center [963, 32] width 58 height 34
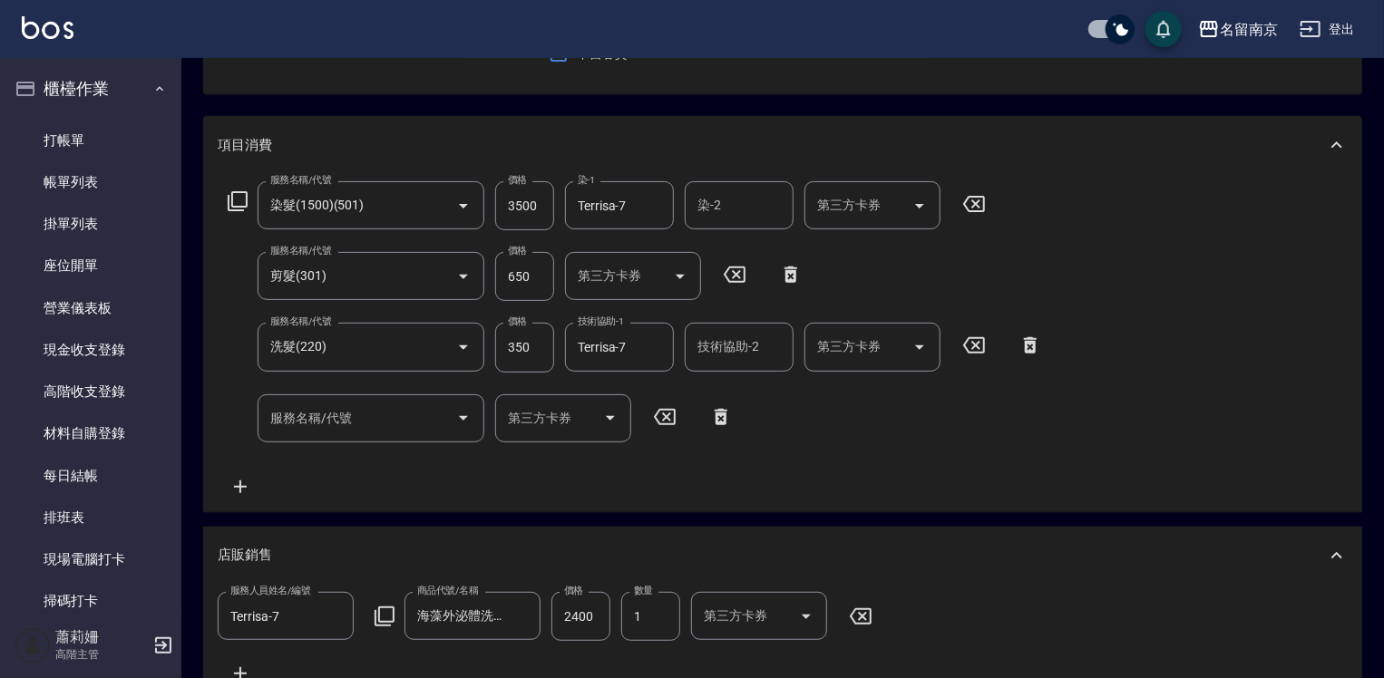
scroll to position [363, 0]
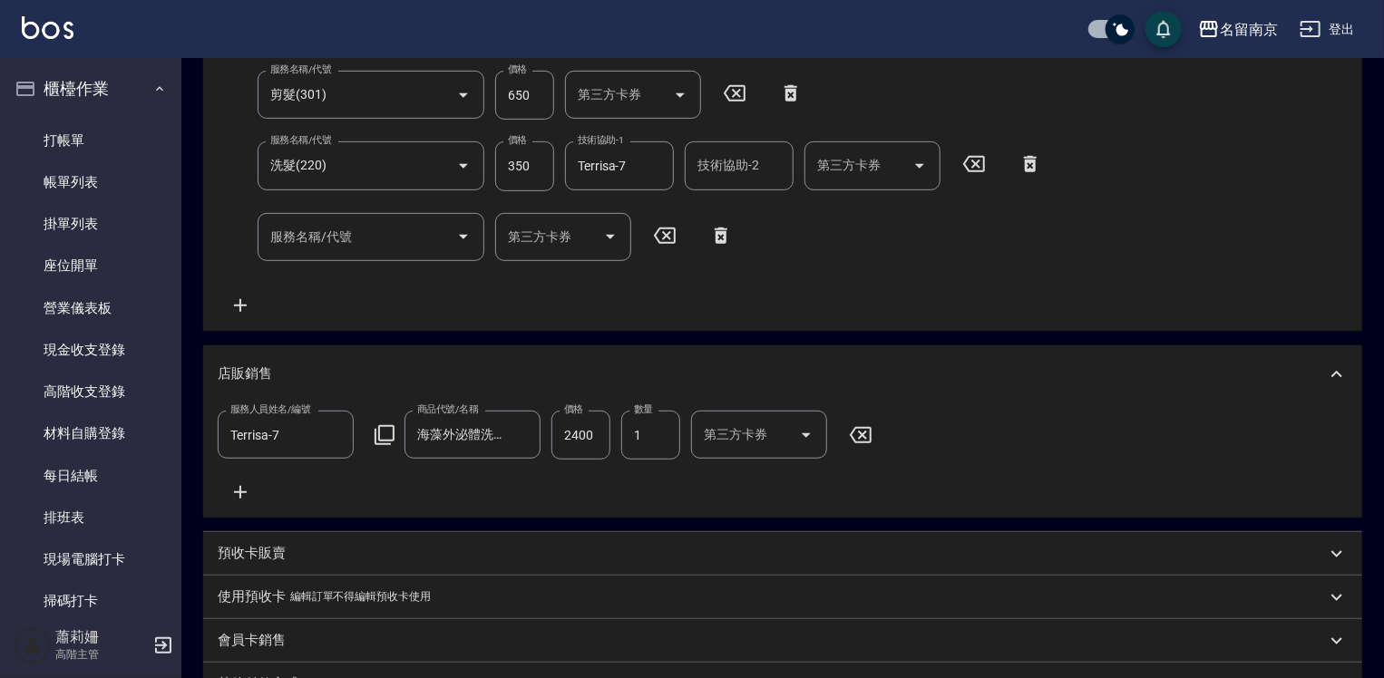
click at [238, 482] on icon at bounding box center [240, 492] width 45 height 22
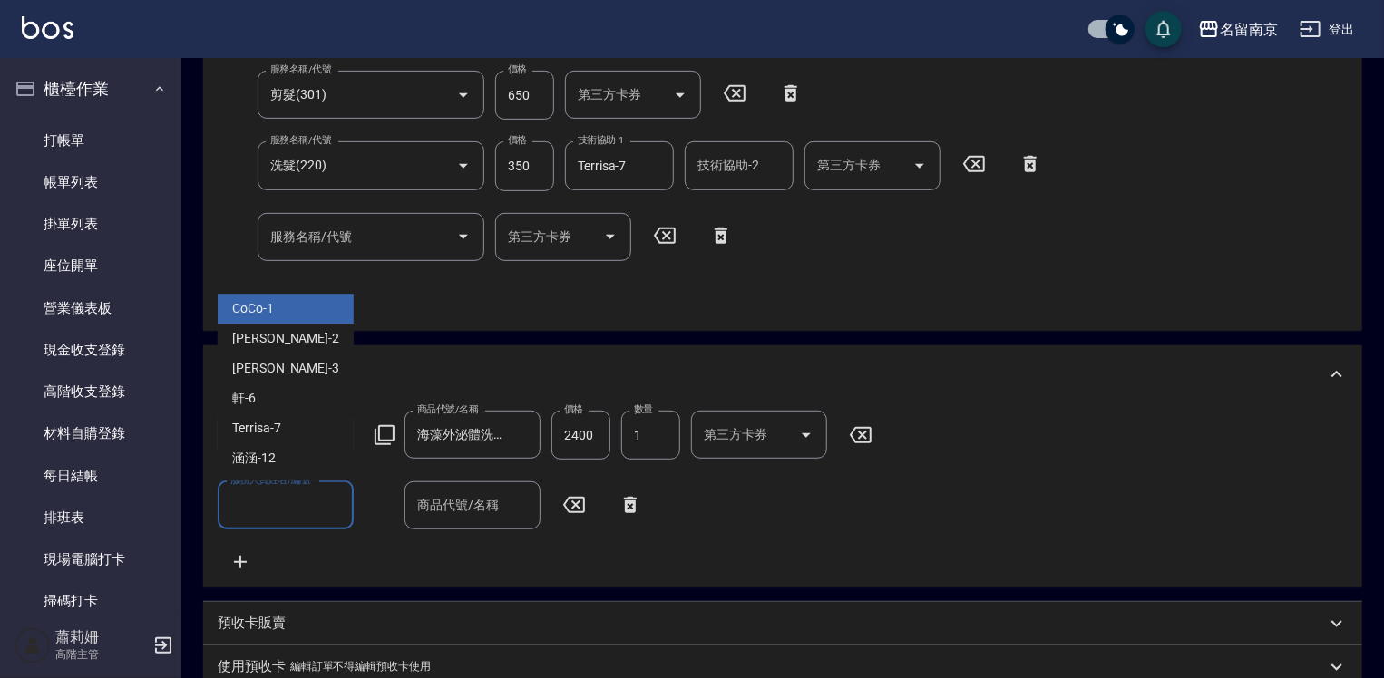
click at [263, 498] on input "服務人員姓名/編號" at bounding box center [286, 506] width 120 height 32
click at [307, 428] on div "Terrisa -7" at bounding box center [286, 428] width 136 height 30
type input "Terrisa-7"
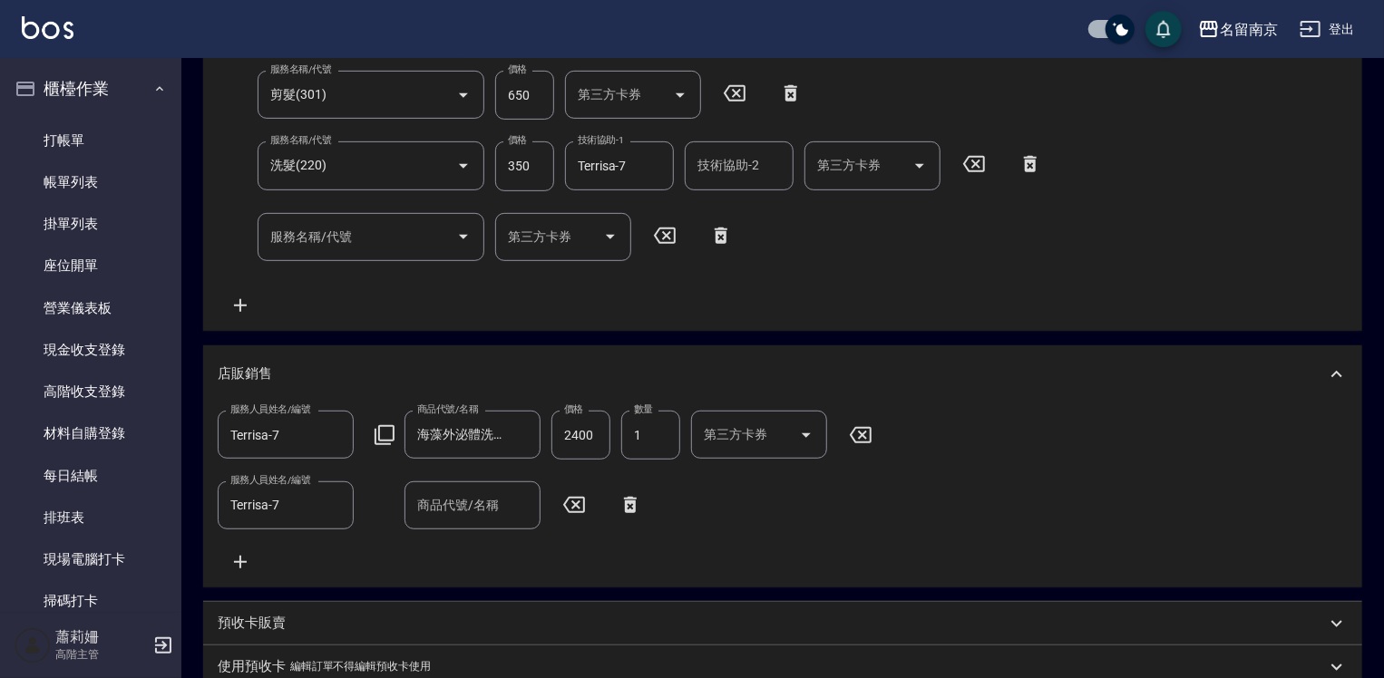
click at [380, 443] on icon at bounding box center [384, 435] width 20 height 20
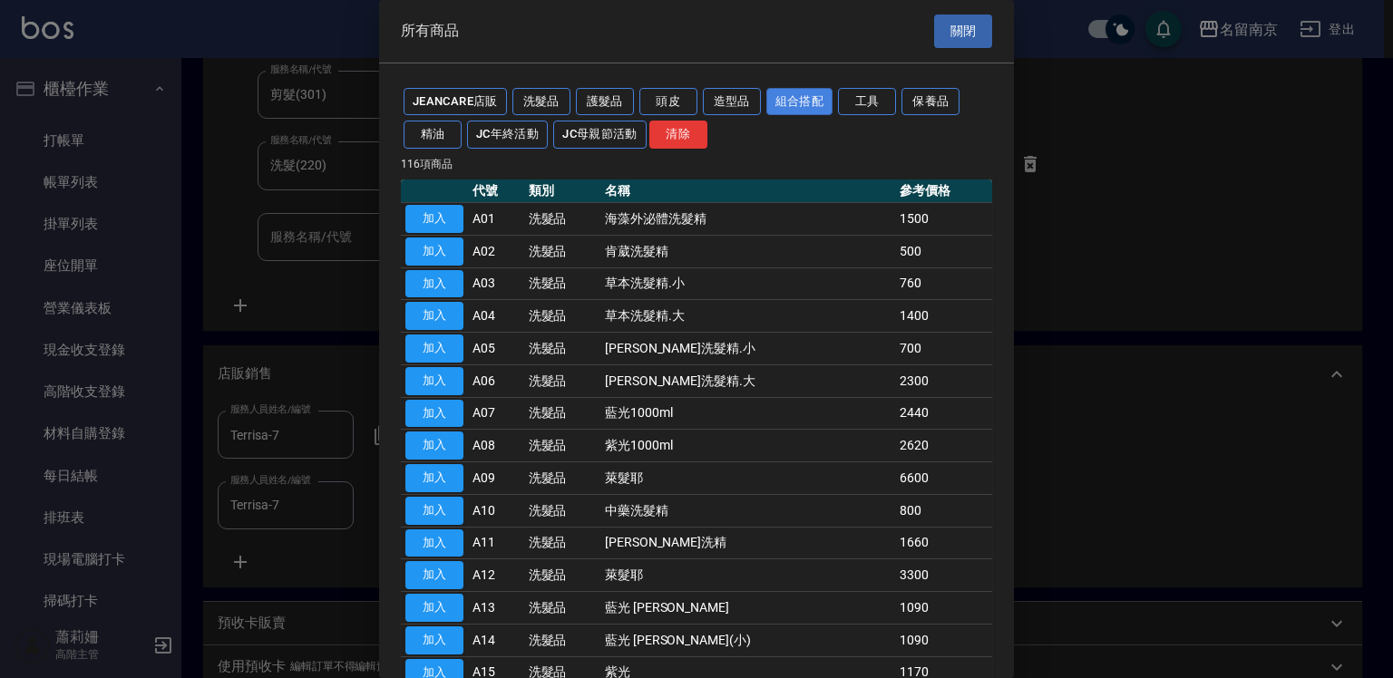
click at [794, 98] on button "組合搭配" at bounding box center [799, 102] width 67 height 28
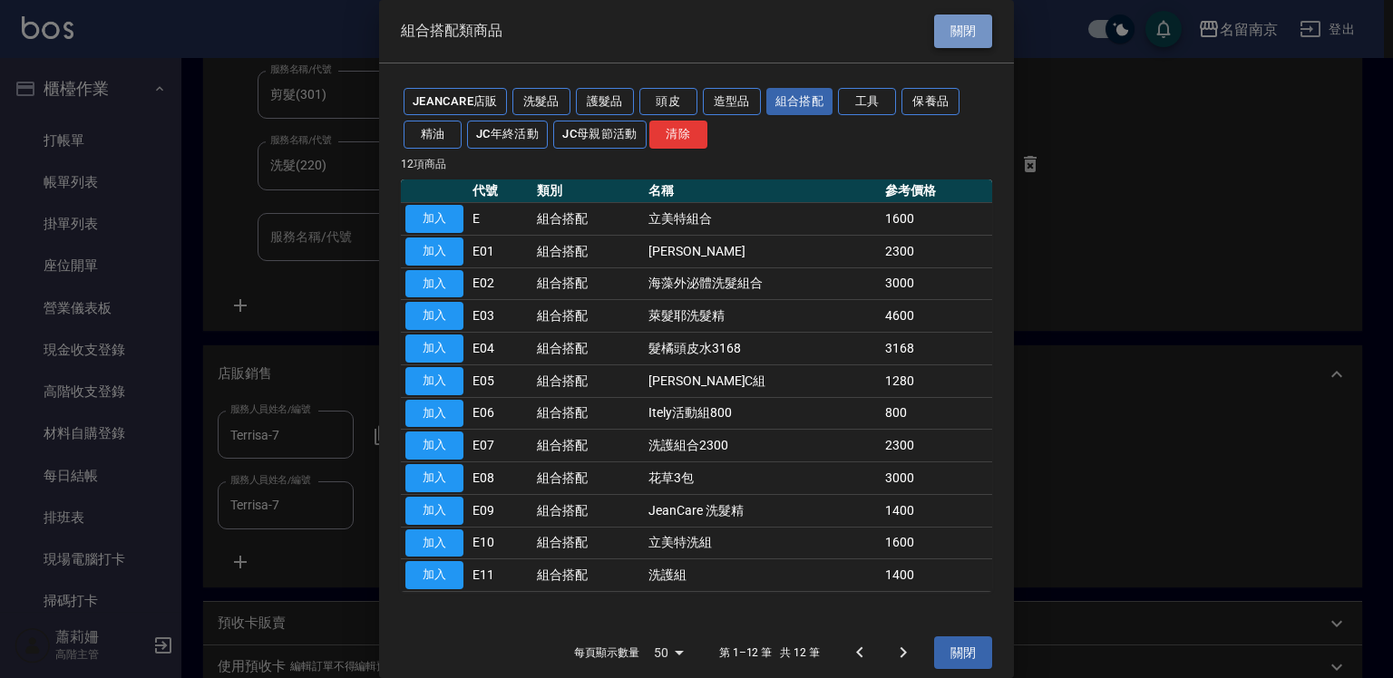
click at [944, 25] on button "關閉" at bounding box center [963, 32] width 58 height 34
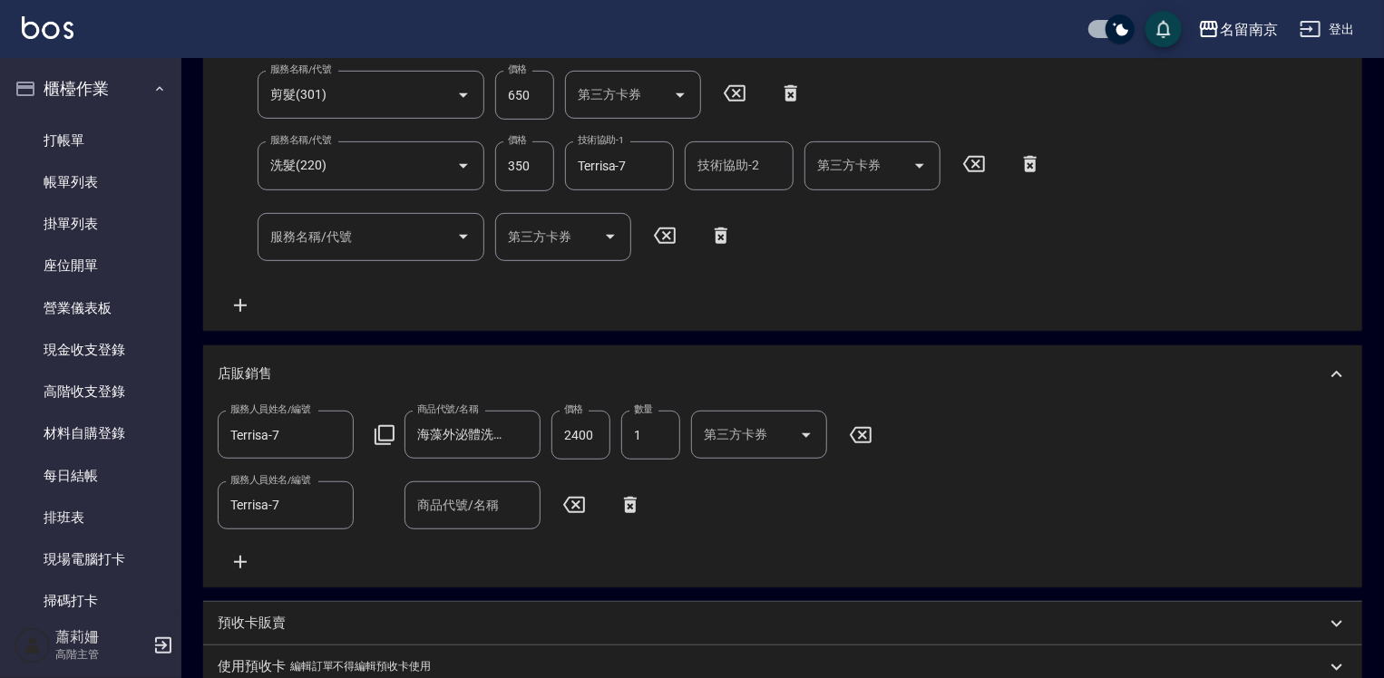
click at [473, 524] on div "商品代號/名稱" at bounding box center [472, 505] width 136 height 48
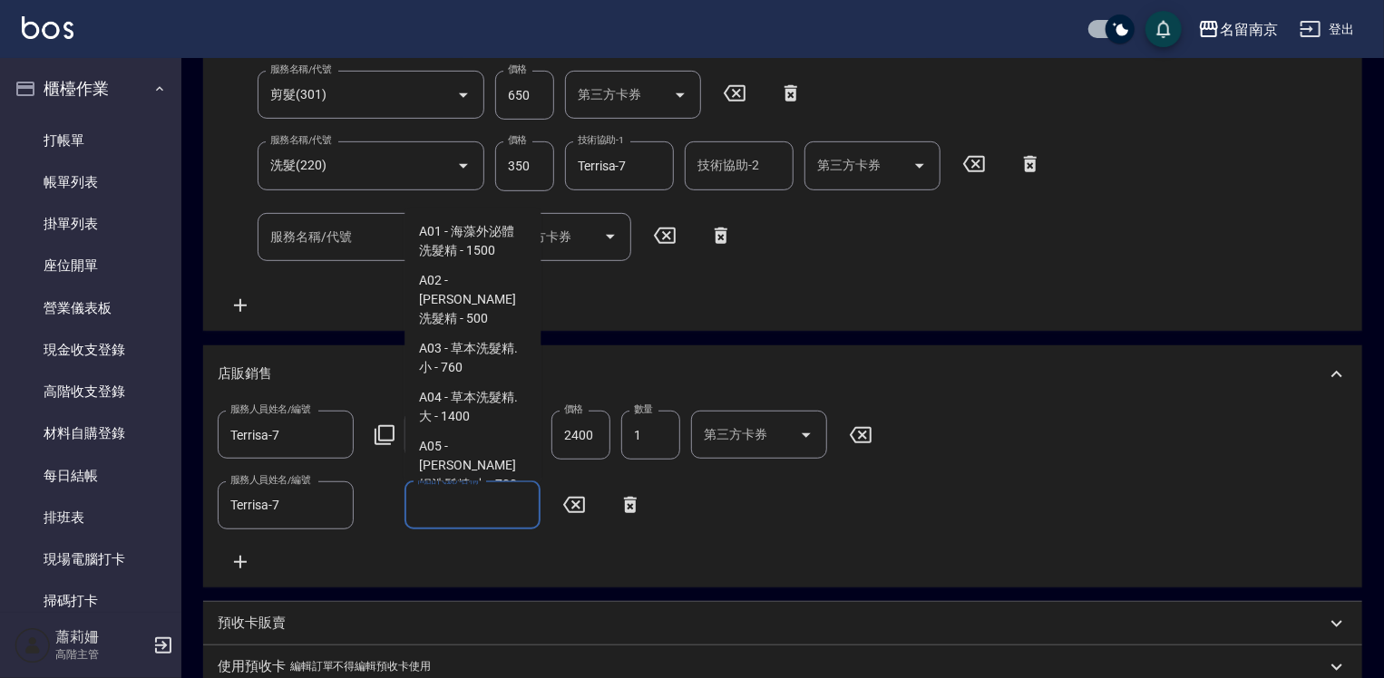
click at [446, 521] on div "商品代號/名稱" at bounding box center [472, 505] width 136 height 48
click at [423, 507] on input "商品代號/名稱" at bounding box center [473, 506] width 120 height 32
click at [395, 433] on div "服務人員姓名/編號 Terrisa-7 服務人員姓名/編號 商品代號/名稱 海藻外泌體洗髮組合 商品代號/名稱 價格 2400 價格 數量 1 數量 第三方卡…" at bounding box center [551, 435] width 666 height 49
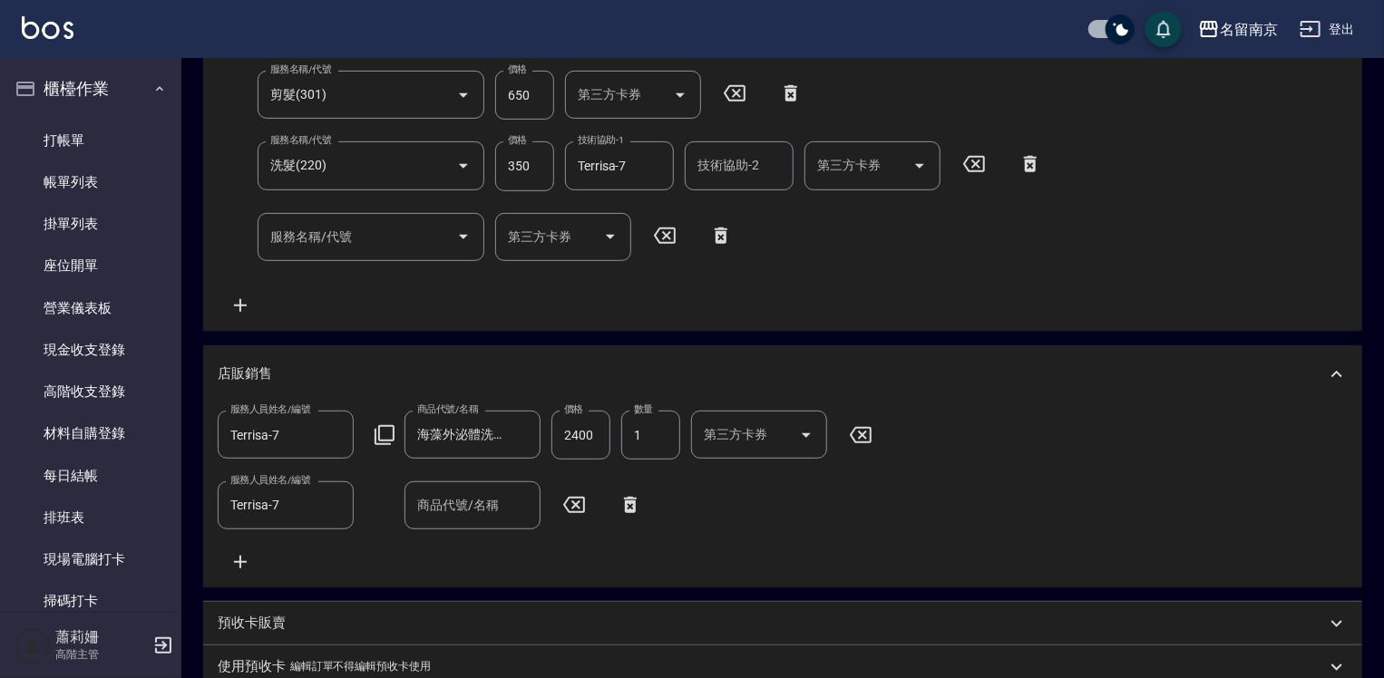
click at [376, 427] on icon at bounding box center [385, 435] width 22 height 22
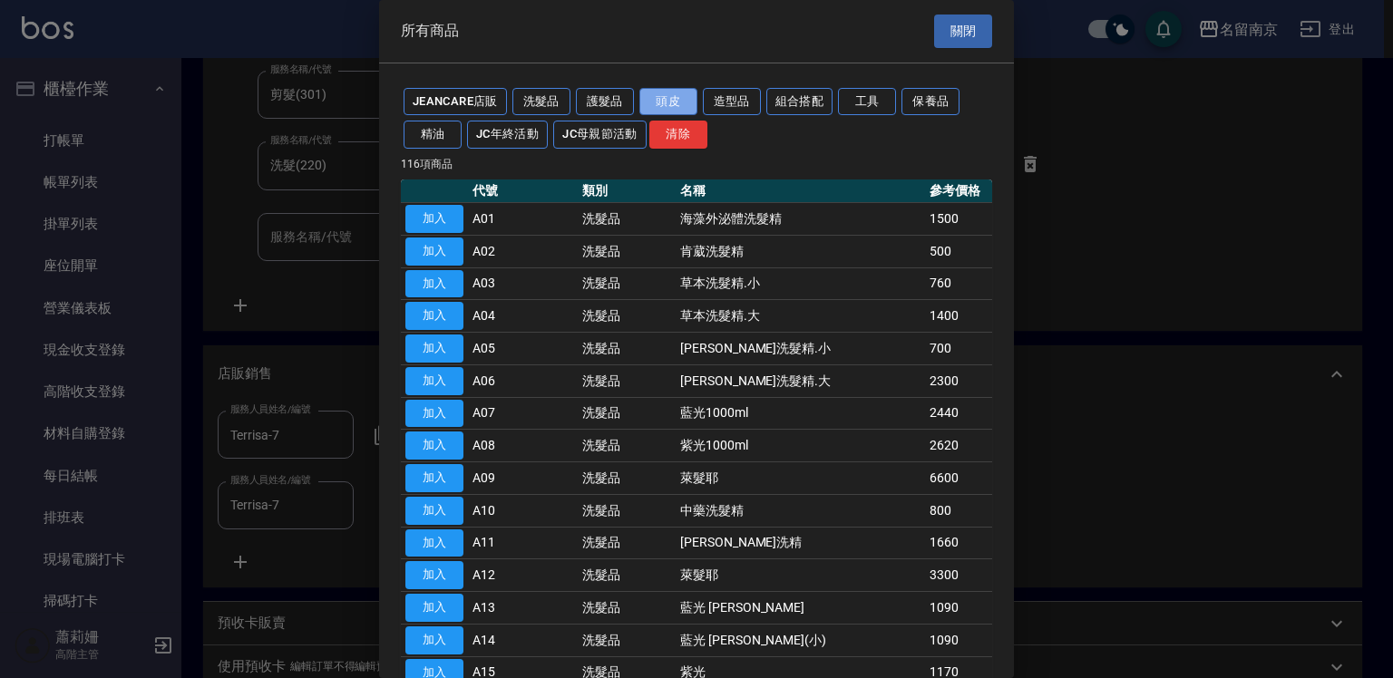
click at [685, 107] on button "頭皮" at bounding box center [668, 102] width 58 height 28
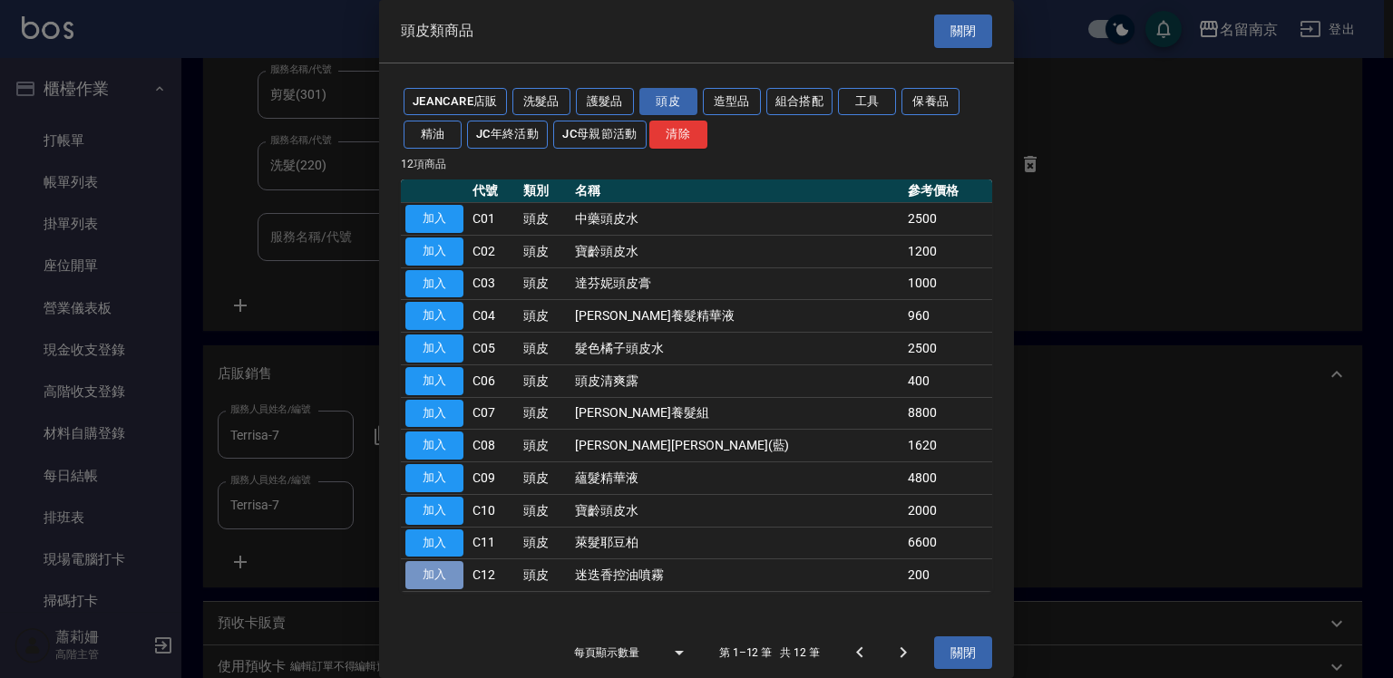
click at [455, 578] on button "加入" at bounding box center [434, 575] width 58 height 28
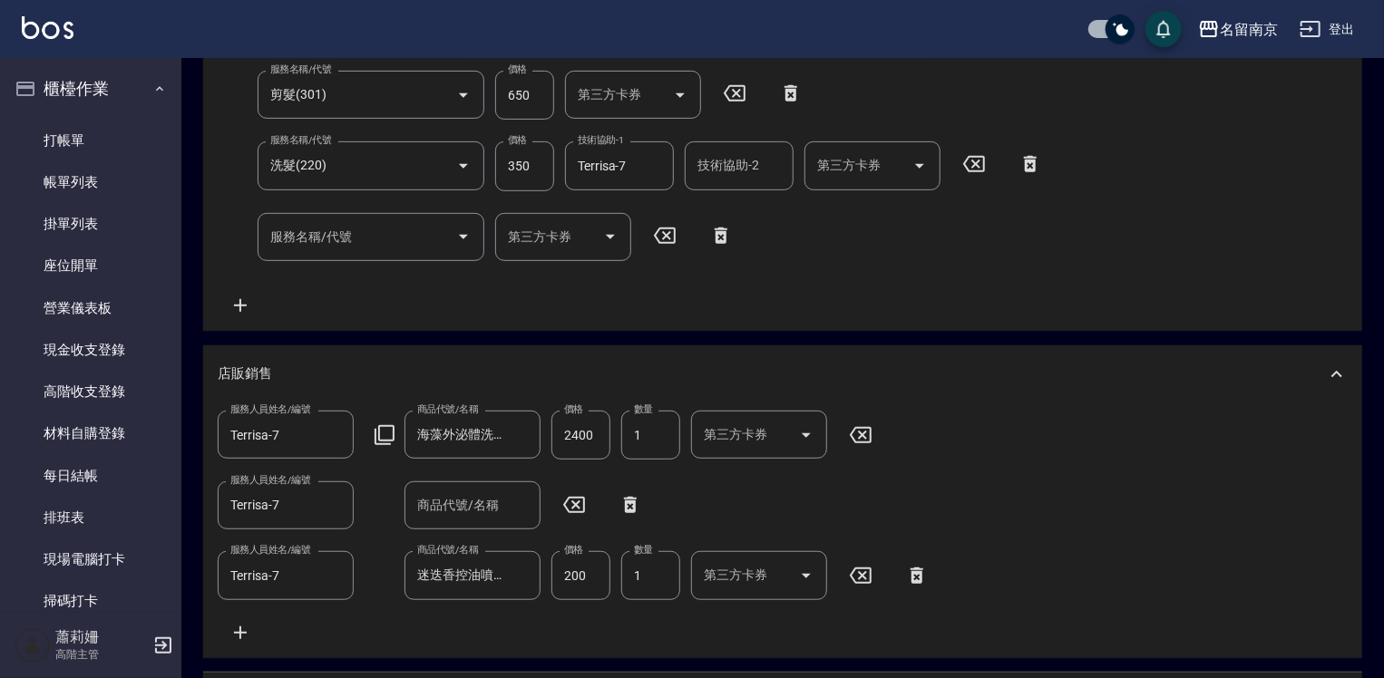
scroll to position [725, 0]
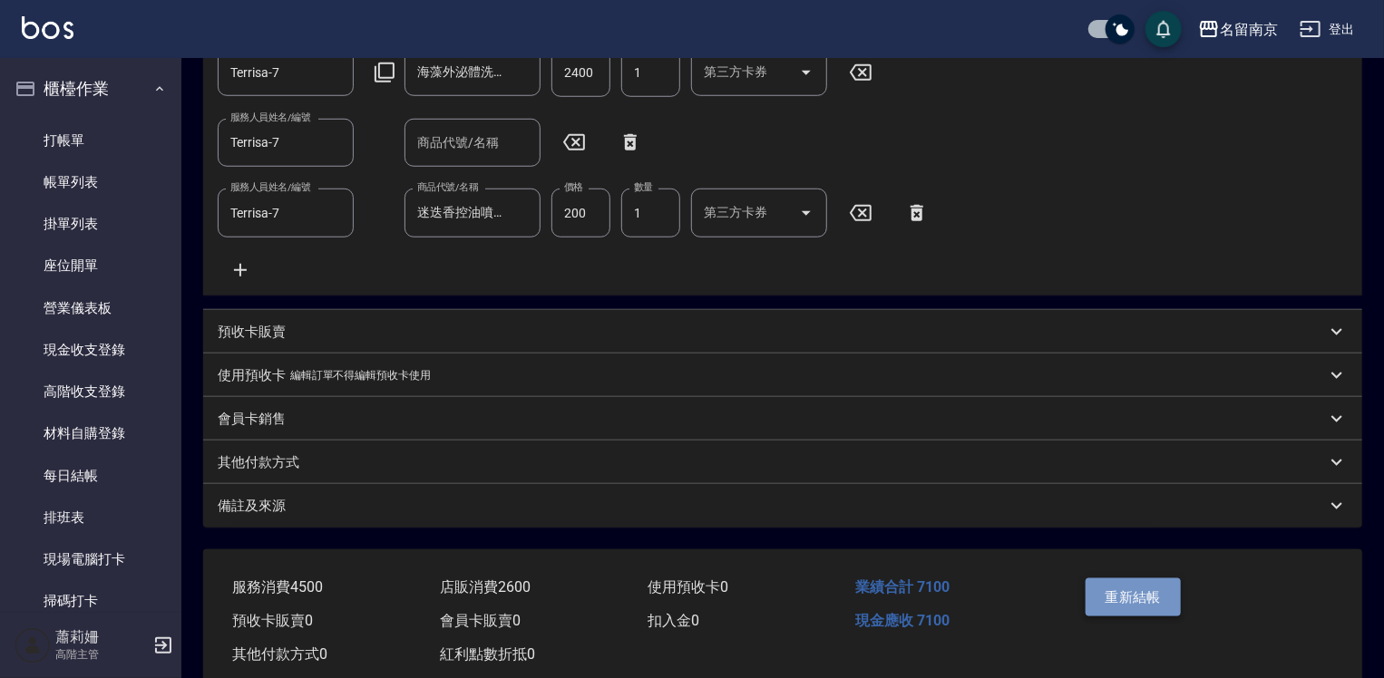
click at [1140, 616] on button "重新結帳" at bounding box center [1133, 597] width 96 height 38
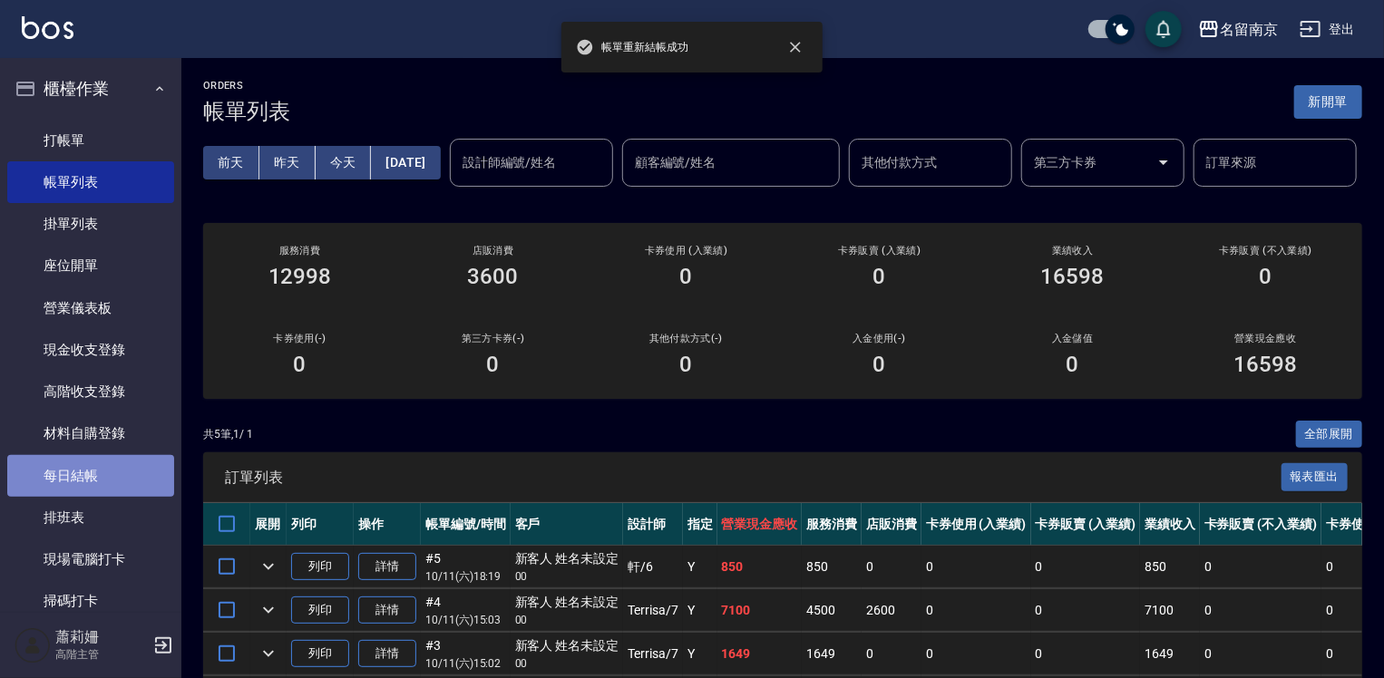
click at [131, 463] on link "每日結帳" at bounding box center [90, 476] width 167 height 42
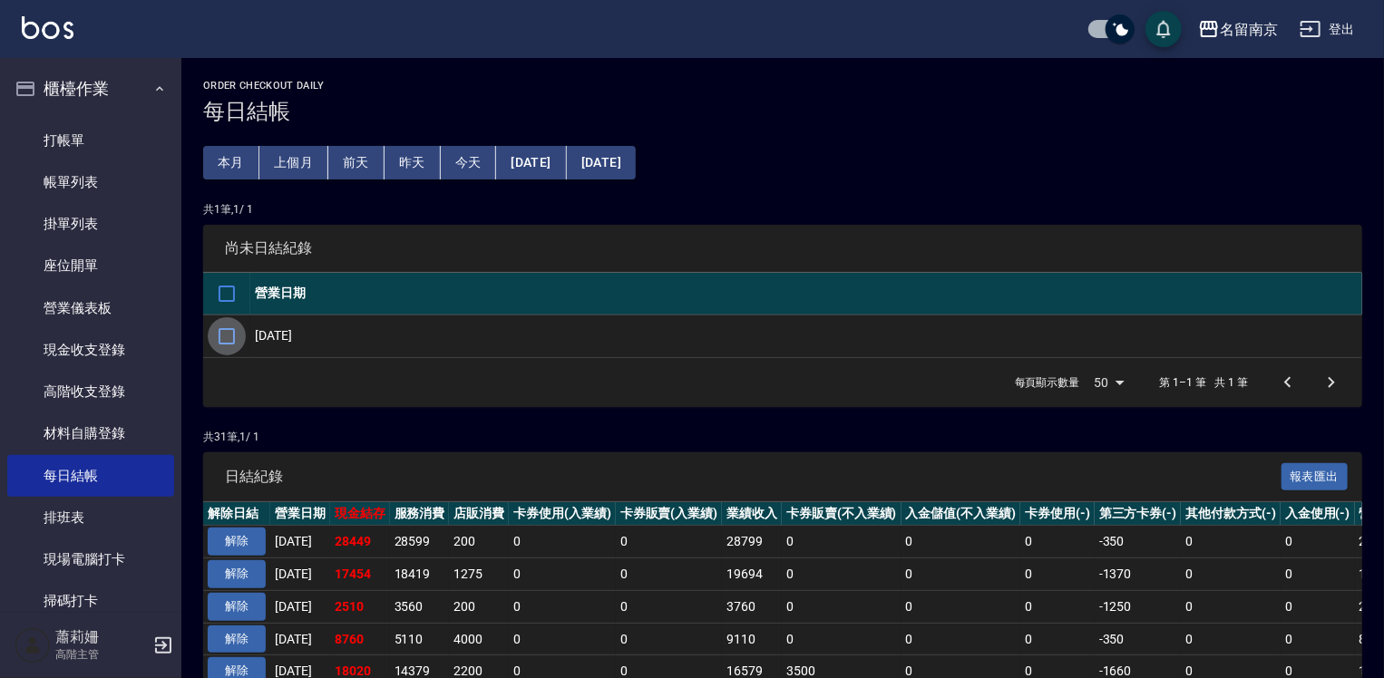
click at [233, 330] on input "checkbox" at bounding box center [227, 336] width 38 height 38
checkbox input "true"
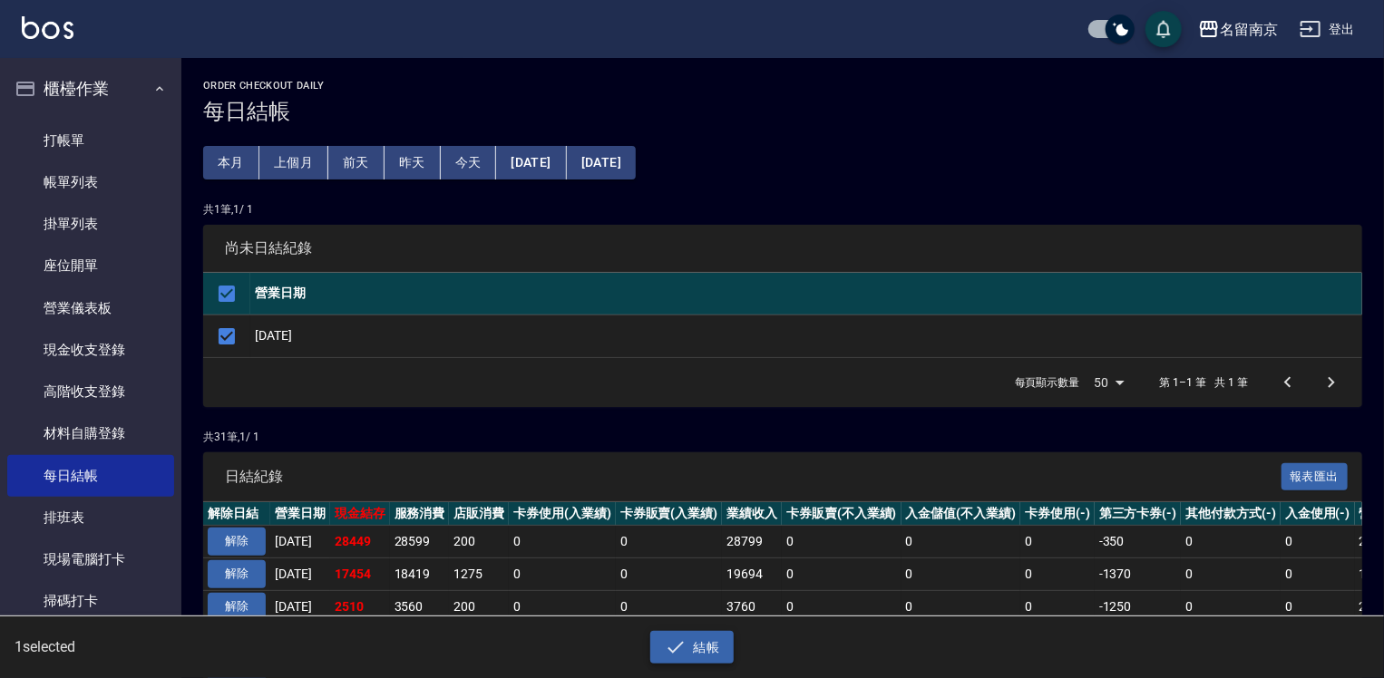
click at [710, 652] on button "結帳" at bounding box center [692, 648] width 84 height 34
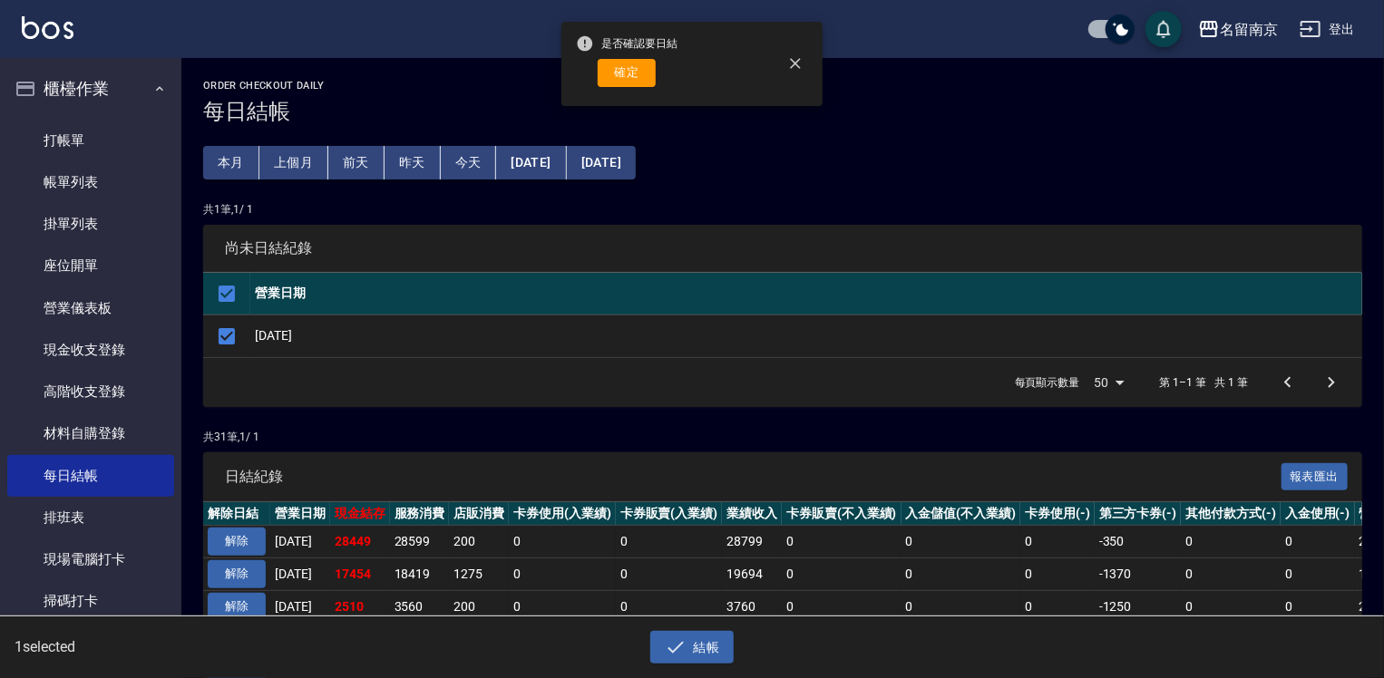
click at [646, 71] on button "確定" at bounding box center [627, 73] width 58 height 28
checkbox input "false"
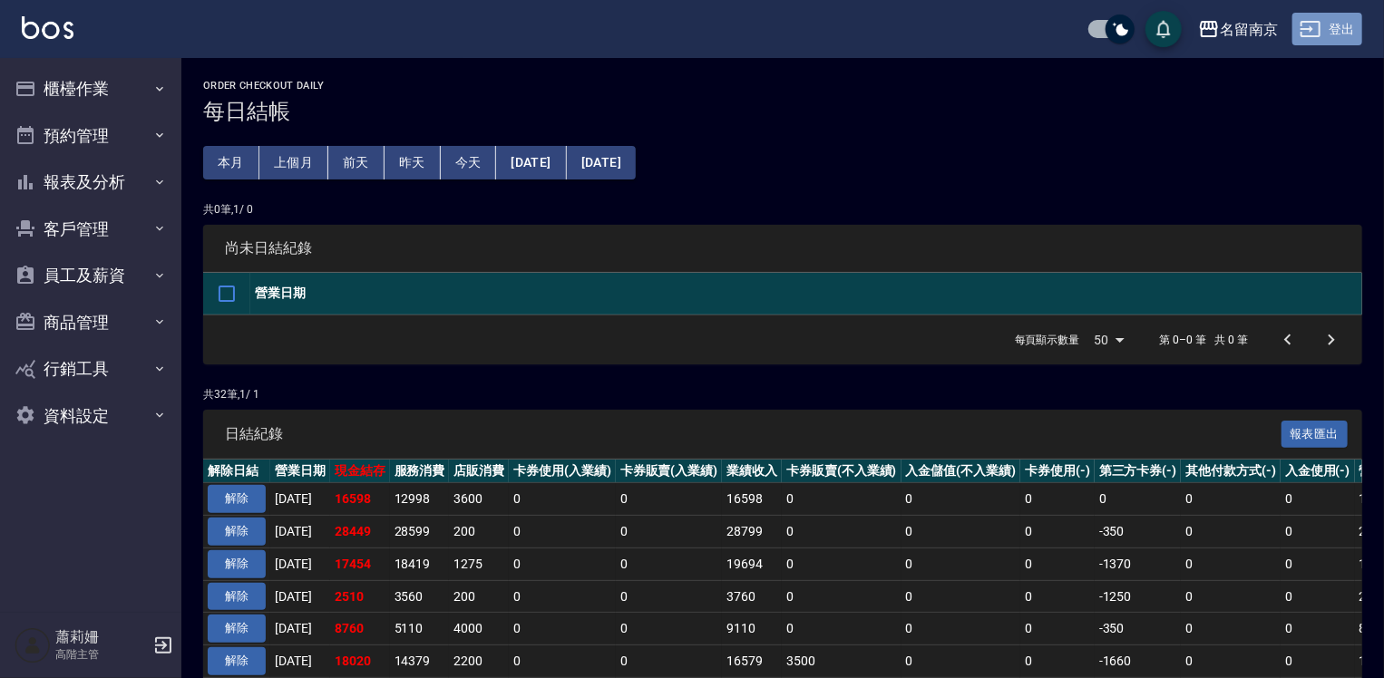
click at [1320, 30] on button "登出" at bounding box center [1327, 30] width 70 height 34
